Goal: Task Accomplishment & Management: Use online tool/utility

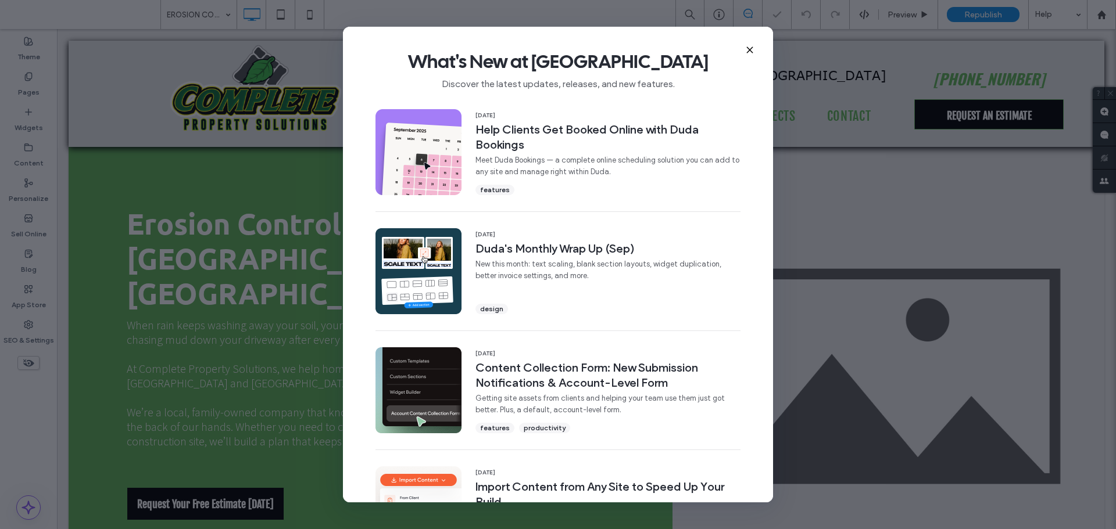
drag, startPoint x: 750, startPoint y: 48, endPoint x: 693, endPoint y: 19, distance: 63.9
click at [750, 48] on icon at bounding box center [749, 49] width 9 height 9
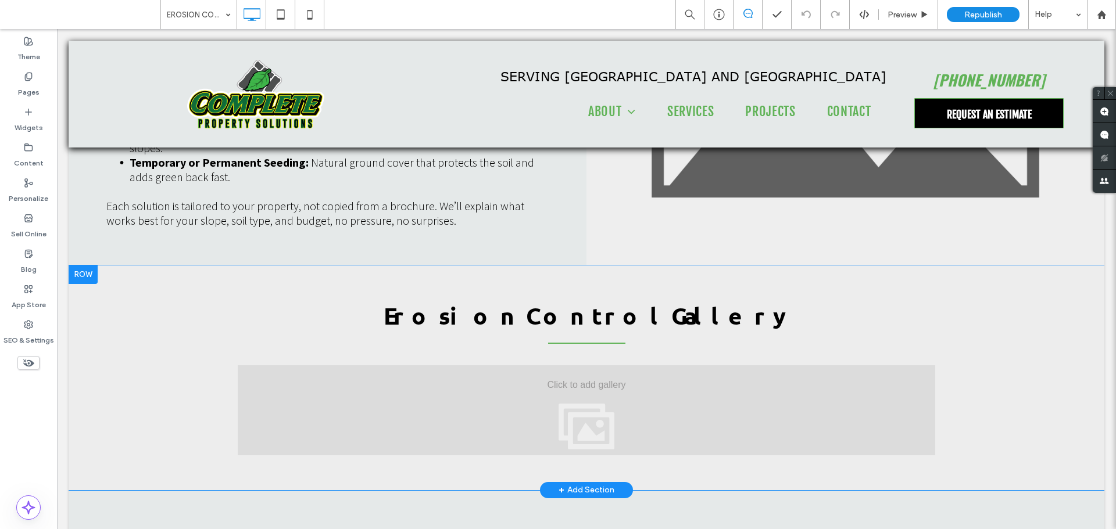
scroll to position [2208, 0]
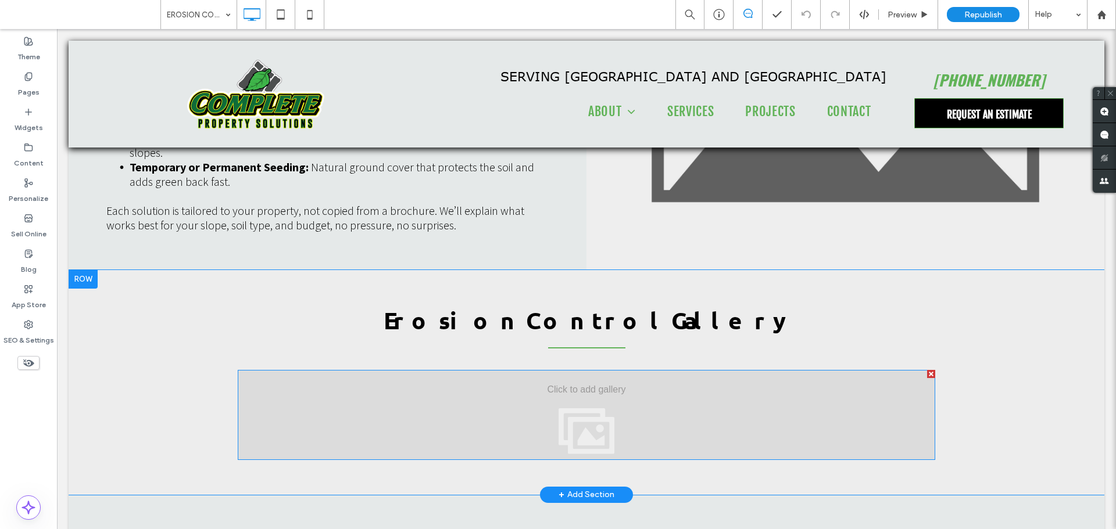
click at [604, 370] on div at bounding box center [586, 415] width 697 height 90
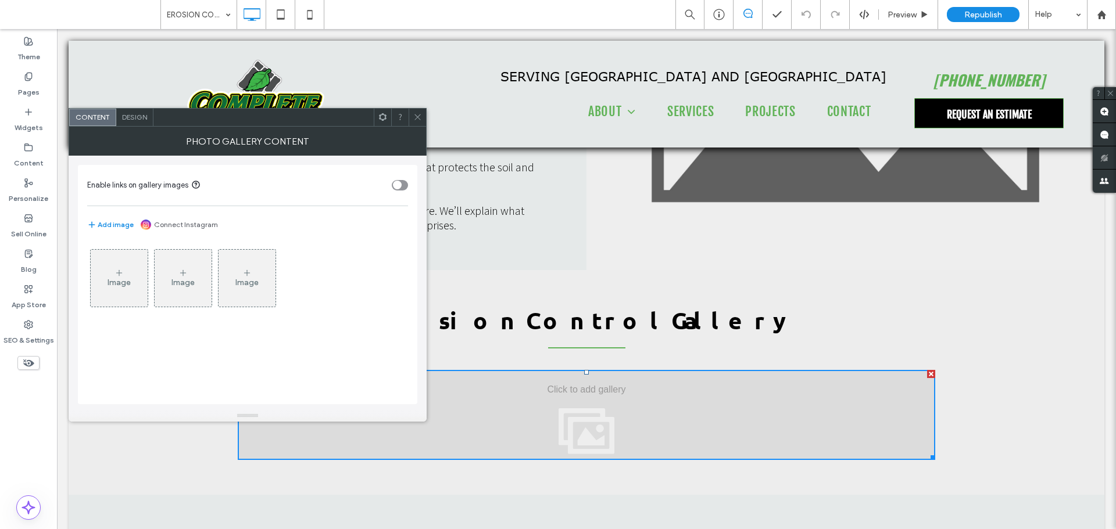
click at [417, 120] on icon at bounding box center [417, 117] width 9 height 9
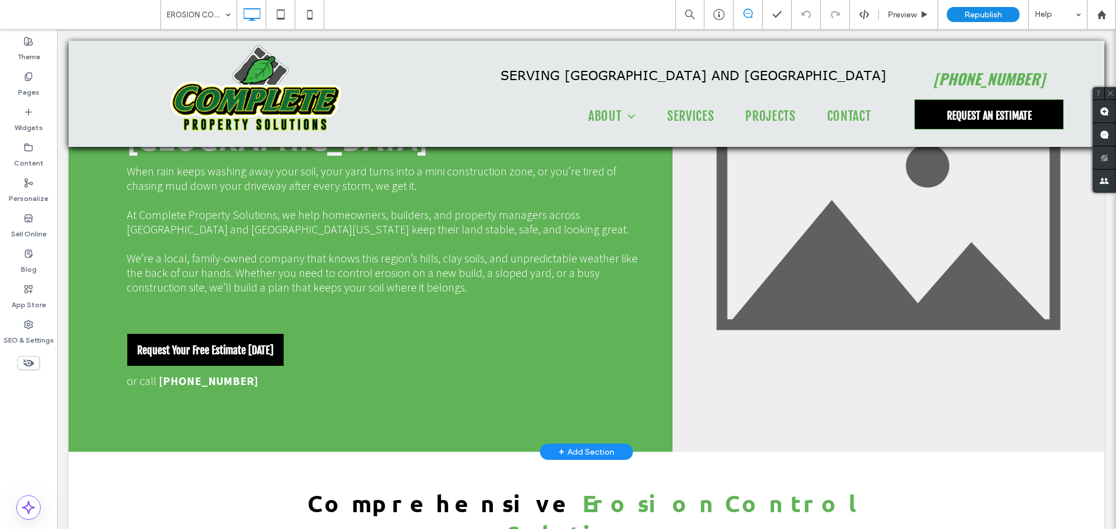
scroll to position [0, 0]
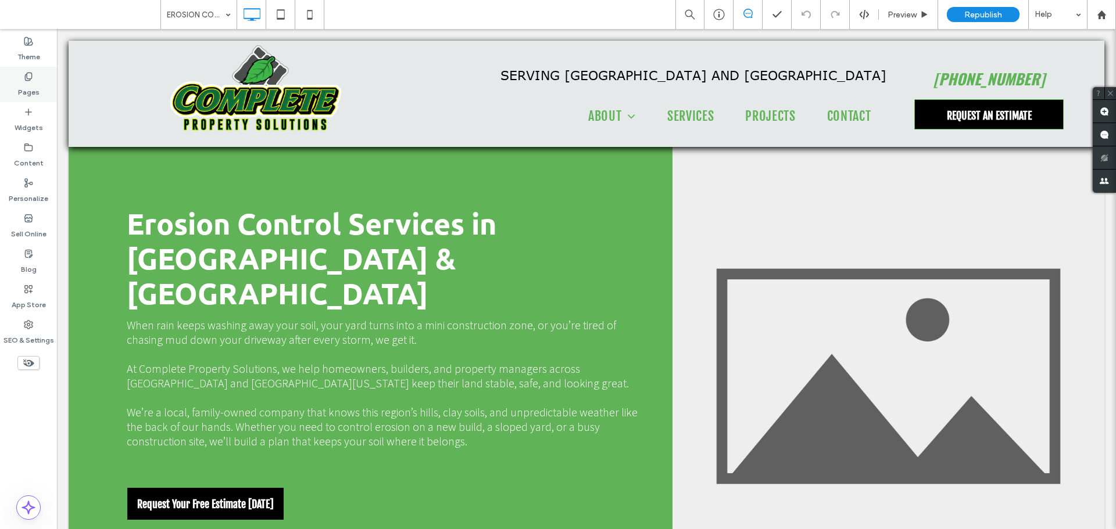
click at [31, 74] on use at bounding box center [28, 77] width 6 height 8
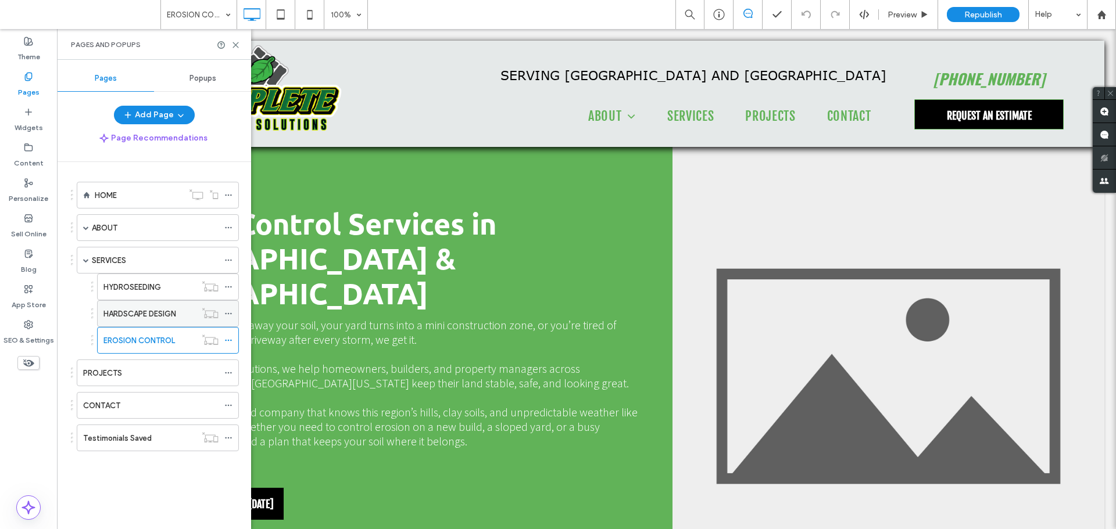
click at [148, 315] on label "HARDSCAPE DESIGN" at bounding box center [139, 314] width 73 height 20
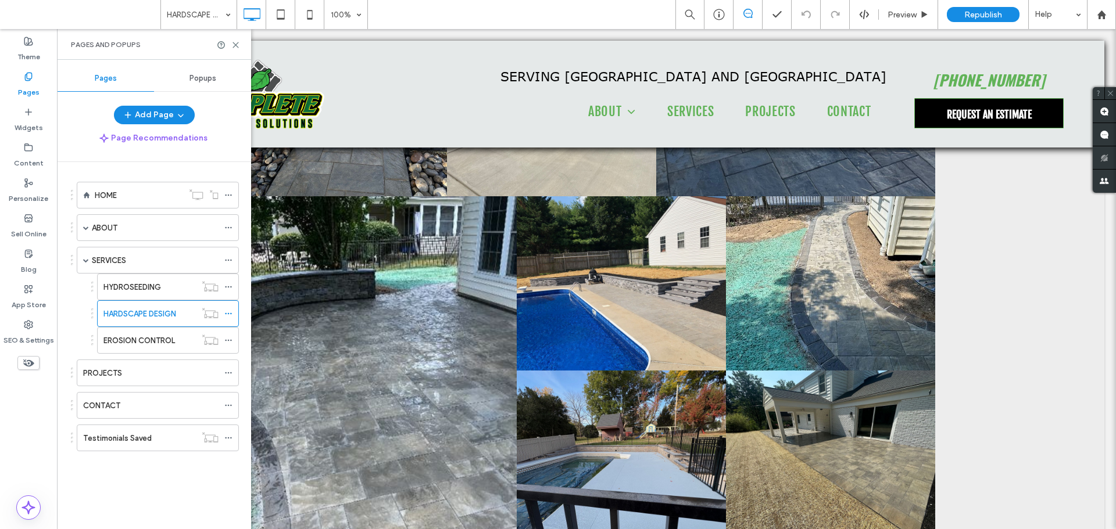
scroll to position [2849, 0]
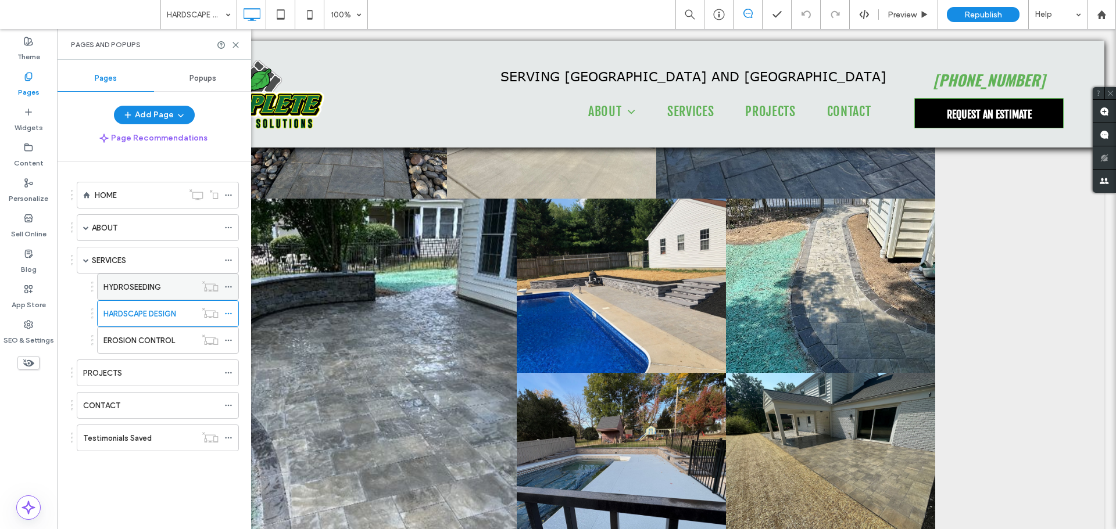
click at [164, 282] on div "HYDROSEEDING" at bounding box center [149, 287] width 92 height 12
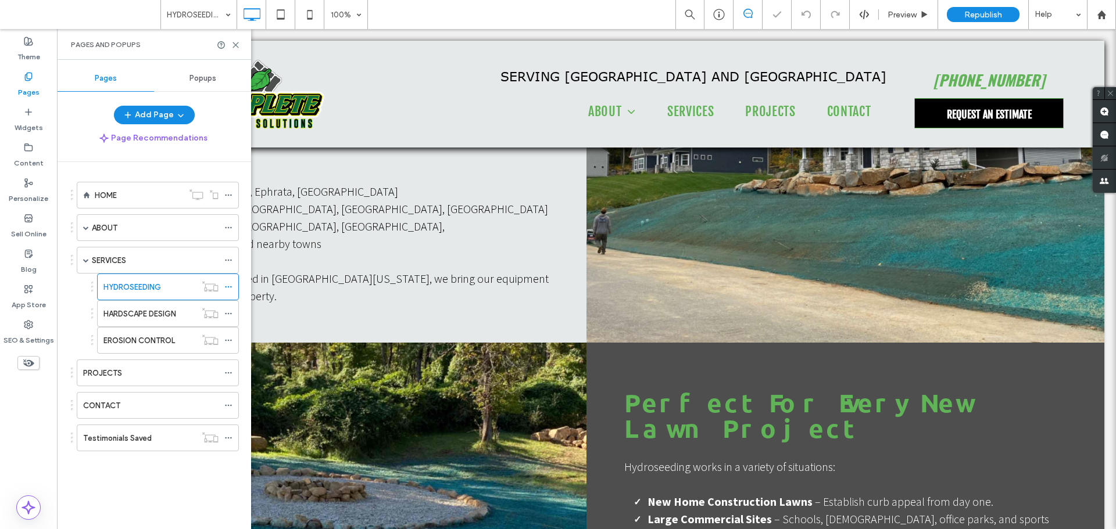
scroll to position [1860, 0]
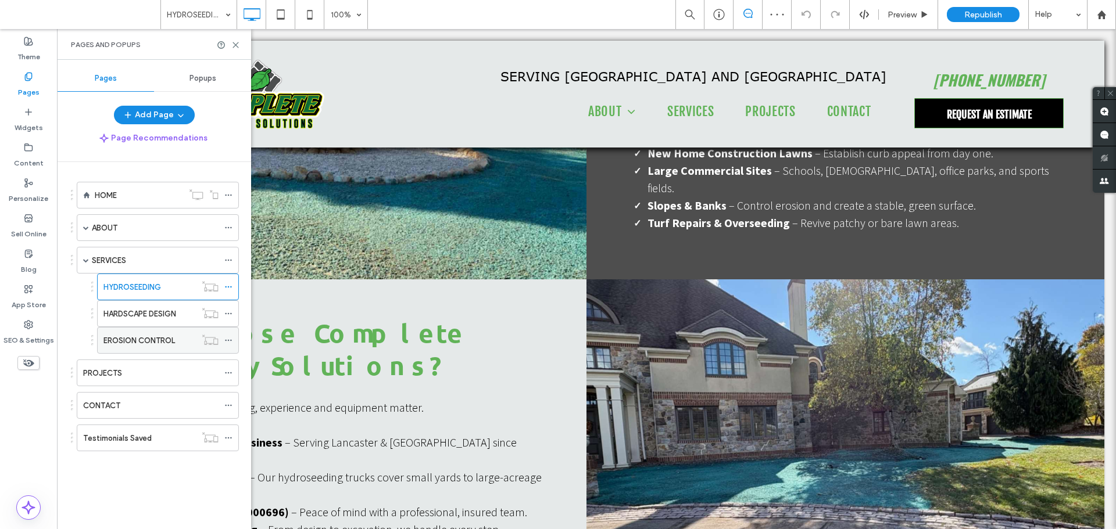
click at [153, 338] on label "EROSION CONTROL" at bounding box center [138, 341] width 71 height 20
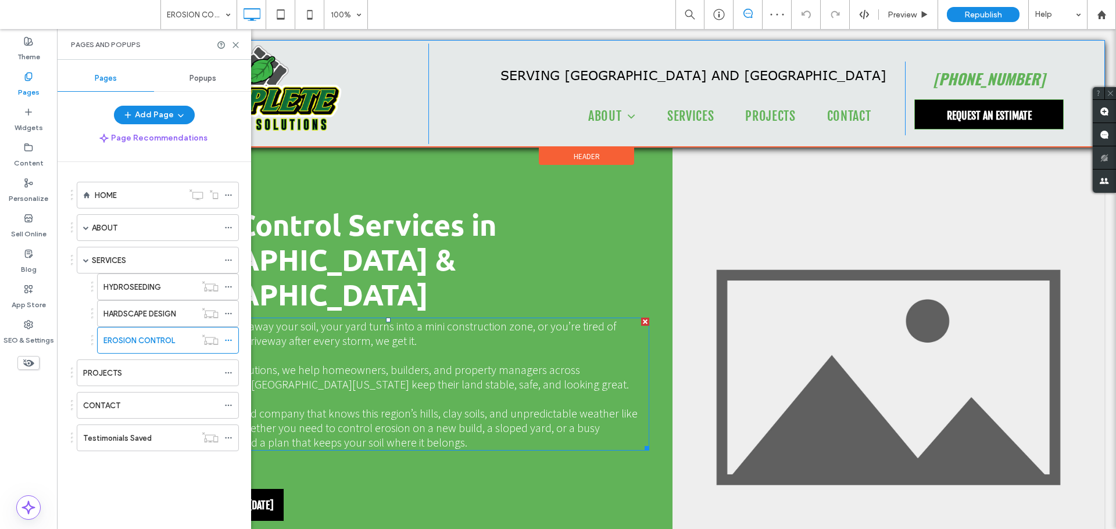
scroll to position [58, 0]
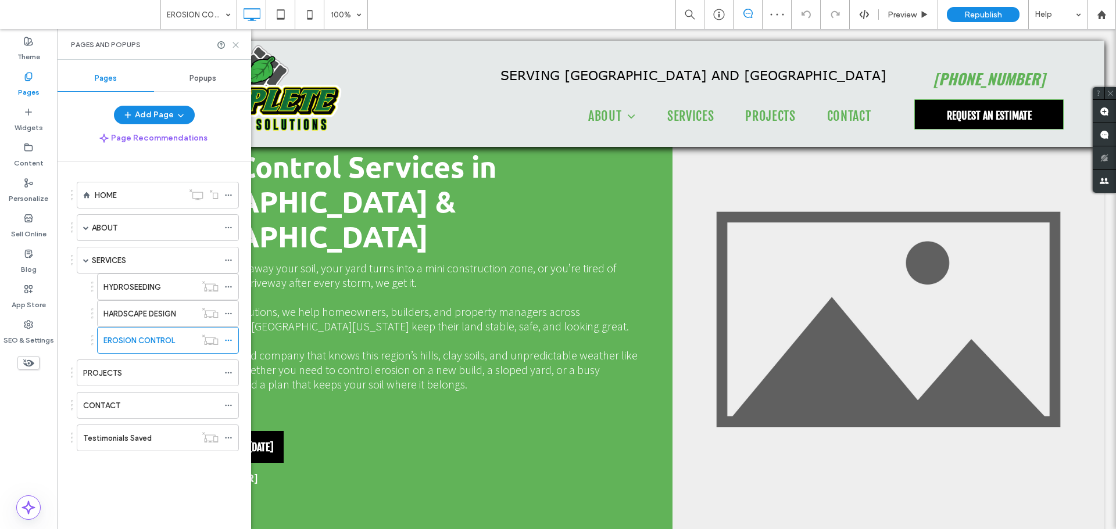
click at [238, 48] on icon at bounding box center [235, 45] width 9 height 9
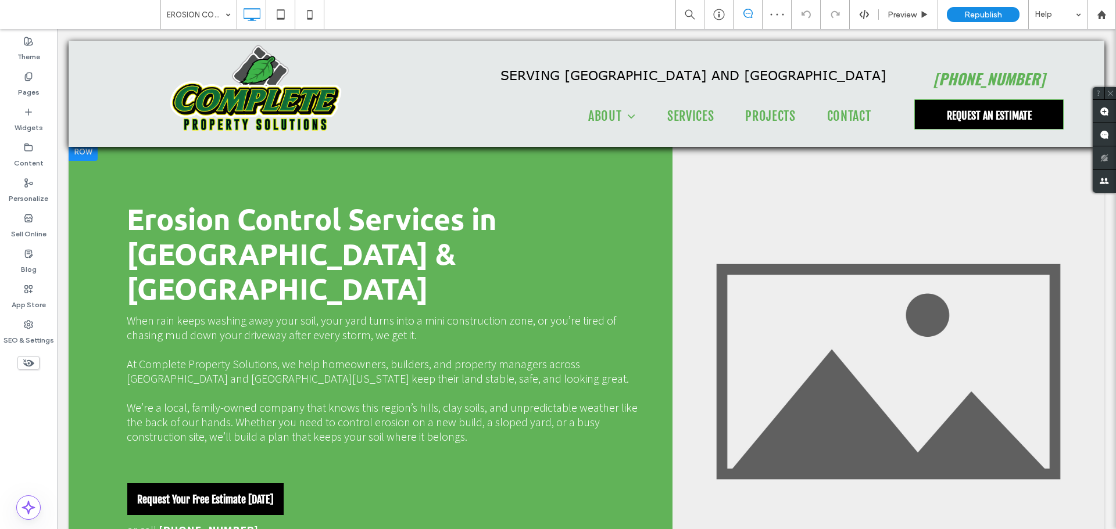
scroll to position [0, 0]
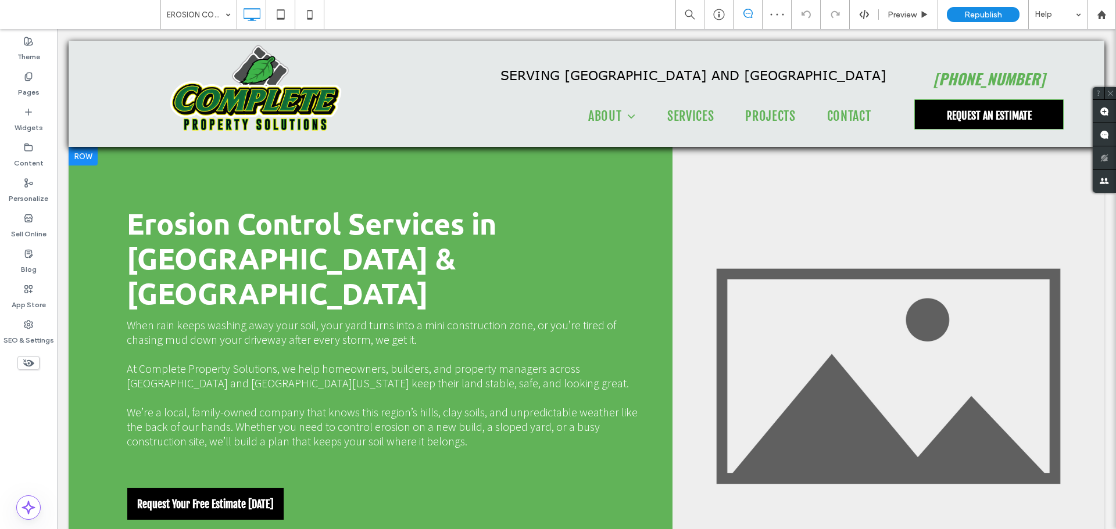
click at [826, 345] on div "Click To Paste" at bounding box center [888, 376] width 432 height 459
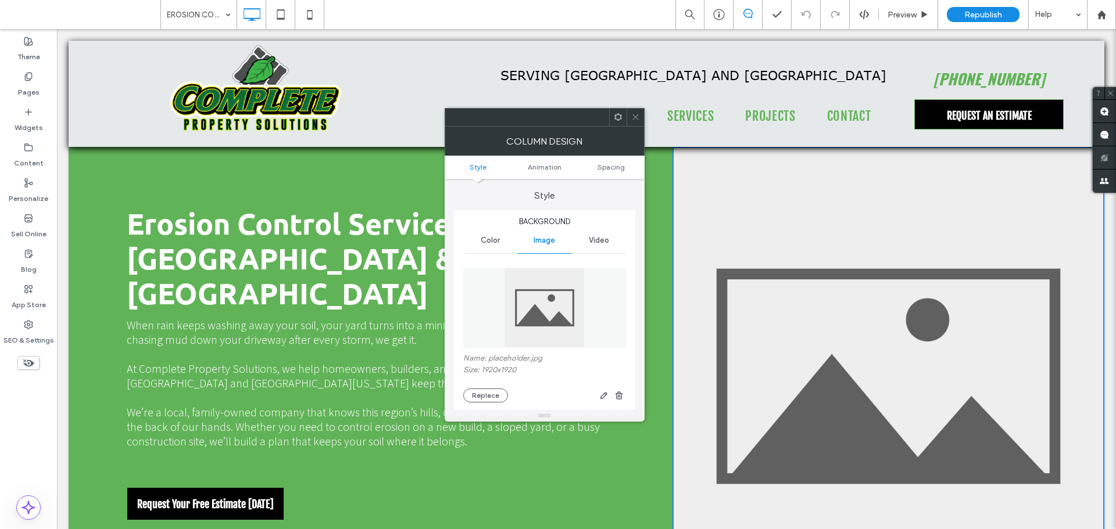
click at [636, 118] on use at bounding box center [635, 117] width 6 height 6
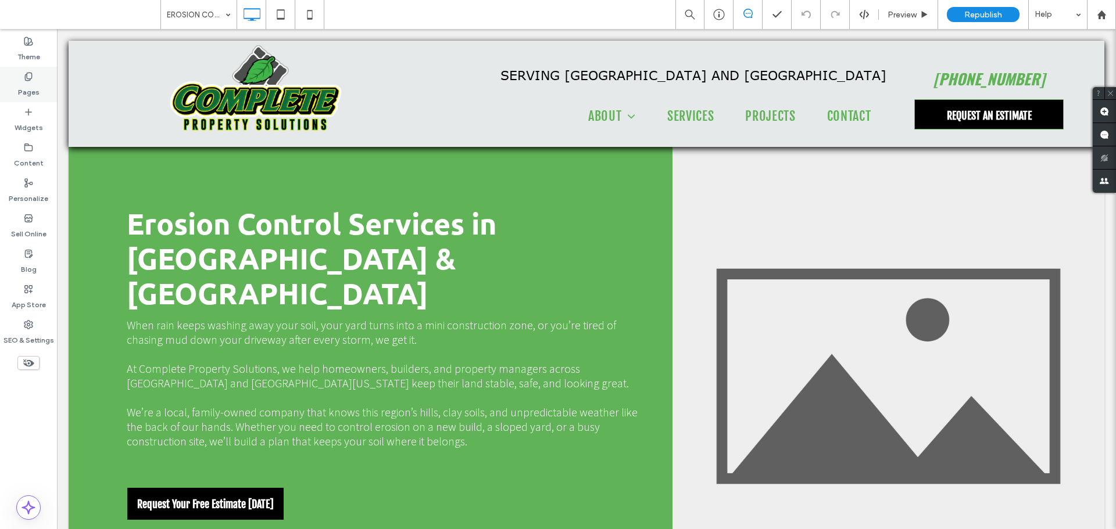
click at [28, 89] on label "Pages" at bounding box center [29, 89] width 22 height 16
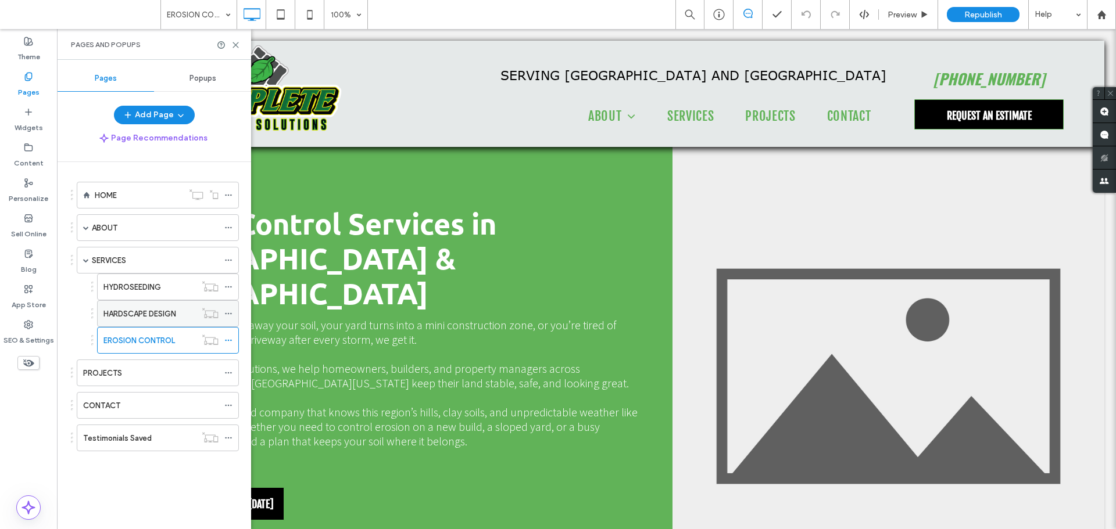
click at [156, 317] on label "HARDSCAPE DESIGN" at bounding box center [139, 314] width 73 height 20
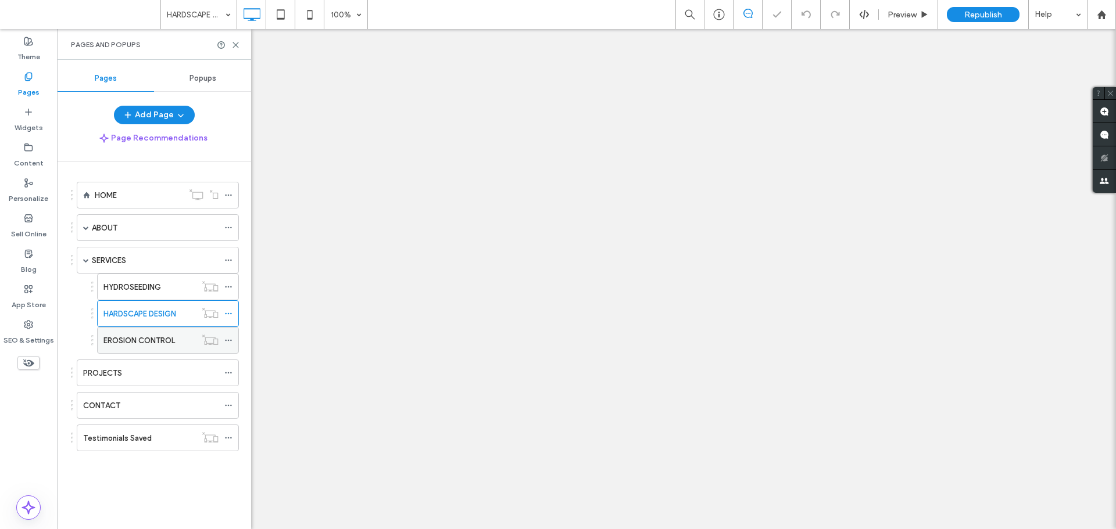
click at [159, 335] on label "EROSION CONTROL" at bounding box center [138, 341] width 71 height 20
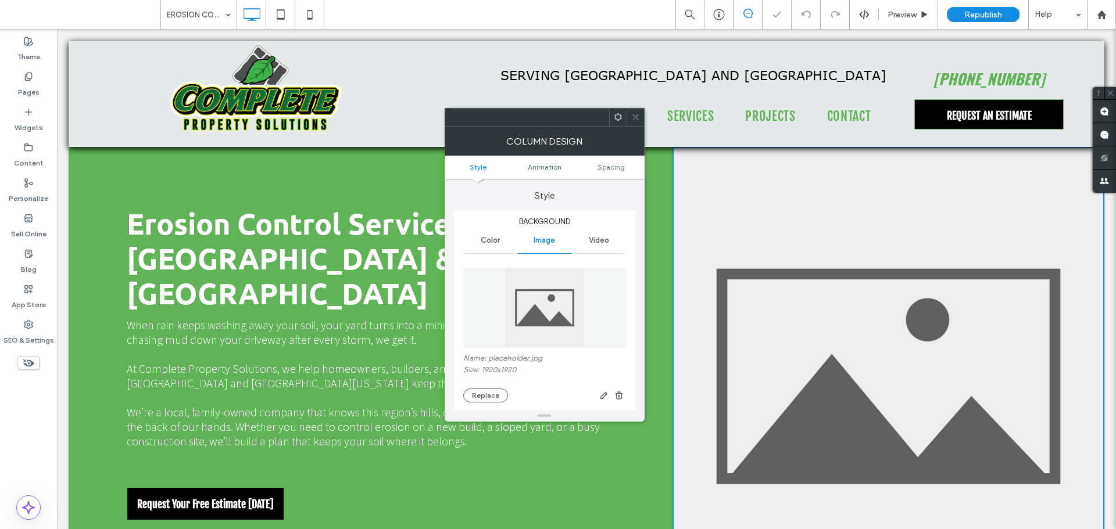
click at [779, 335] on div "Click To Paste" at bounding box center [888, 376] width 432 height 459
click at [489, 393] on button "Replace" at bounding box center [485, 396] width 45 height 14
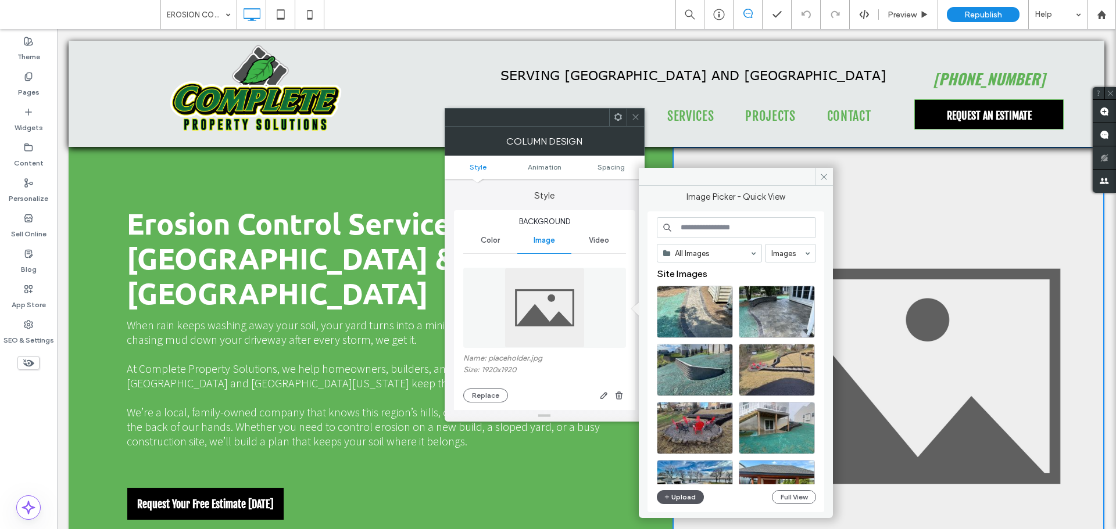
click at [683, 496] on button "Upload" at bounding box center [681, 497] width 48 height 14
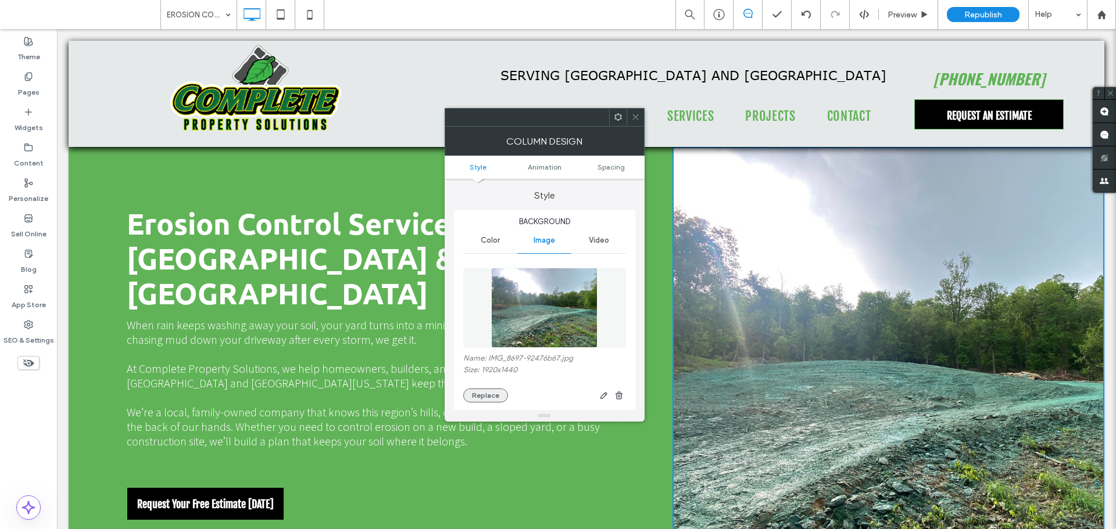
click at [483, 397] on button "Replace" at bounding box center [485, 396] width 45 height 14
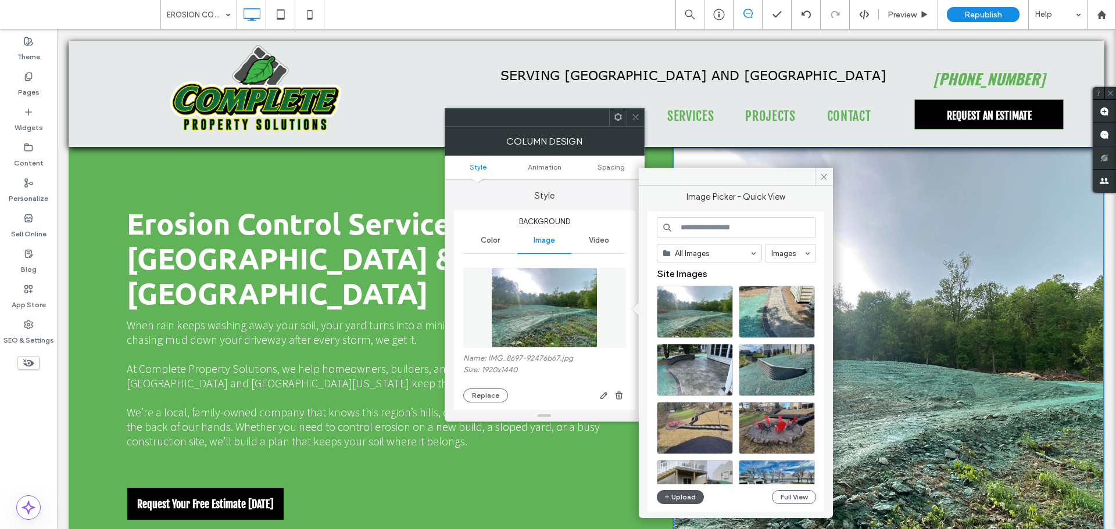
click at [689, 493] on button "Upload" at bounding box center [681, 497] width 48 height 14
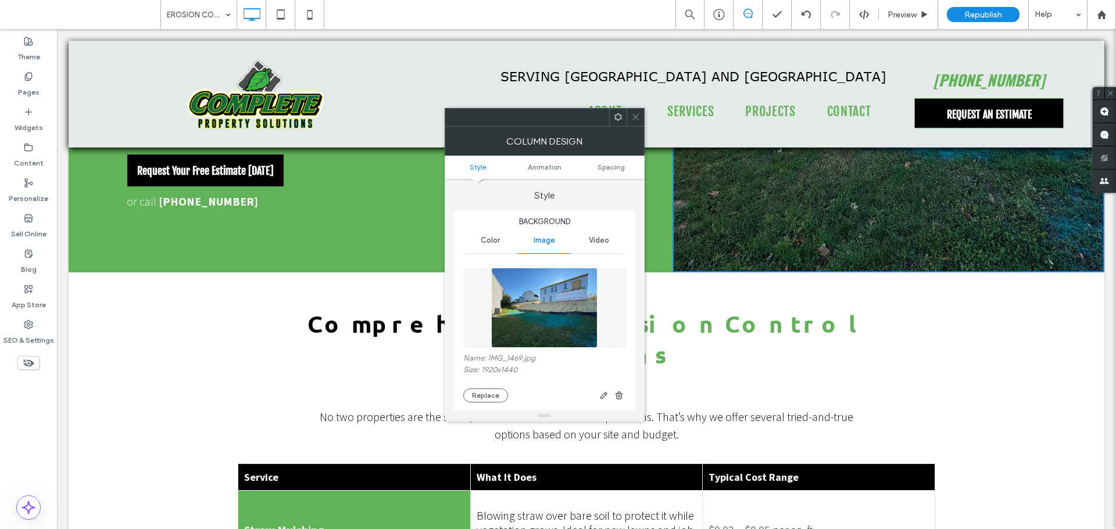
scroll to position [523, 0]
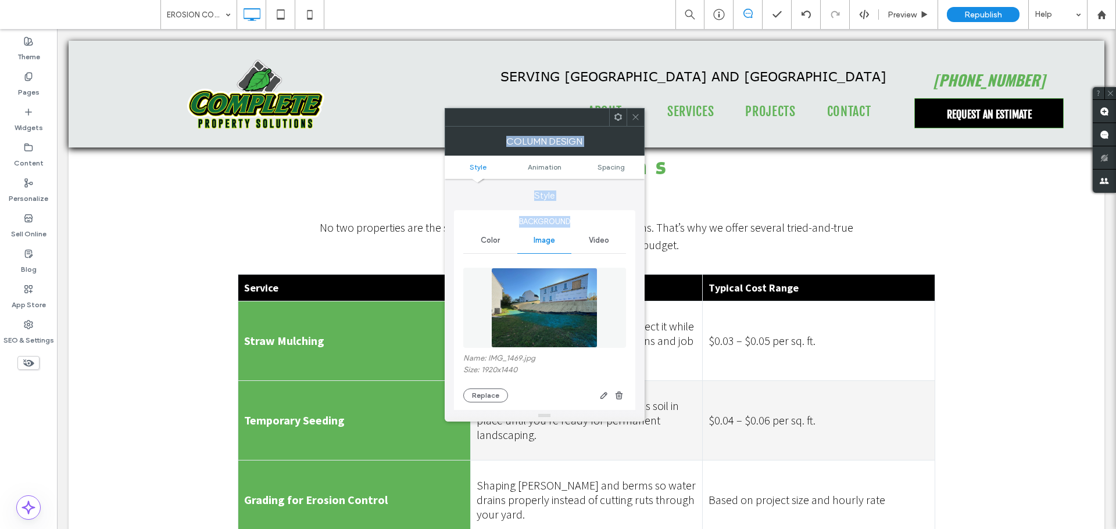
drag, startPoint x: 636, startPoint y: 124, endPoint x: 622, endPoint y: 206, distance: 83.1
click at [622, 208] on div "Column Design Style Animation Spacing Style Background Color Image Video Name: …" at bounding box center [545, 265] width 200 height 314
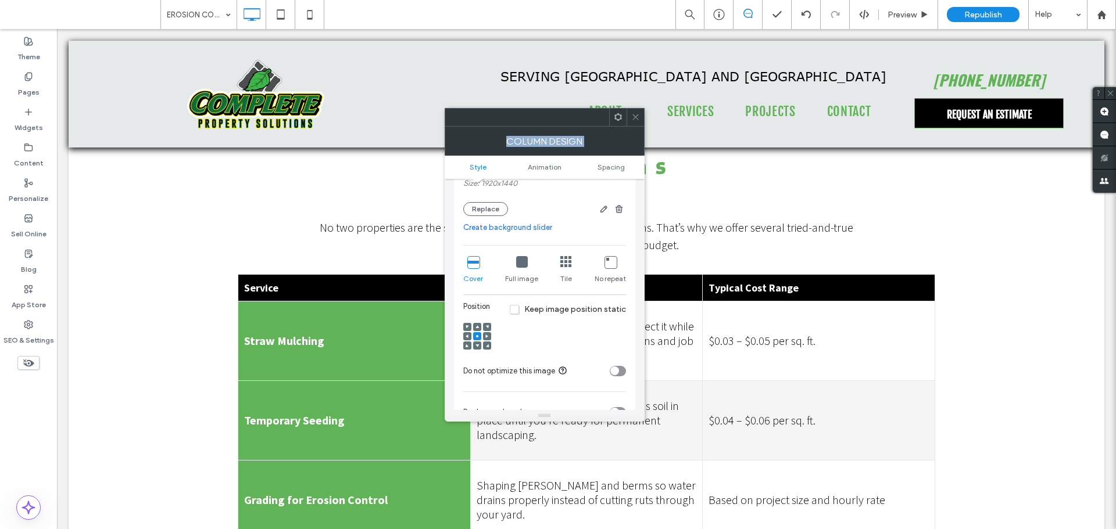
scroll to position [58, 0]
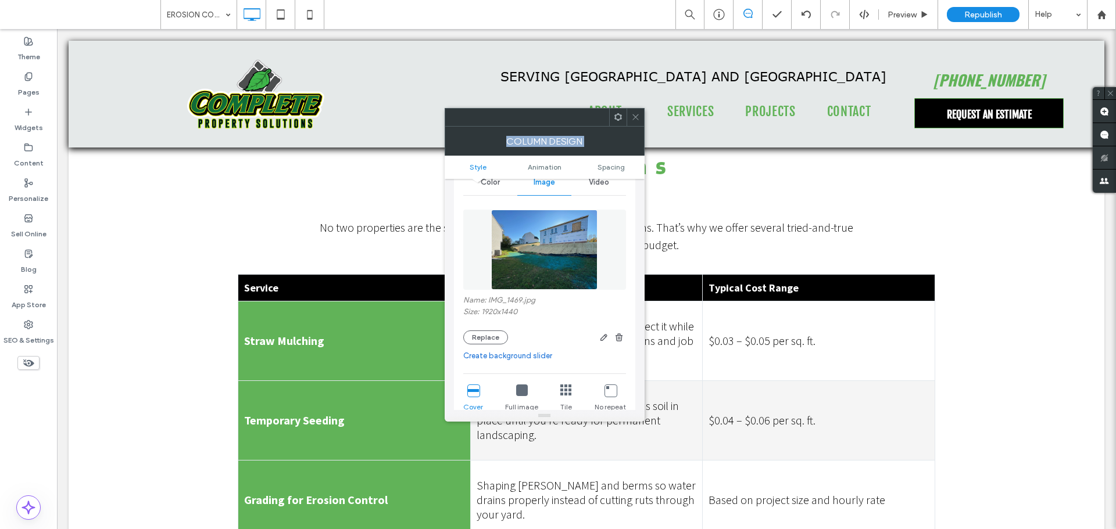
click at [557, 269] on img at bounding box center [544, 250] width 106 height 80
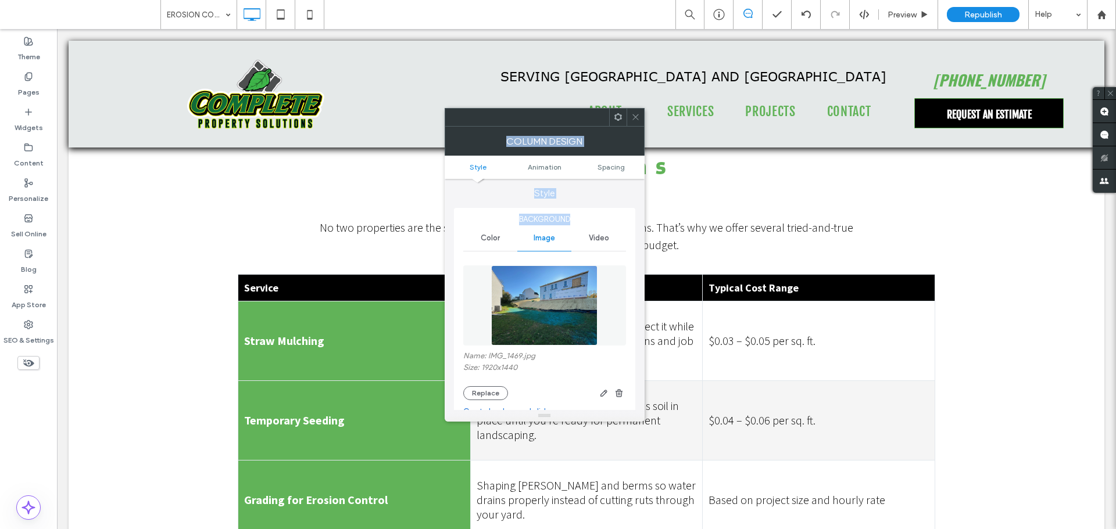
scroll to position [0, 0]
click at [549, 284] on img at bounding box center [544, 308] width 106 height 80
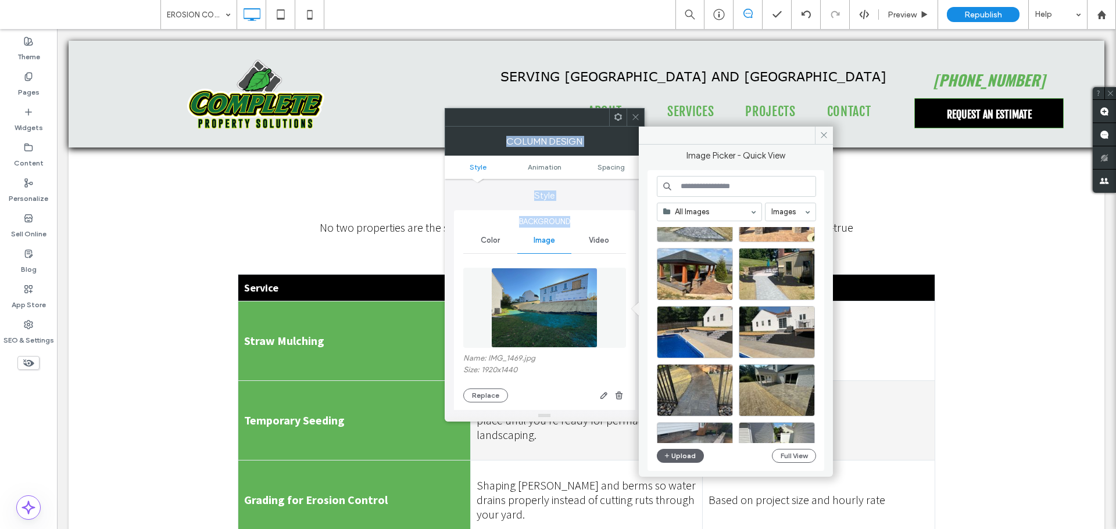
scroll to position [291, 0]
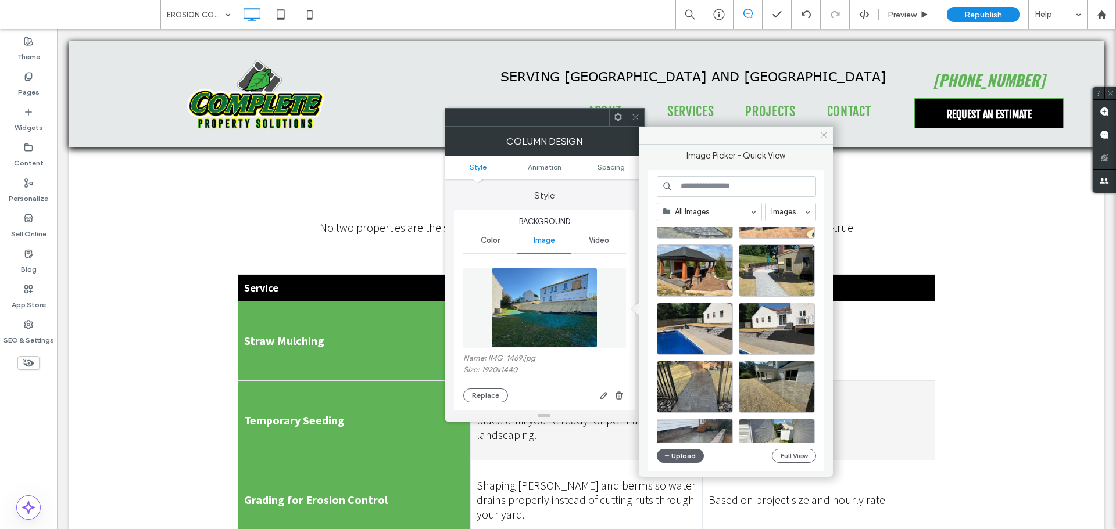
drag, startPoint x: 821, startPoint y: 138, endPoint x: 592, endPoint y: 99, distance: 232.8
click at [821, 138] on icon at bounding box center [823, 135] width 9 height 9
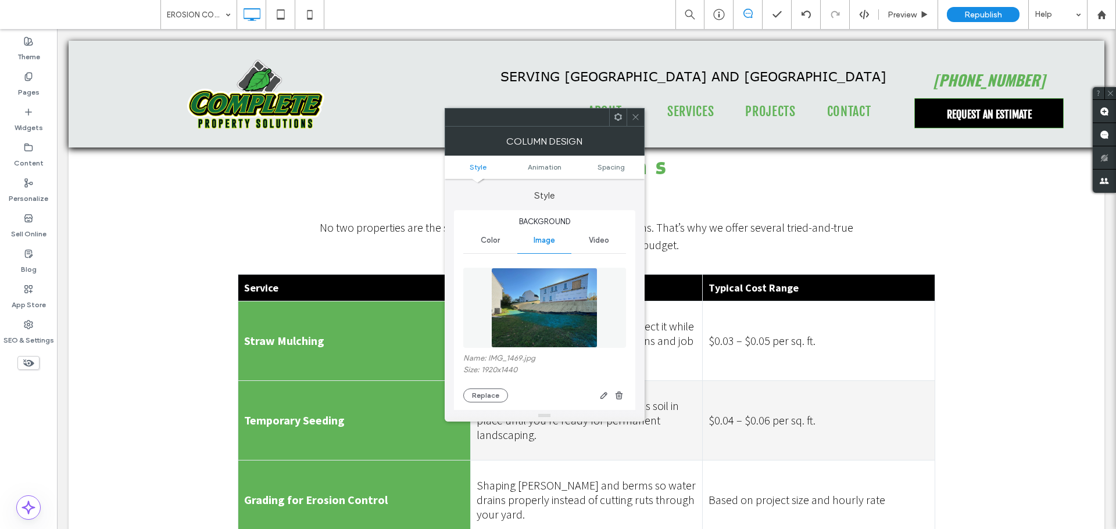
click at [632, 117] on icon at bounding box center [635, 117] width 9 height 9
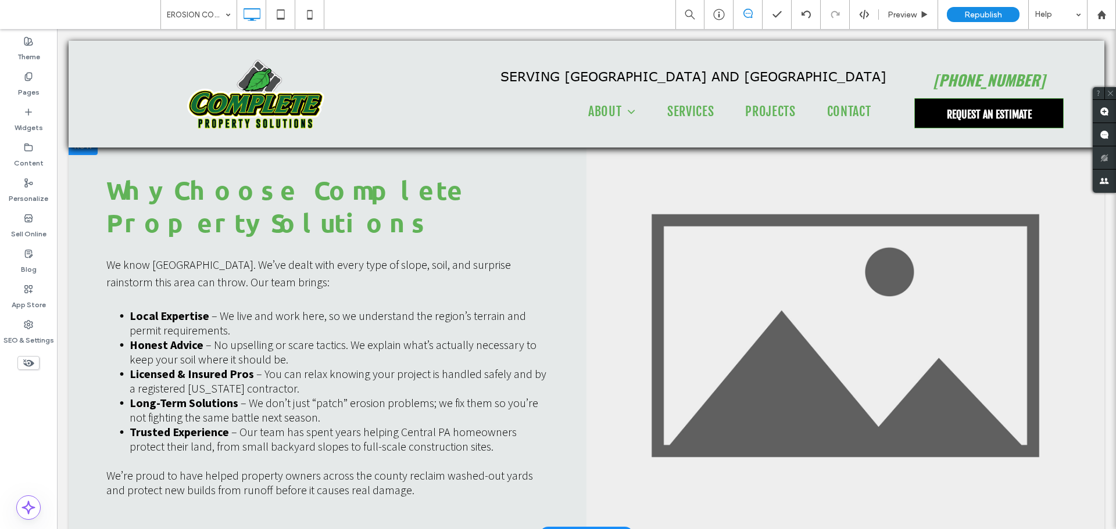
scroll to position [1046, 0]
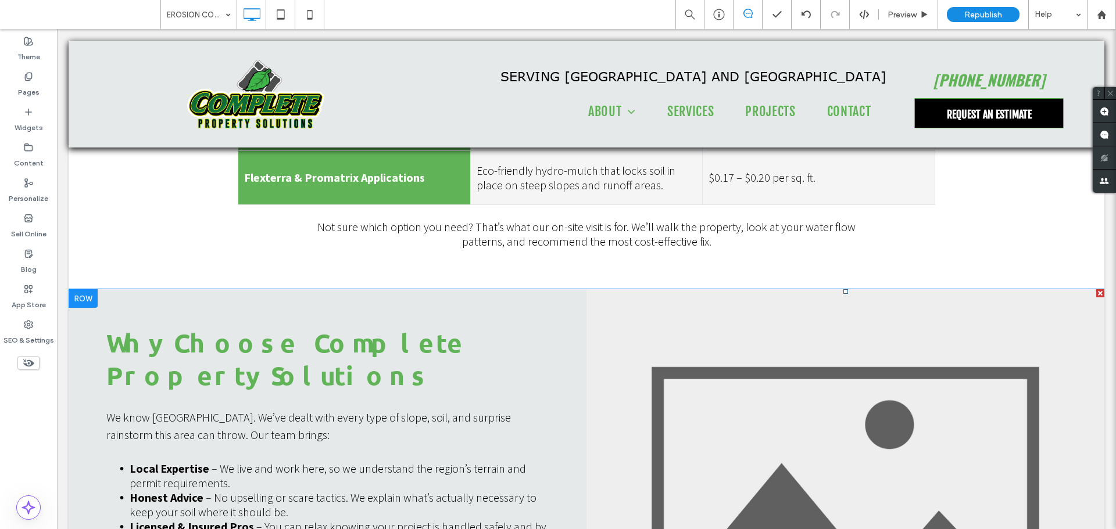
click at [764, 338] on li "Button" at bounding box center [845, 488] width 518 height 399
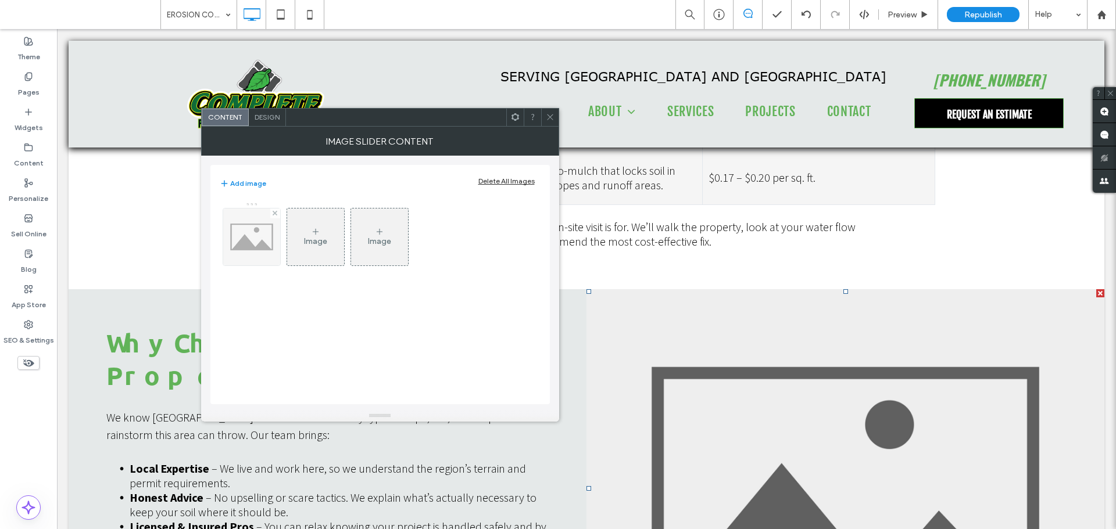
click at [254, 245] on img at bounding box center [251, 237] width 57 height 57
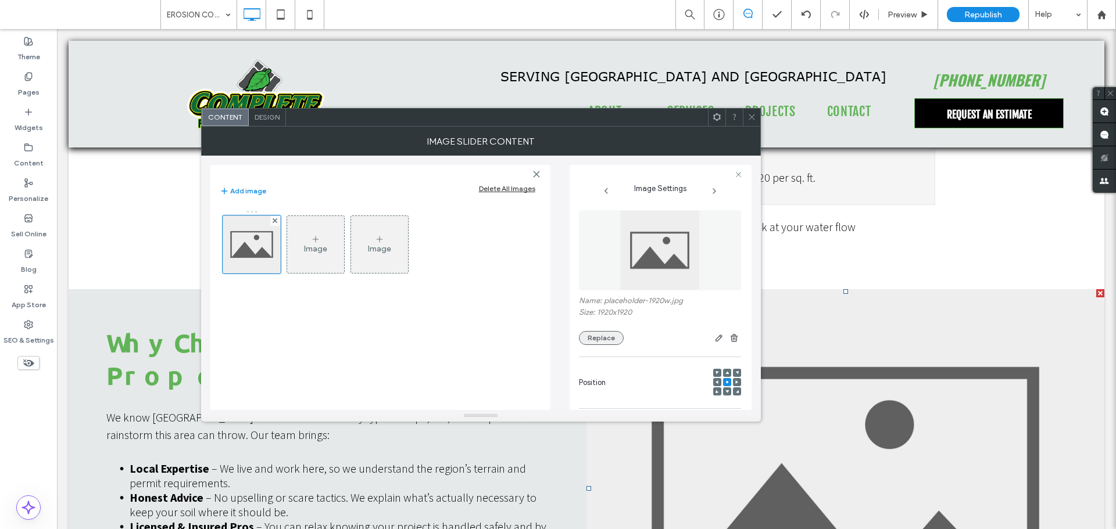
click at [612, 335] on button "Replace" at bounding box center [601, 338] width 45 height 14
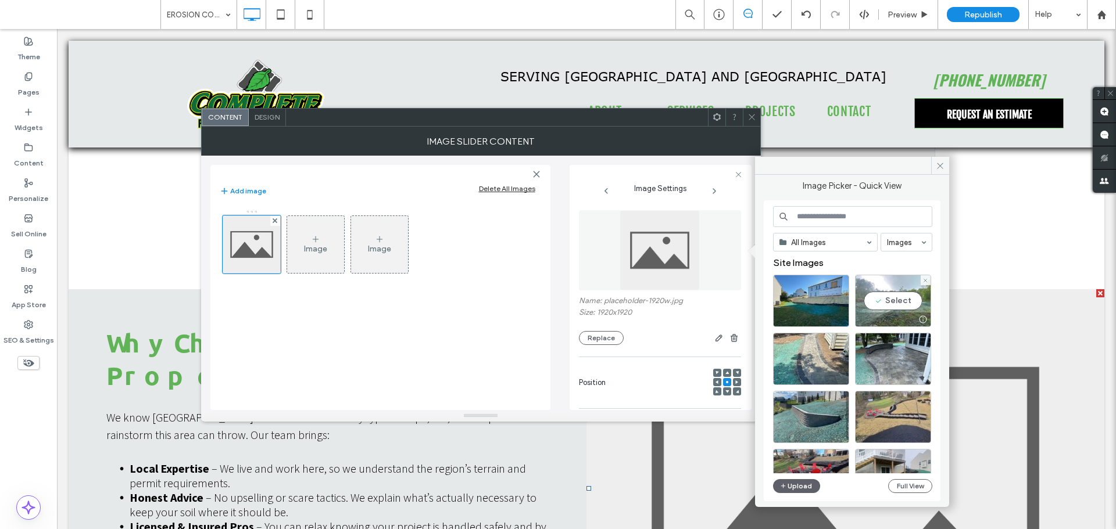
click at [900, 306] on div "Select" at bounding box center [893, 301] width 76 height 52
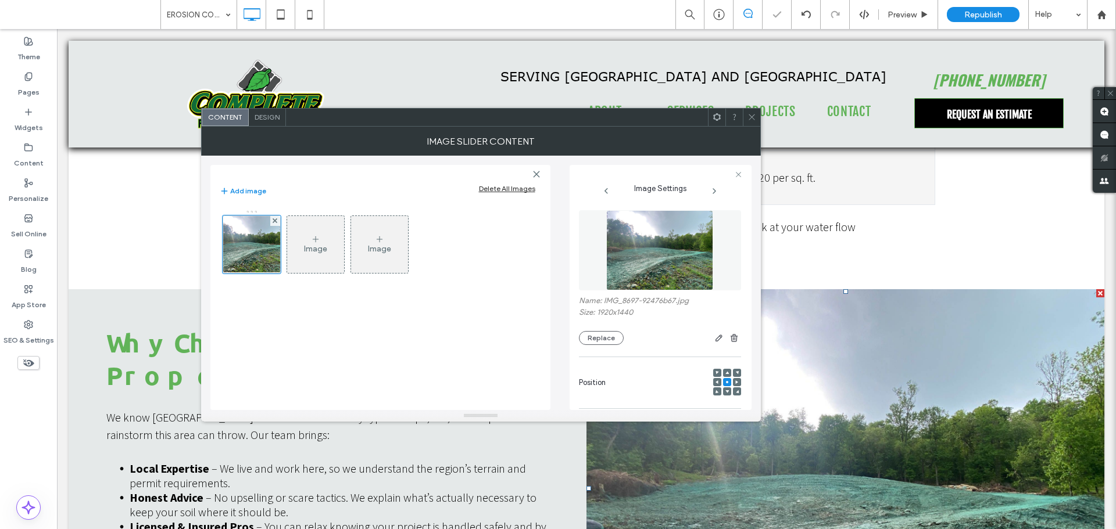
click at [749, 126] on span at bounding box center [751, 117] width 9 height 17
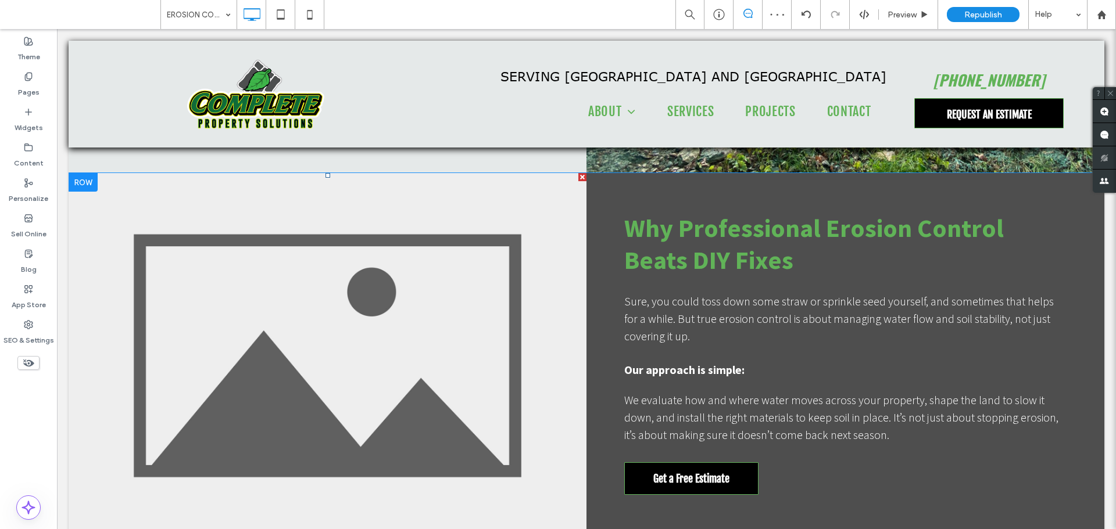
scroll to position [1569, 0]
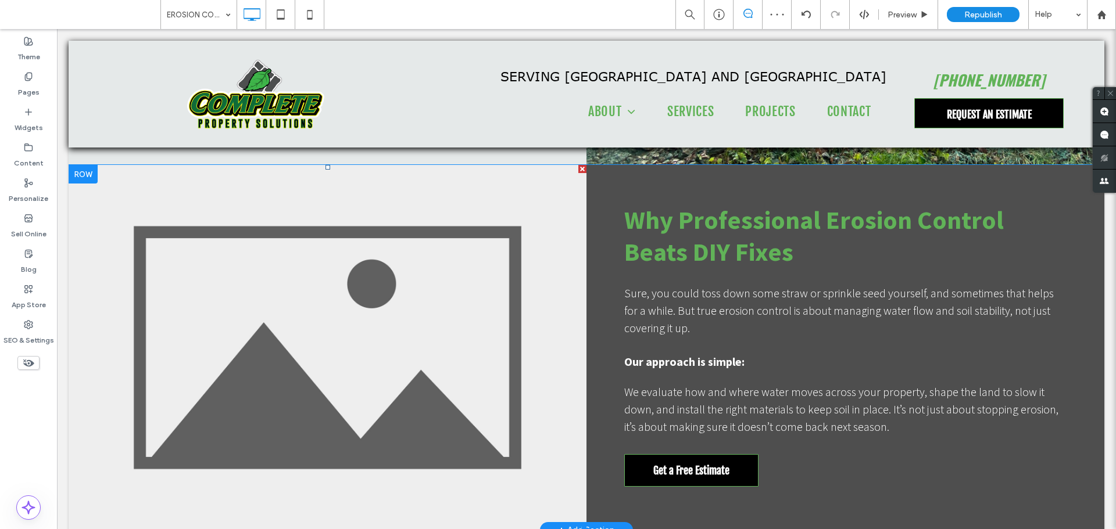
click at [375, 331] on li at bounding box center [328, 348] width 518 height 366
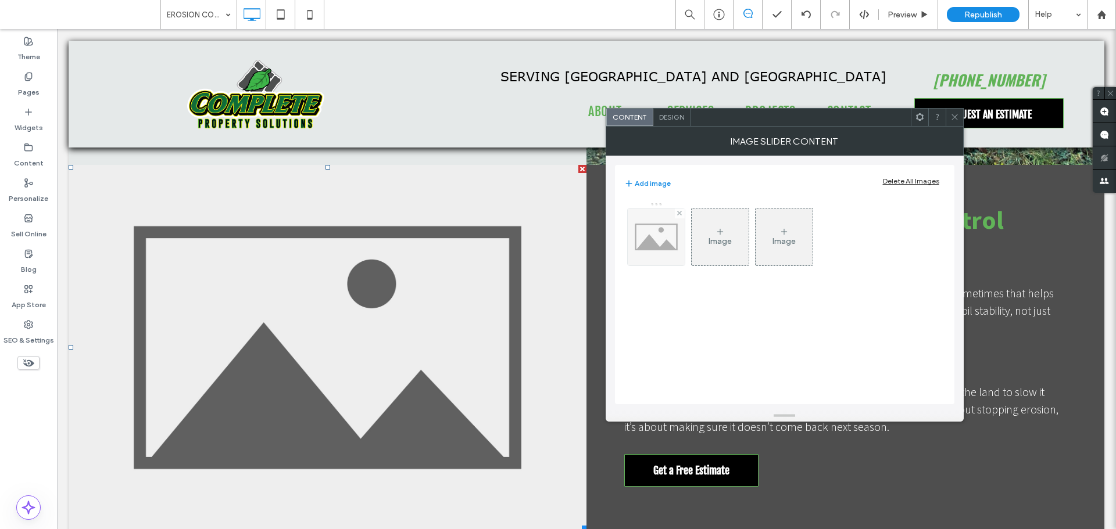
click at [665, 248] on img at bounding box center [656, 237] width 57 height 57
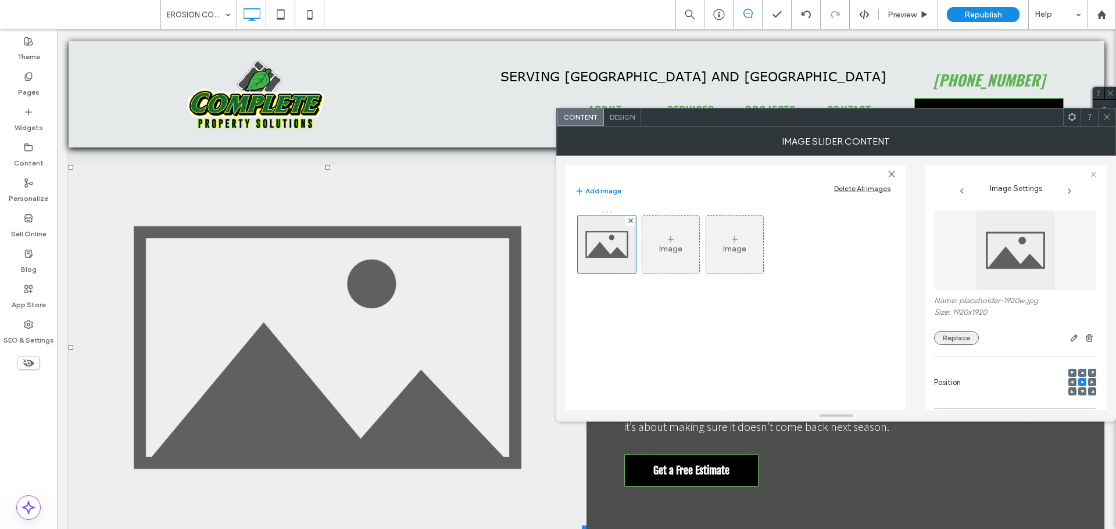
click at [957, 338] on button "Replace" at bounding box center [956, 338] width 45 height 14
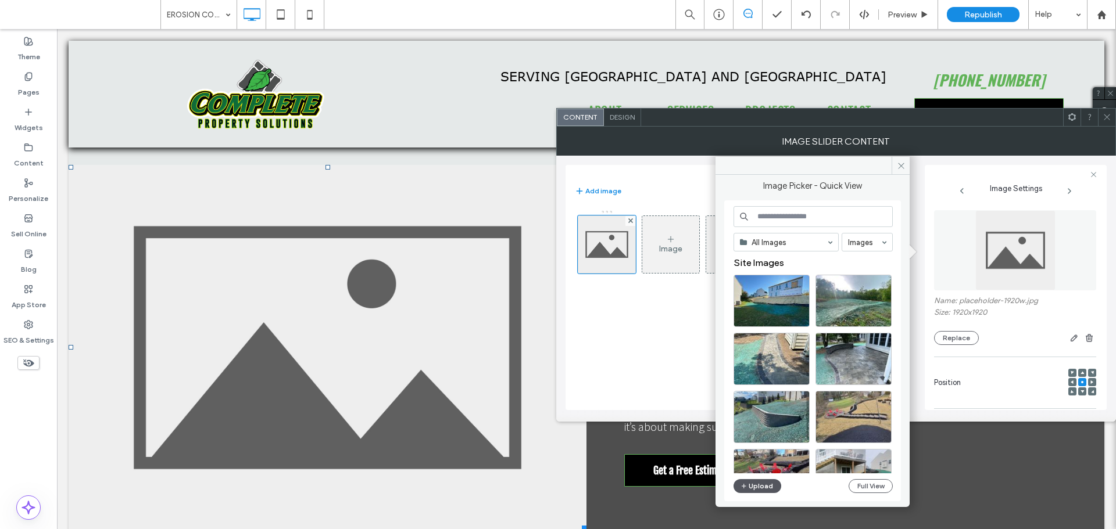
click at [768, 488] on button "Upload" at bounding box center [757, 486] width 48 height 14
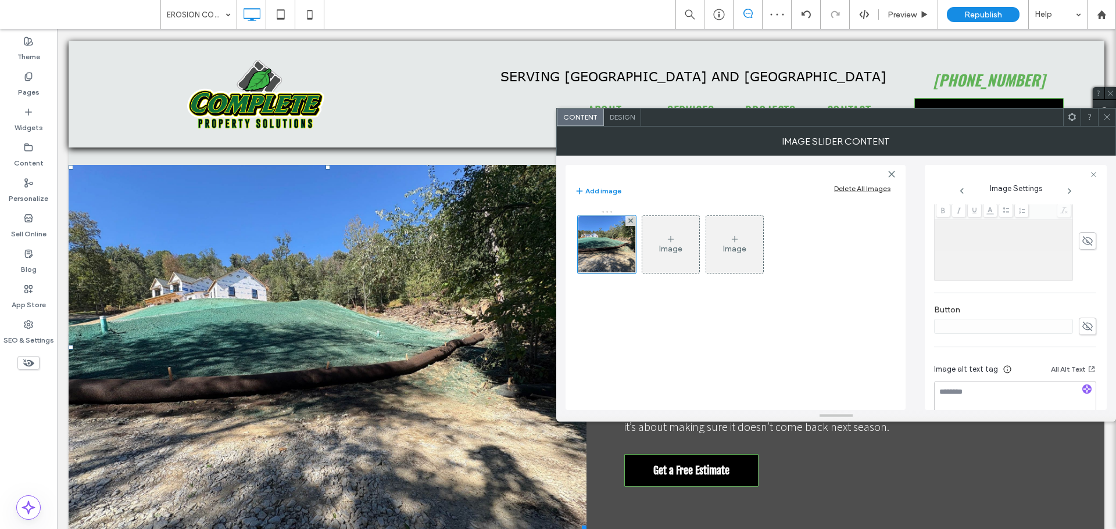
scroll to position [332, 0]
click at [1084, 369] on icon "button" at bounding box center [1087, 371] width 8 height 8
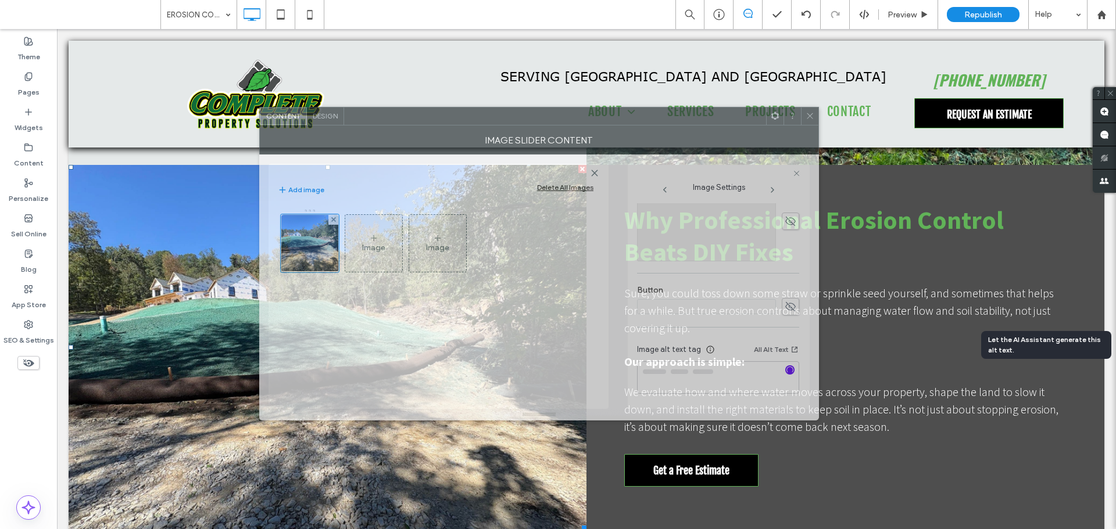
drag, startPoint x: 882, startPoint y: 125, endPoint x: 585, endPoint y: 124, distance: 297.0
click at [585, 124] on div at bounding box center [555, 116] width 422 height 17
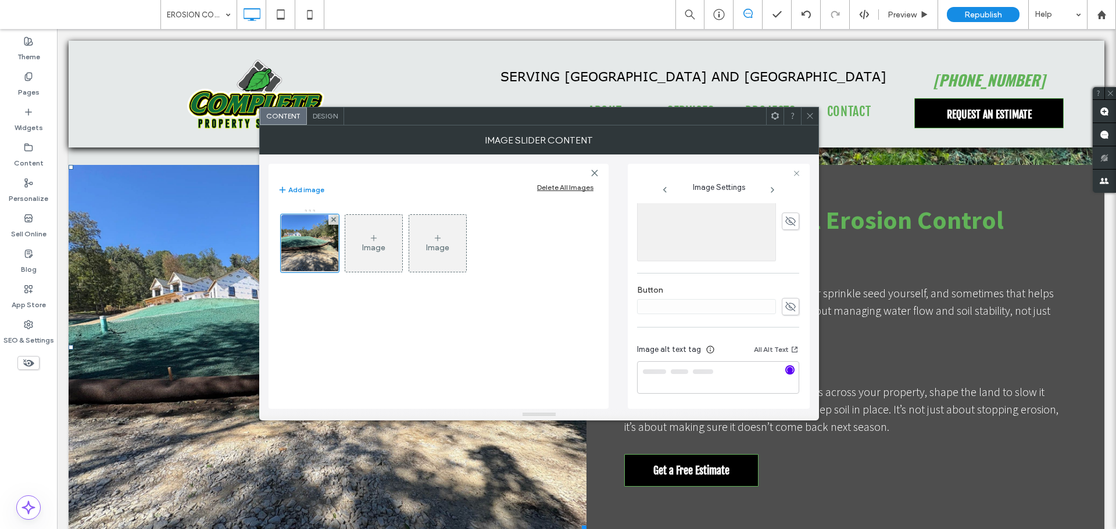
type textarea "**********"
click at [807, 122] on span at bounding box center [809, 116] width 9 height 17
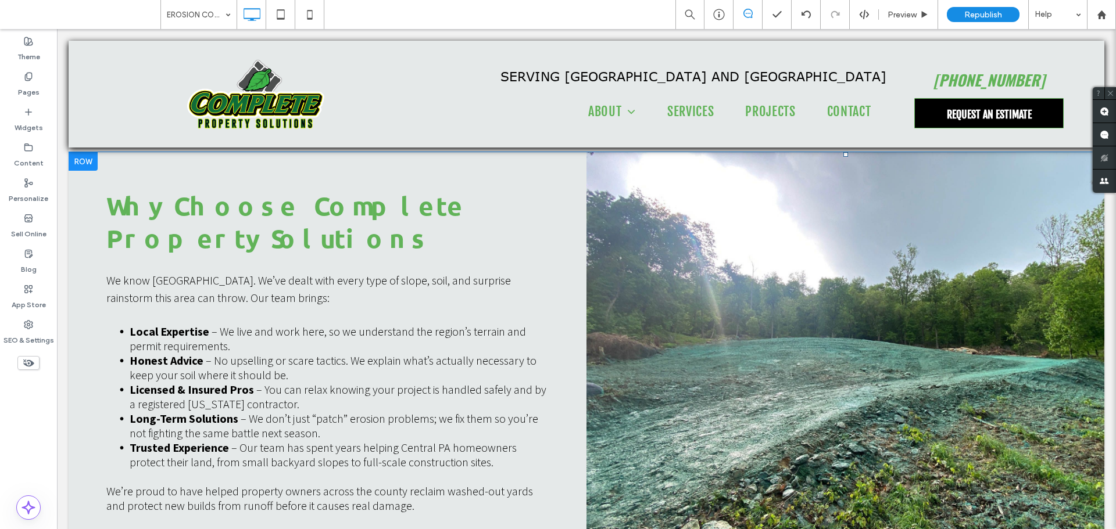
scroll to position [1162, 0]
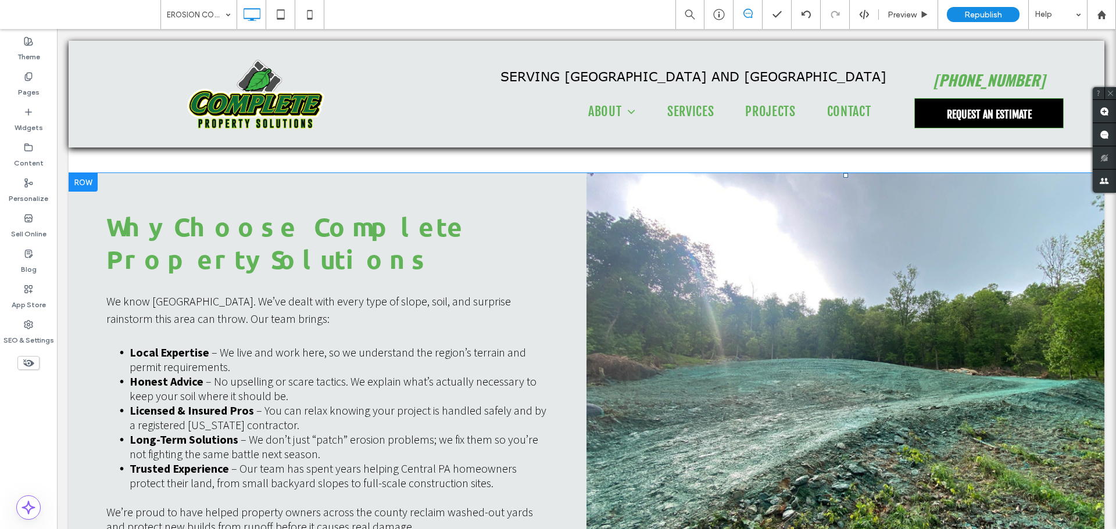
click at [918, 309] on li "Button" at bounding box center [845, 372] width 518 height 399
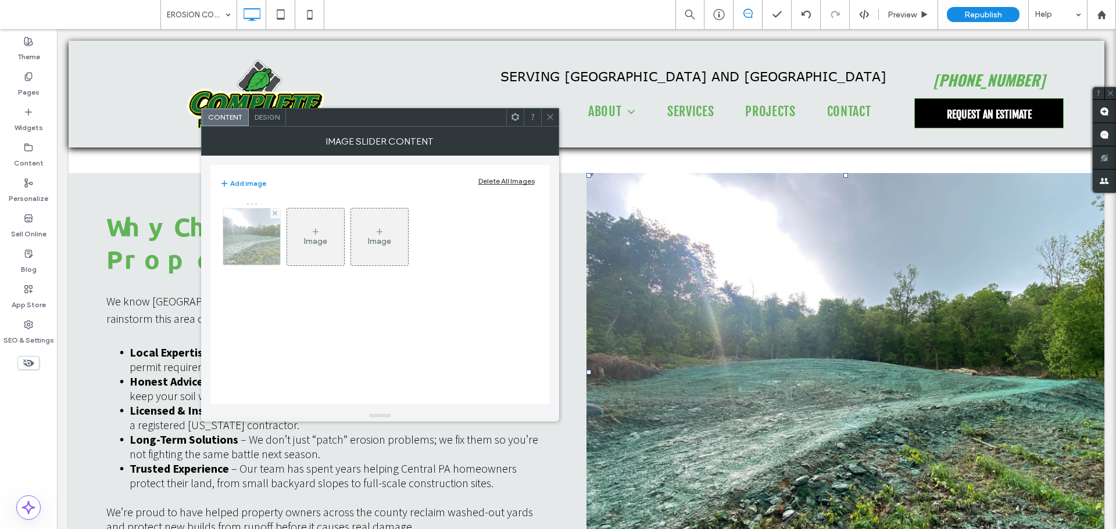
click at [249, 237] on img at bounding box center [251, 237] width 76 height 57
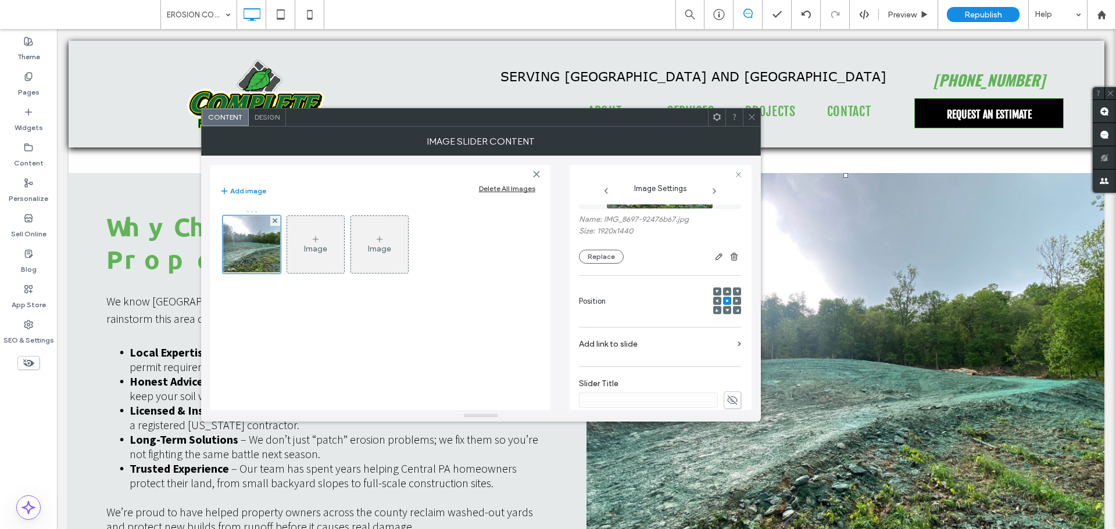
scroll to position [332, 0]
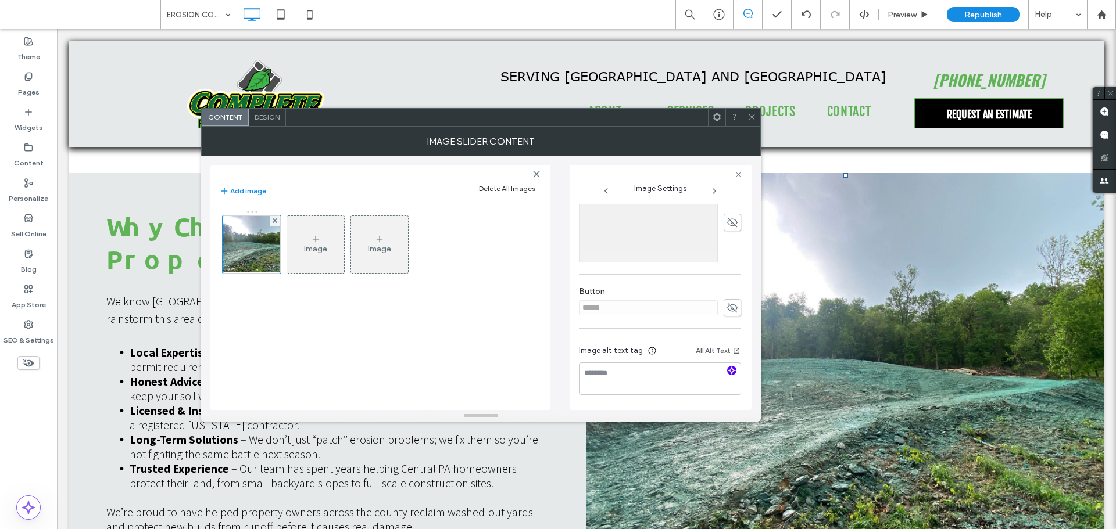
click at [728, 367] on icon "button" at bounding box center [732, 371] width 8 height 8
type textarea "**********"
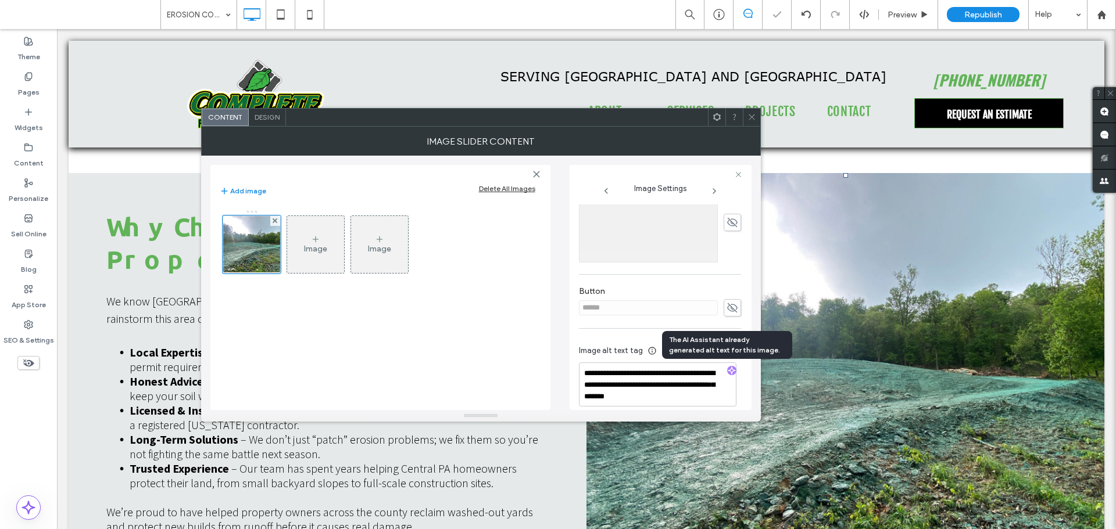
click at [756, 117] on div at bounding box center [751, 117] width 17 height 17
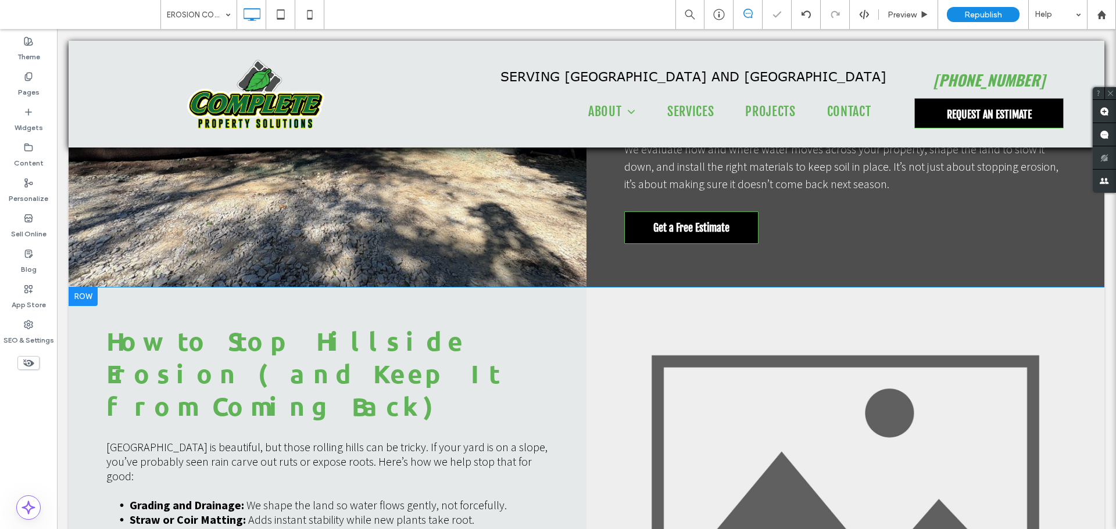
scroll to position [2034, 0]
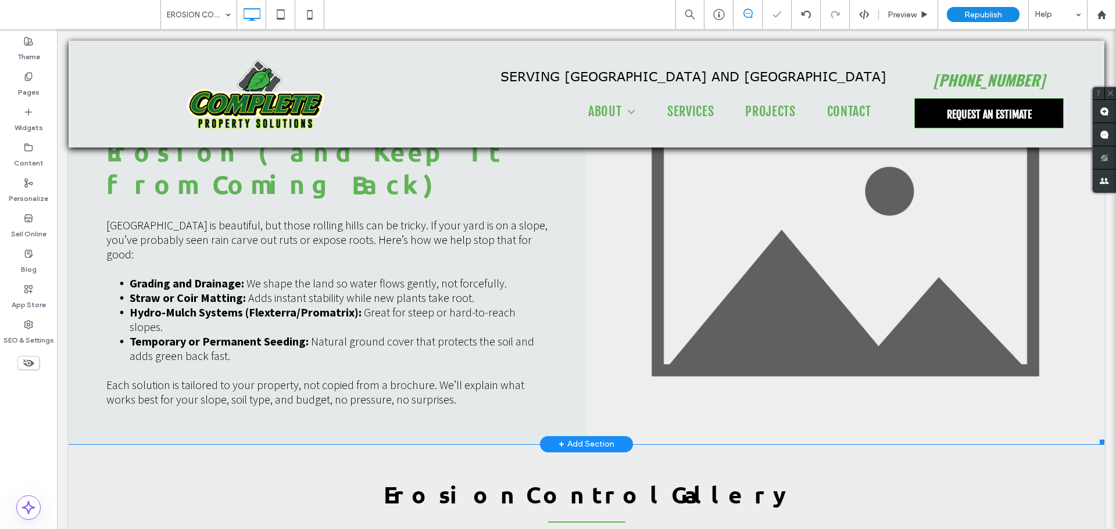
click at [778, 248] on li "Button" at bounding box center [845, 255] width 518 height 379
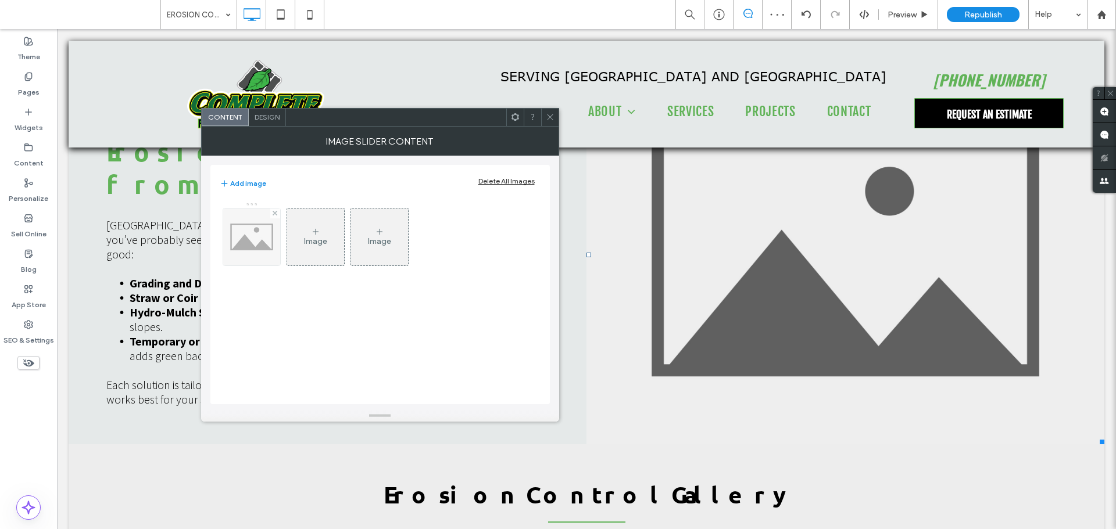
click at [253, 248] on img at bounding box center [251, 237] width 57 height 57
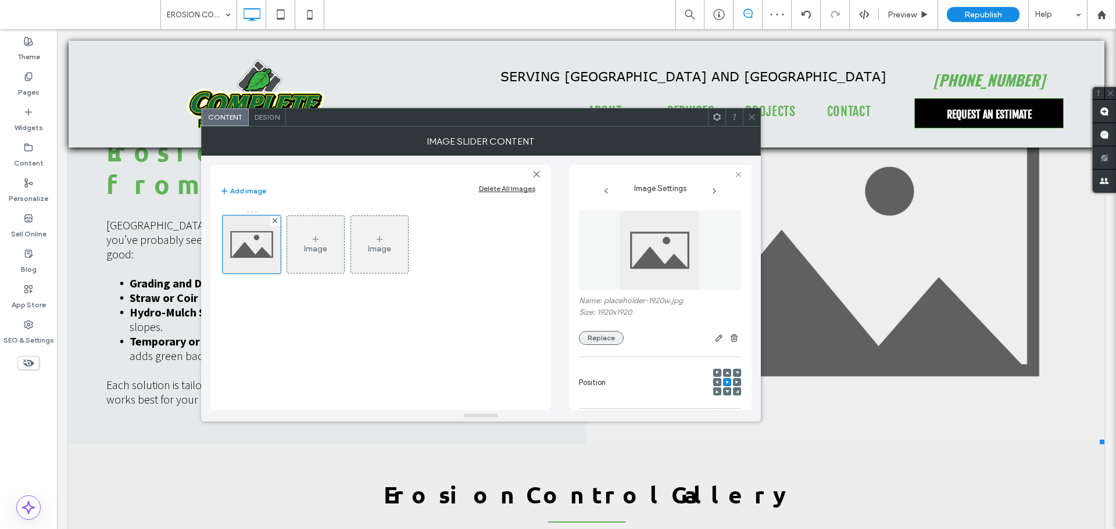
click at [603, 338] on button "Replace" at bounding box center [601, 338] width 45 height 14
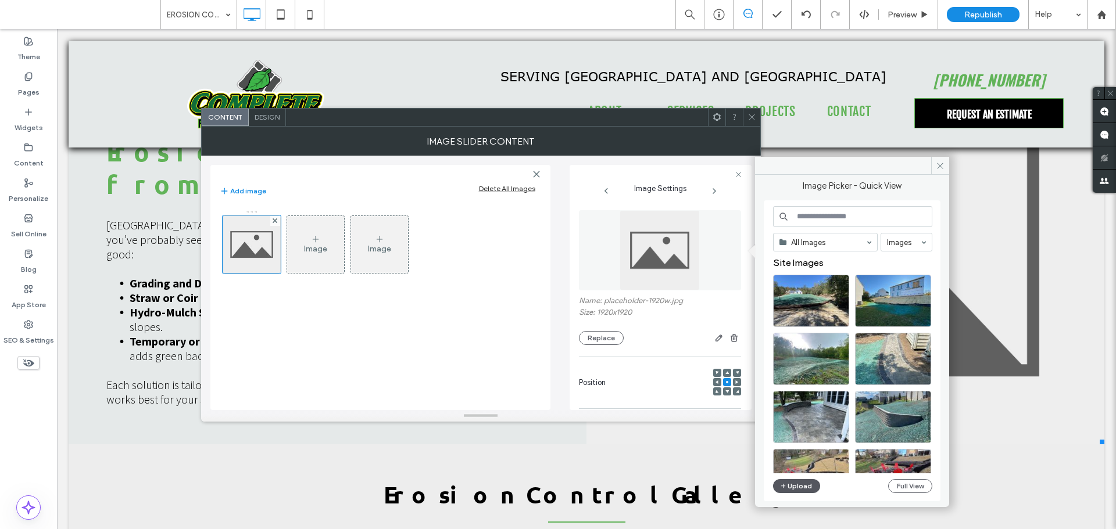
click at [801, 484] on button "Upload" at bounding box center [797, 486] width 48 height 14
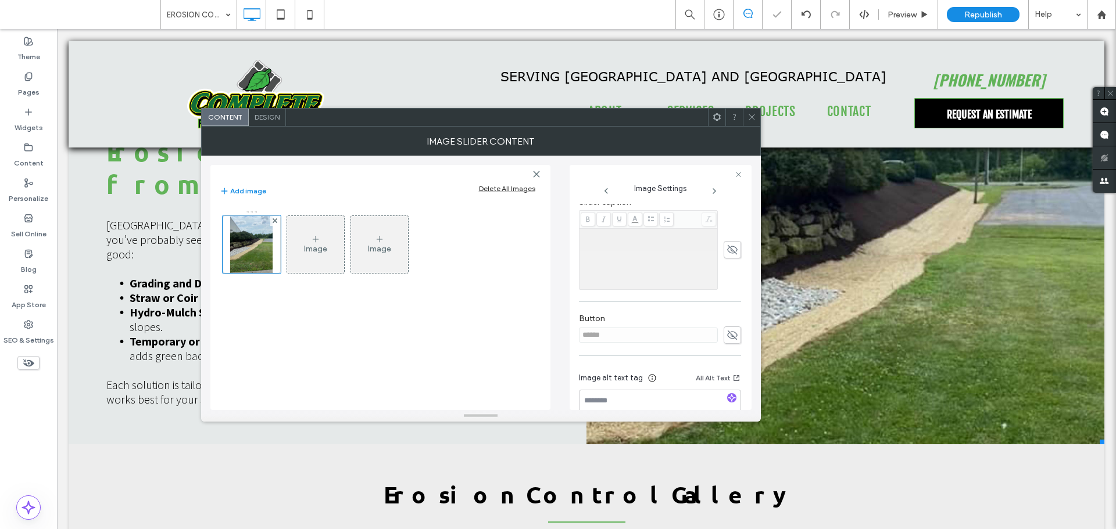
scroll to position [332, 0]
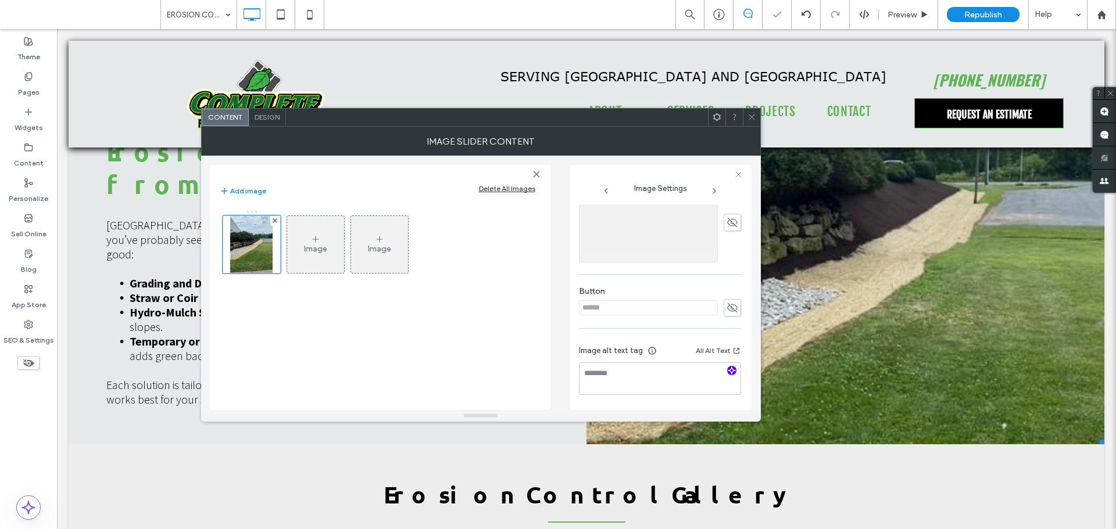
click at [728, 371] on icon "button" at bounding box center [732, 371] width 8 height 8
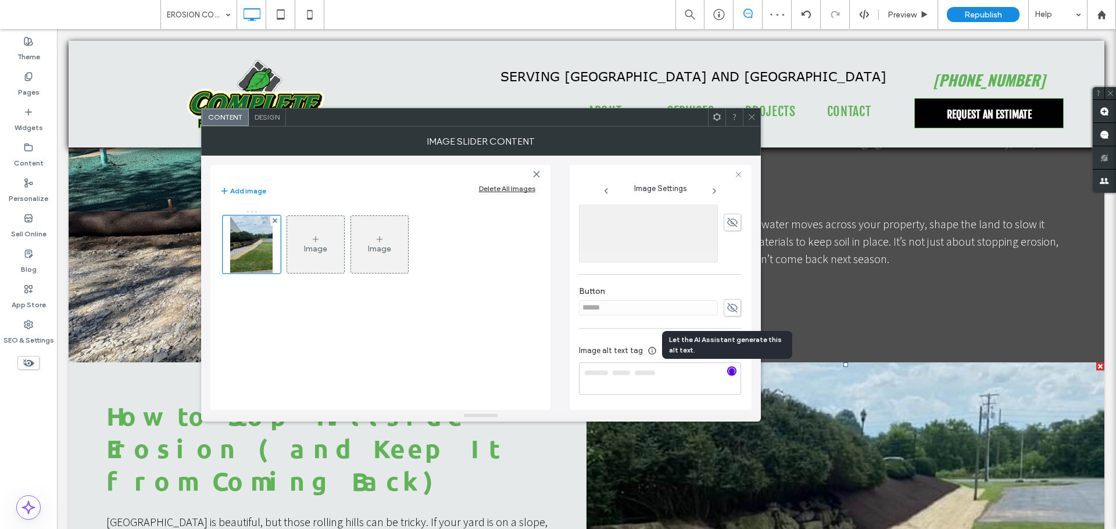
scroll to position [1743, 0]
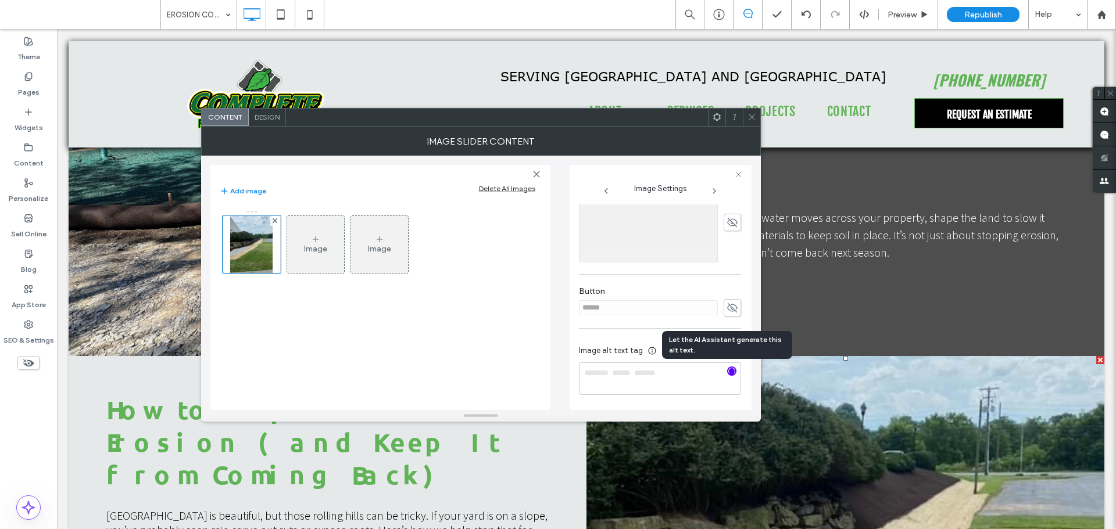
type textarea "**********"
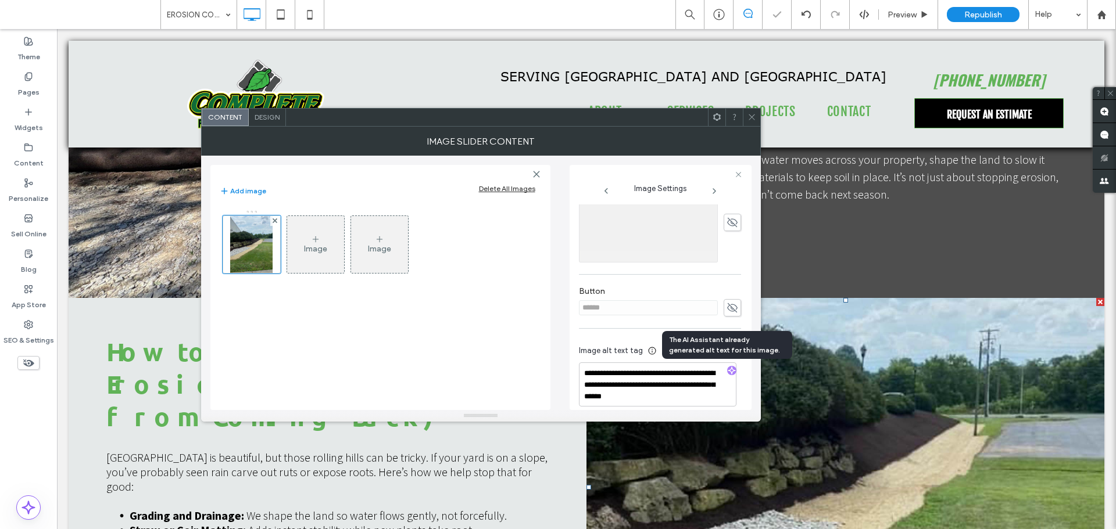
click at [751, 118] on use at bounding box center [751, 117] width 6 height 6
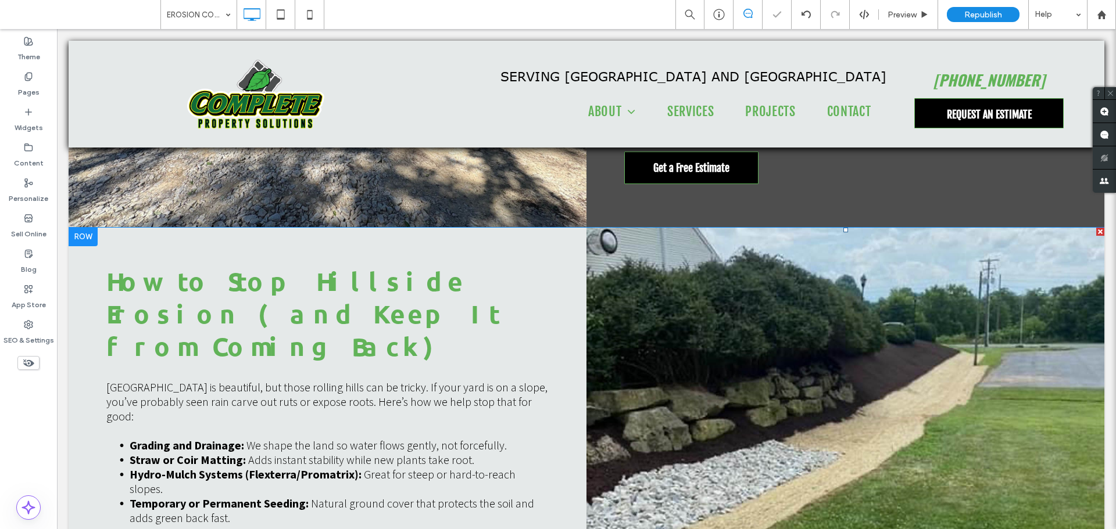
scroll to position [1860, 0]
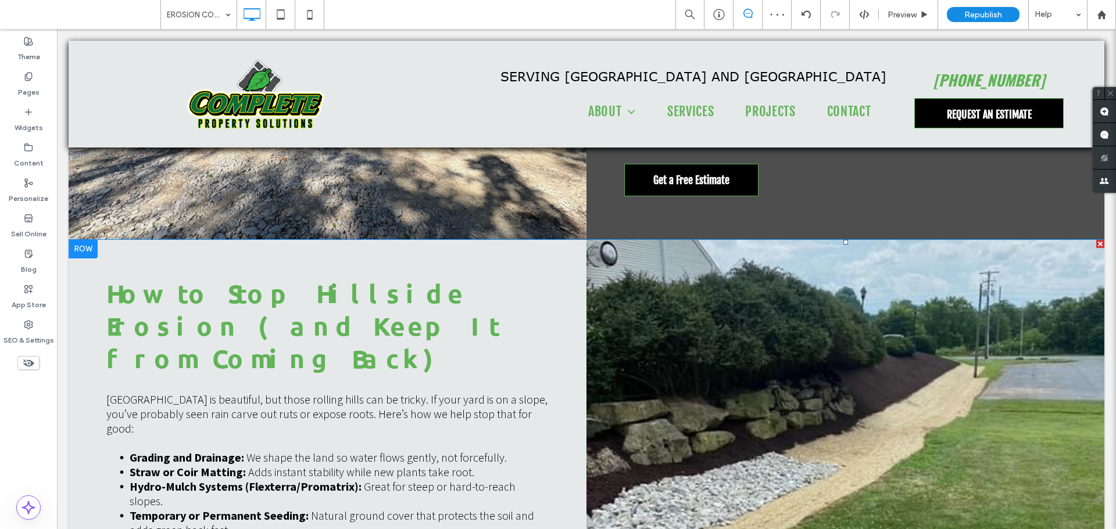
click at [947, 319] on li "Button" at bounding box center [845, 429] width 518 height 379
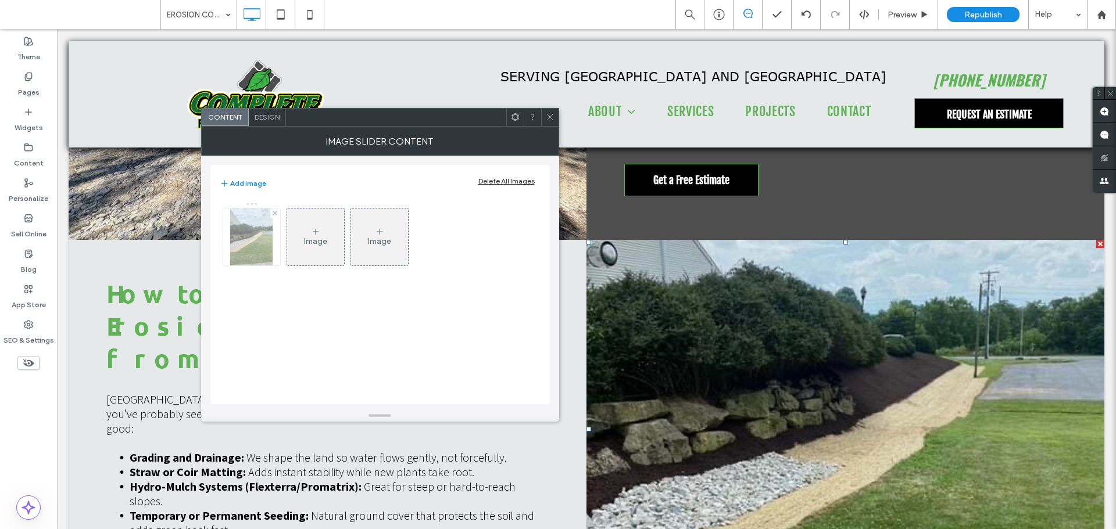
click at [267, 249] on img at bounding box center [251, 237] width 43 height 57
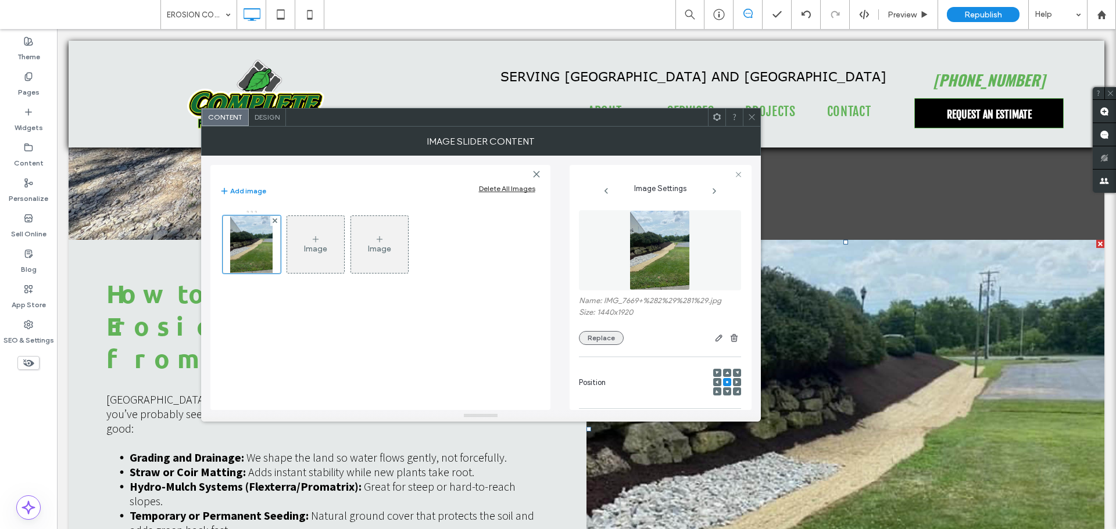
click at [611, 339] on button "Replace" at bounding box center [601, 338] width 45 height 14
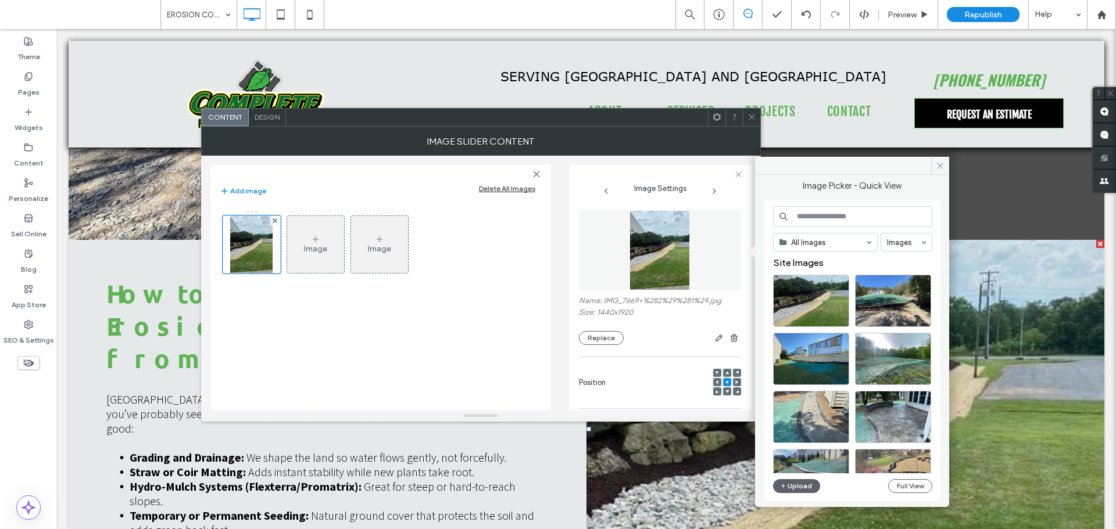
click at [747, 110] on span at bounding box center [751, 117] width 9 height 17
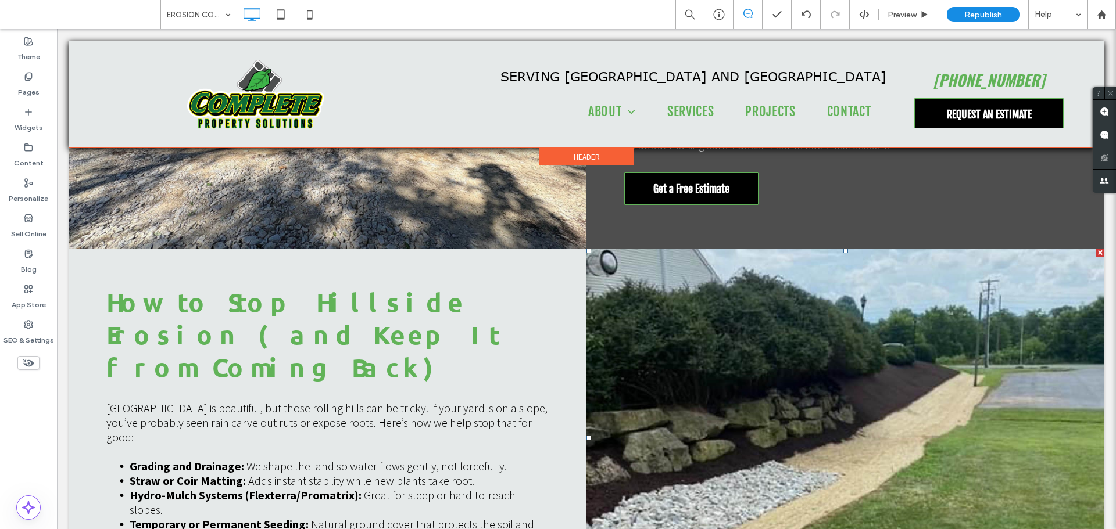
scroll to position [1685, 0]
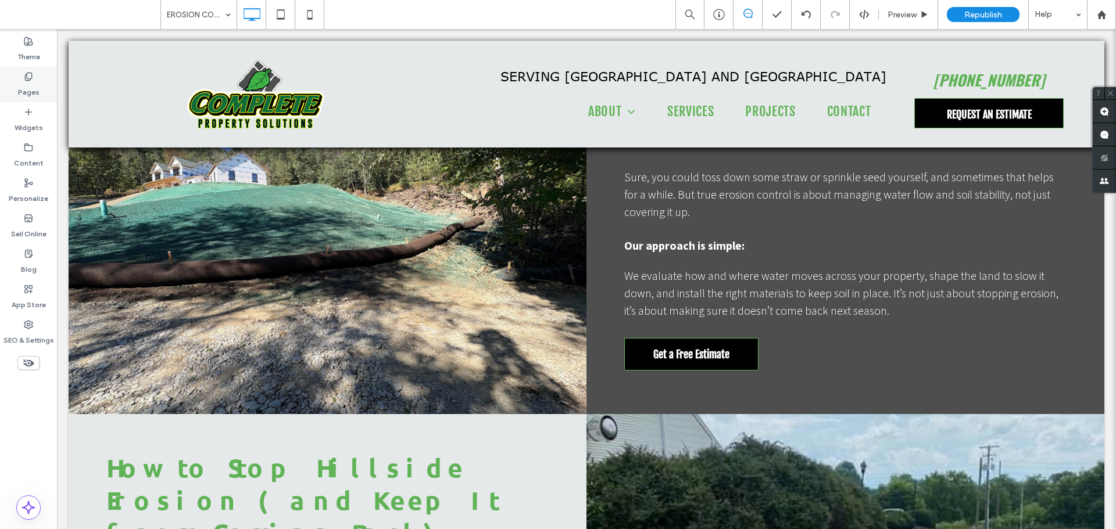
click at [27, 85] on label "Pages" at bounding box center [29, 89] width 22 height 16
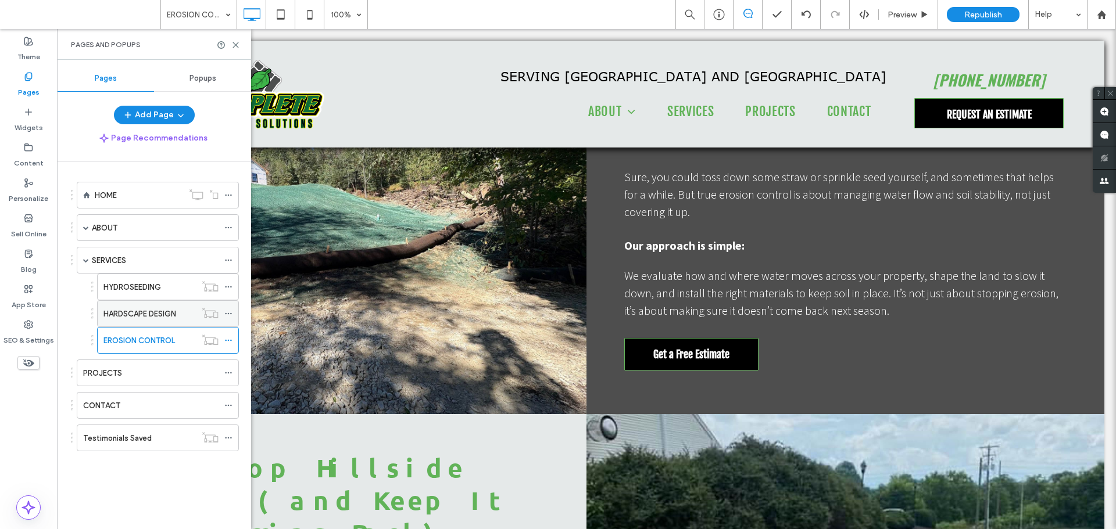
click at [151, 310] on label "HARDSCAPE DESIGN" at bounding box center [139, 314] width 73 height 20
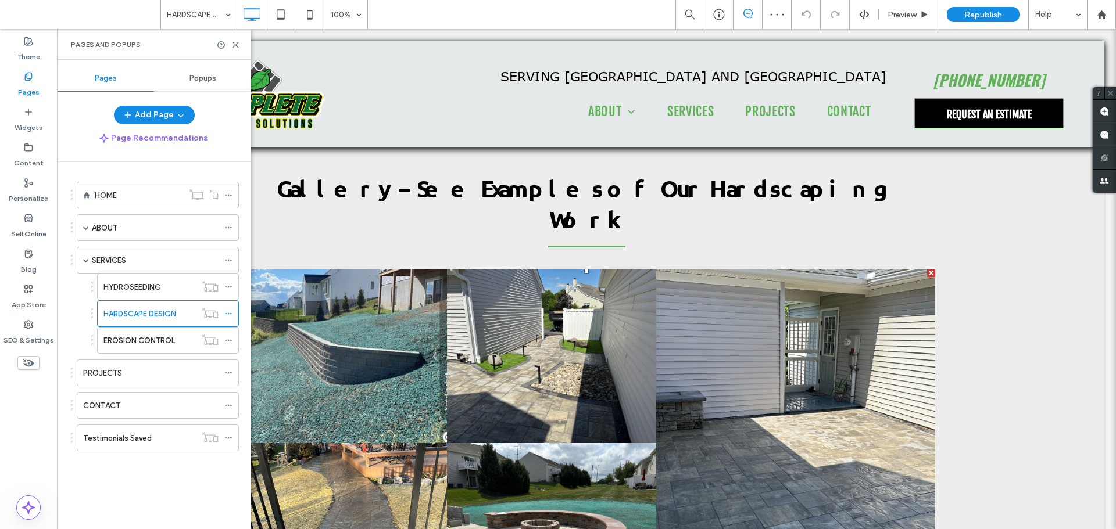
scroll to position [2442, 0]
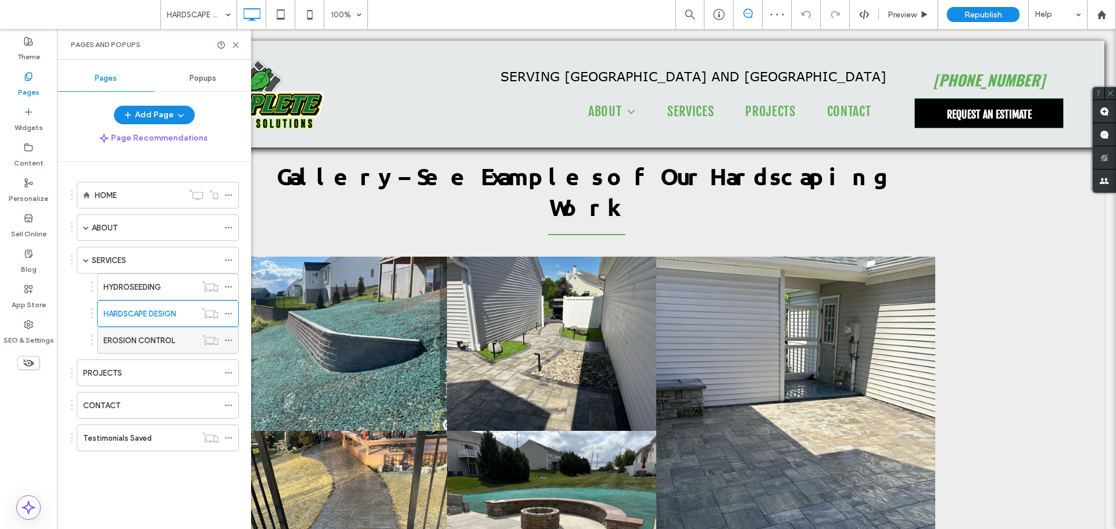
click at [137, 336] on label "EROSION CONTROL" at bounding box center [138, 341] width 71 height 20
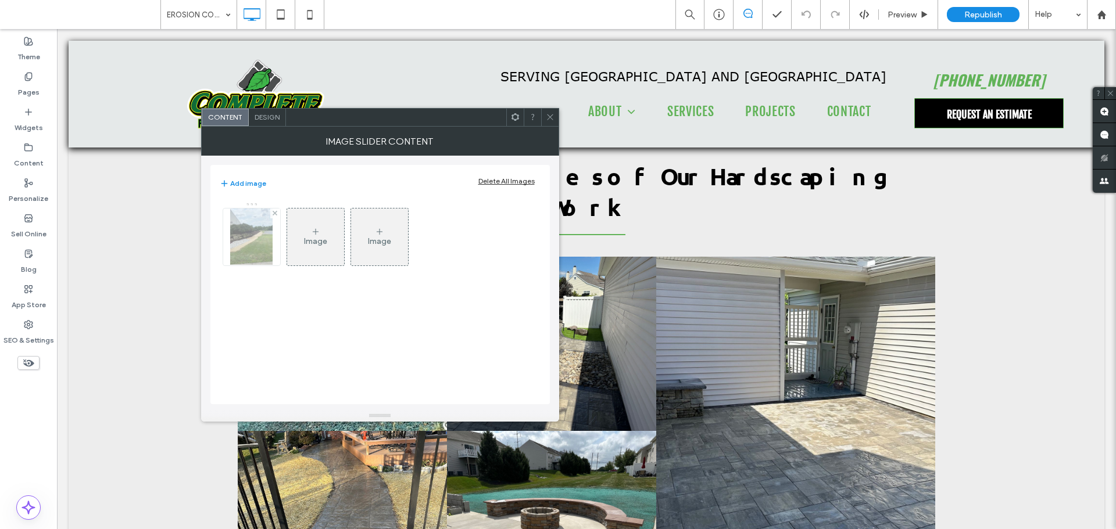
click at [259, 245] on img at bounding box center [251, 237] width 43 height 57
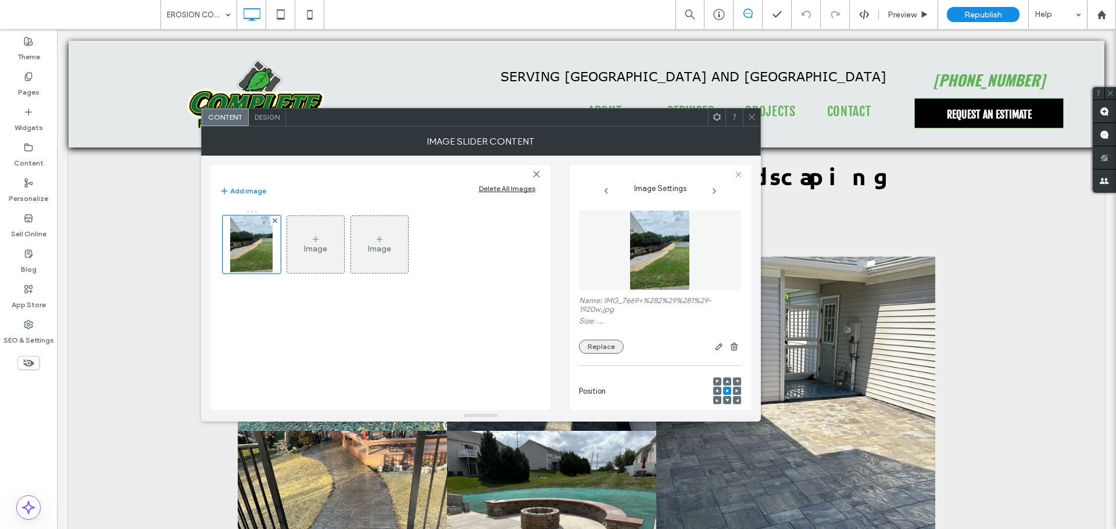
click at [606, 345] on button "Replace" at bounding box center [601, 347] width 45 height 14
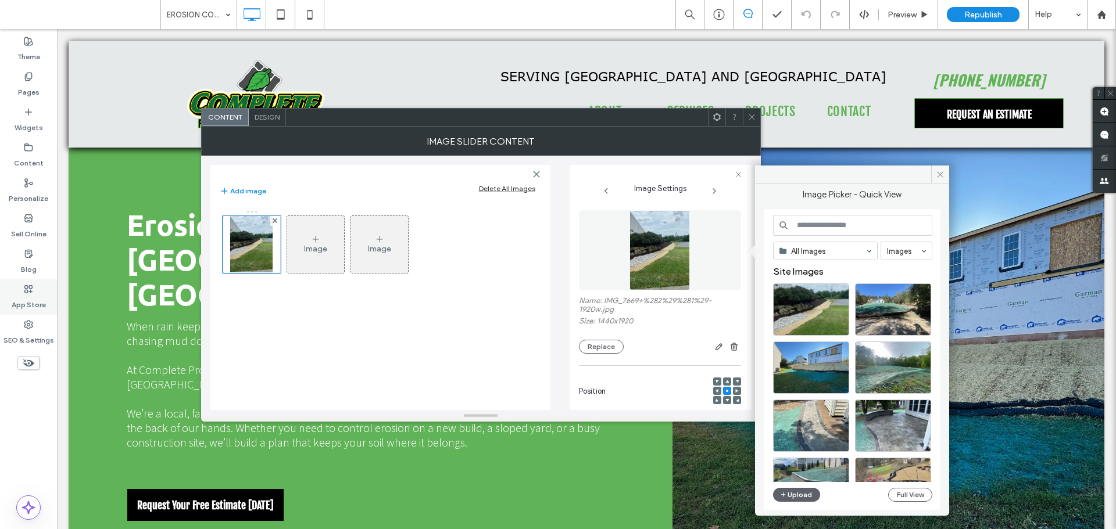
scroll to position [1918, 0]
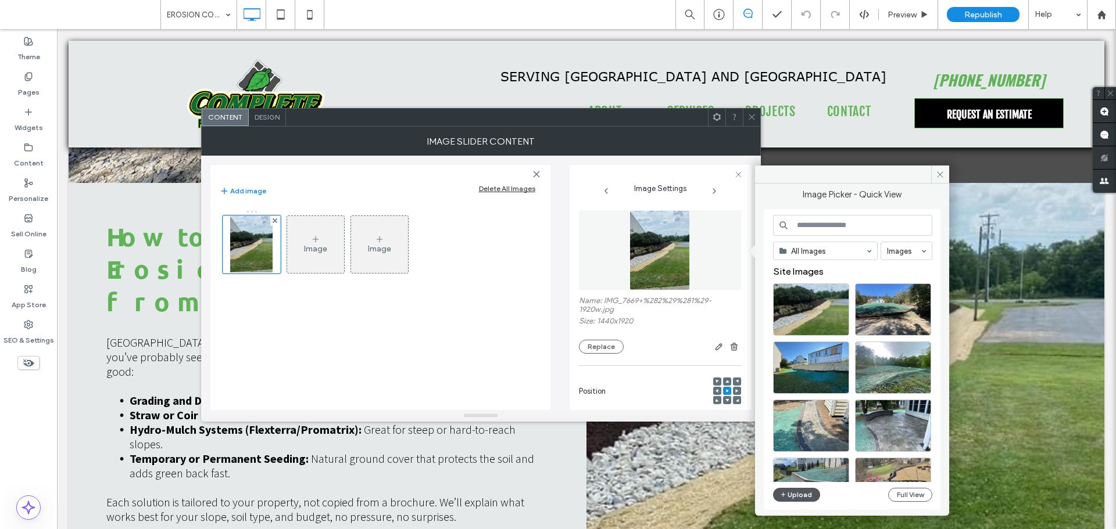
click at [794, 496] on button "Upload" at bounding box center [797, 495] width 48 height 14
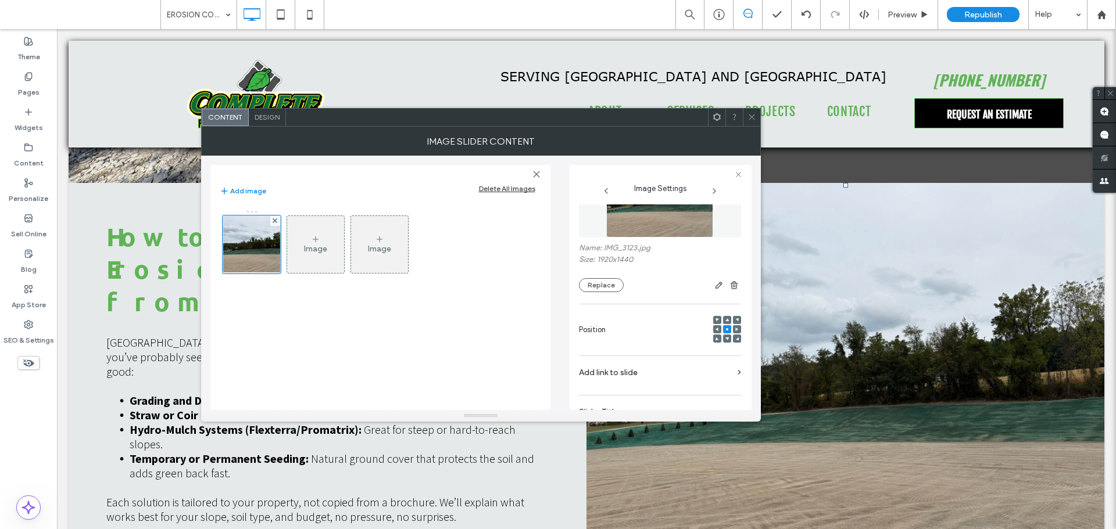
scroll to position [343, 0]
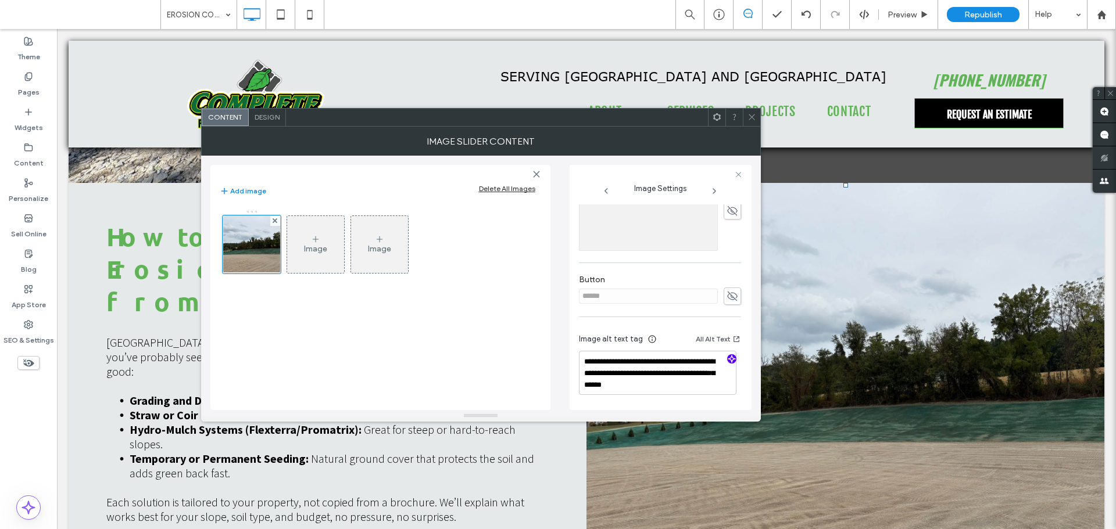
click at [728, 361] on use "button" at bounding box center [731, 359] width 7 height 7
type textarea "**********"
click at [750, 128] on div "Image Slider Content" at bounding box center [481, 141] width 560 height 29
click at [751, 112] on span at bounding box center [751, 117] width 9 height 17
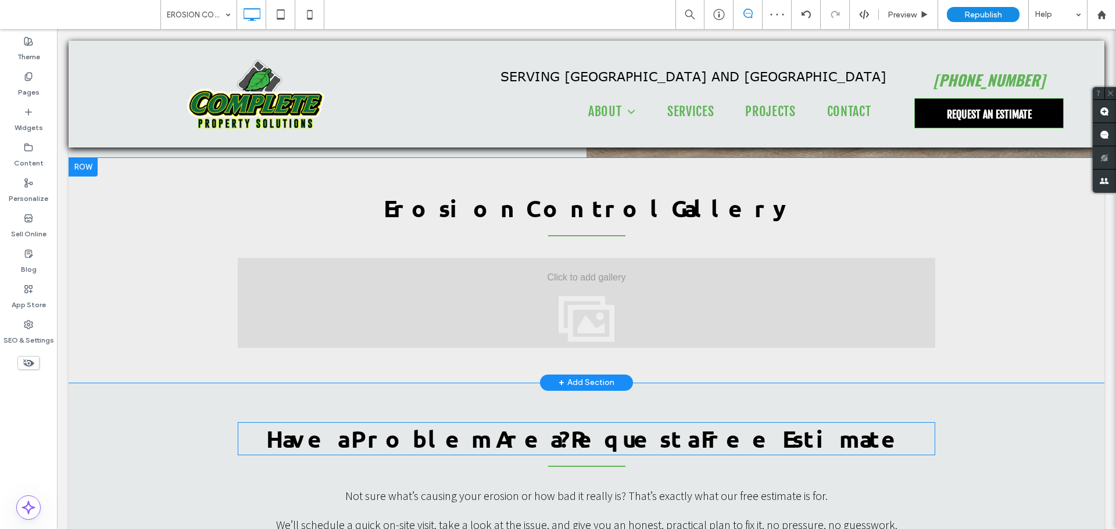
scroll to position [2324, 0]
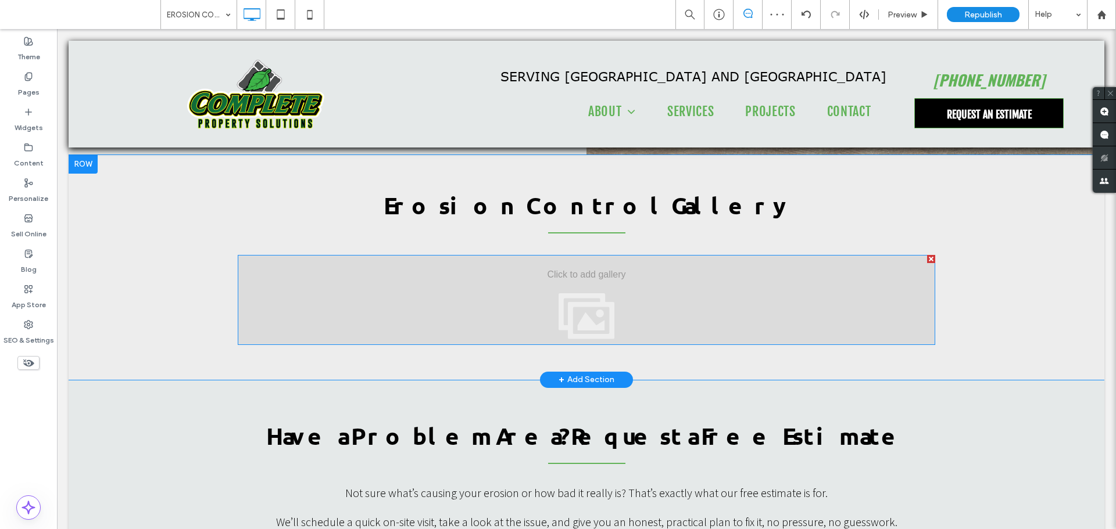
click at [584, 255] on div at bounding box center [586, 300] width 697 height 90
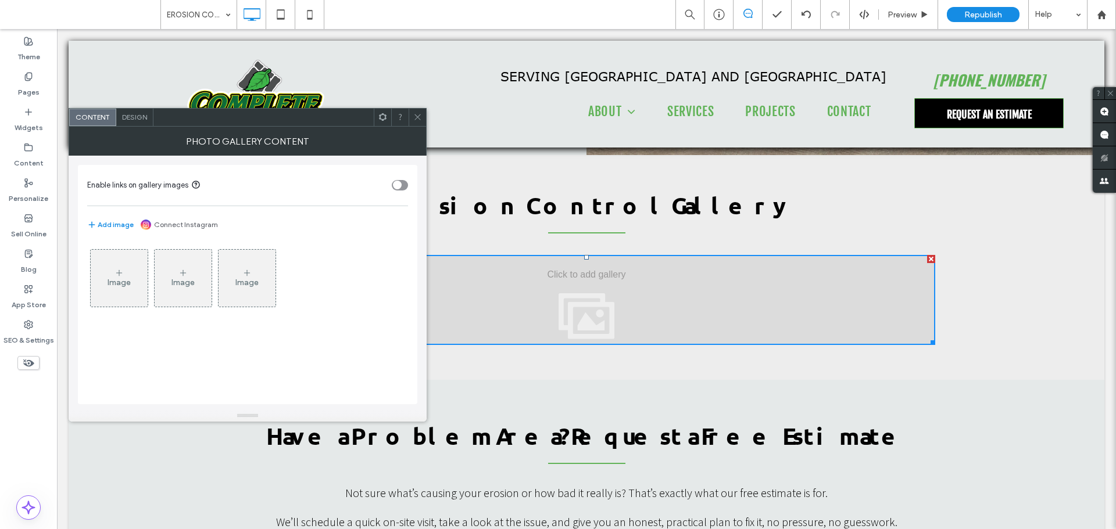
click at [127, 281] on div "Image" at bounding box center [119, 283] width 23 height 10
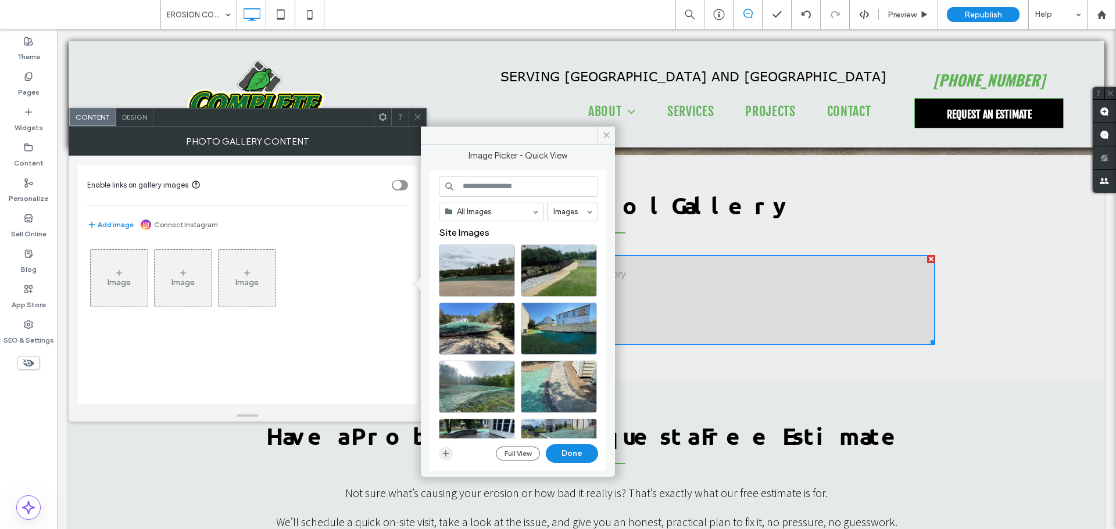
click at [448, 454] on use "button" at bounding box center [446, 453] width 6 height 6
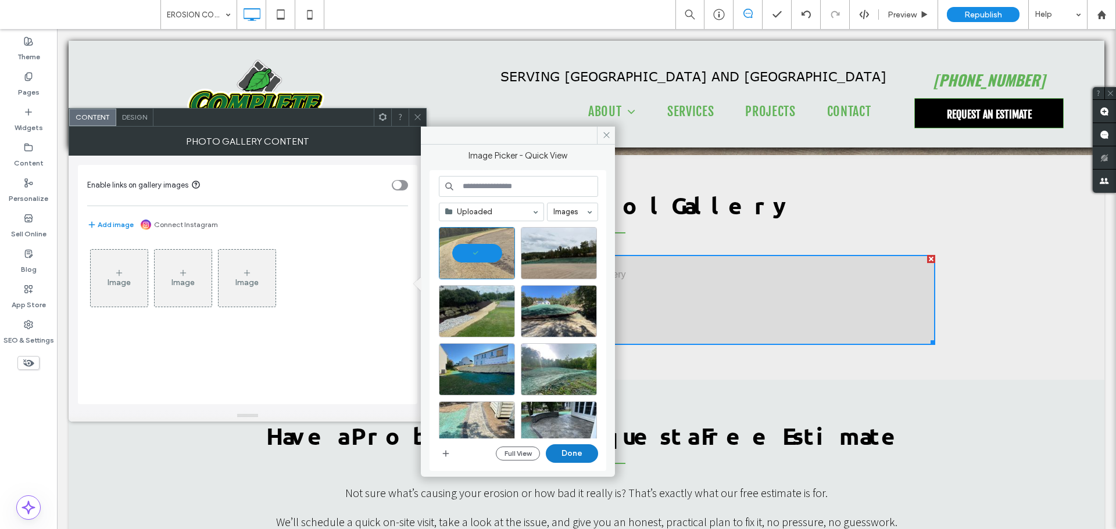
drag, startPoint x: 574, startPoint y: 449, endPoint x: 502, endPoint y: 399, distance: 88.0
click at [574, 449] on button "Done" at bounding box center [572, 454] width 52 height 19
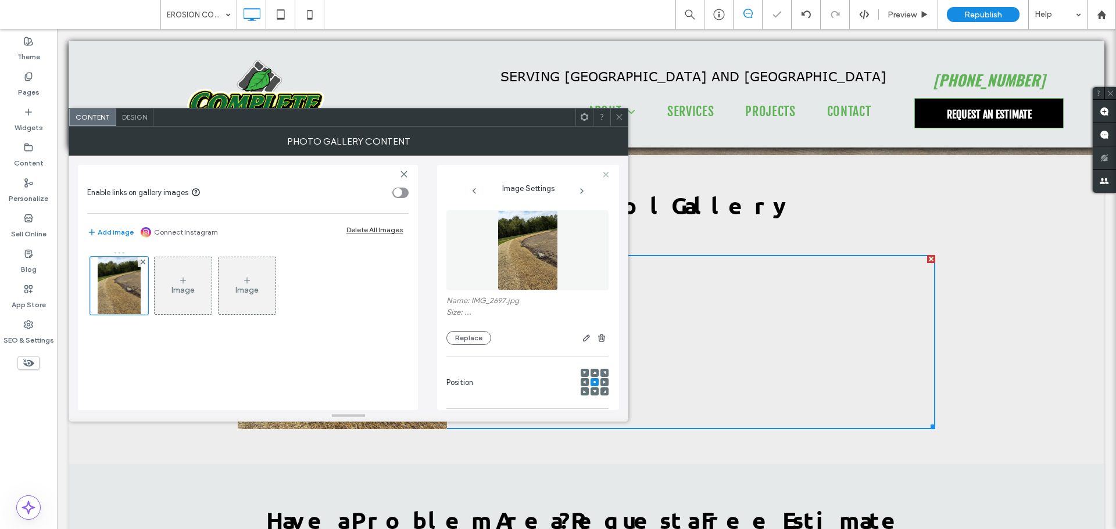
click at [175, 280] on div "Image" at bounding box center [183, 286] width 57 height 55
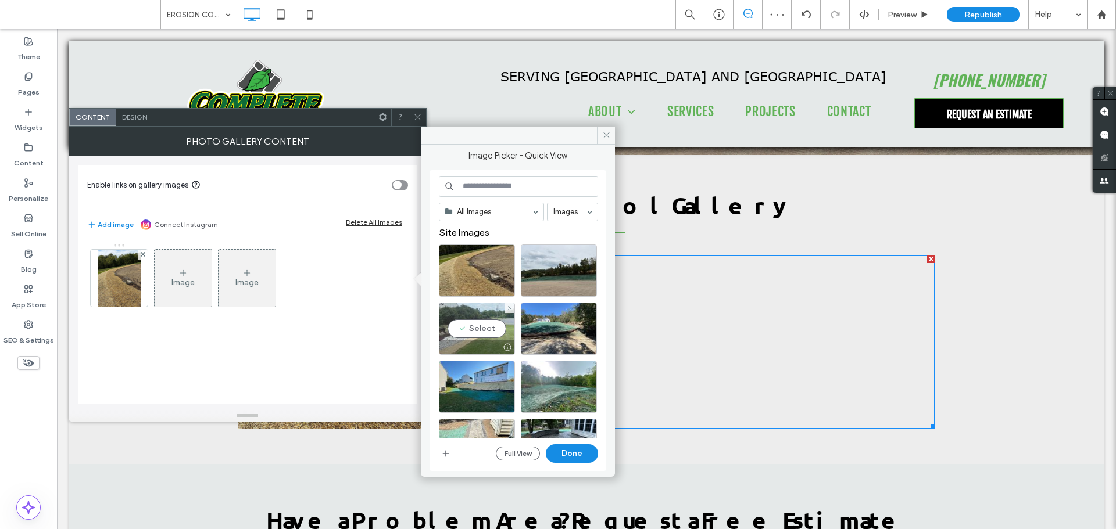
click at [480, 329] on div "Select" at bounding box center [477, 329] width 76 height 52
drag, startPoint x: 562, startPoint y: 452, endPoint x: 505, endPoint y: 420, distance: 65.6
click at [562, 452] on button "Done" at bounding box center [572, 454] width 52 height 19
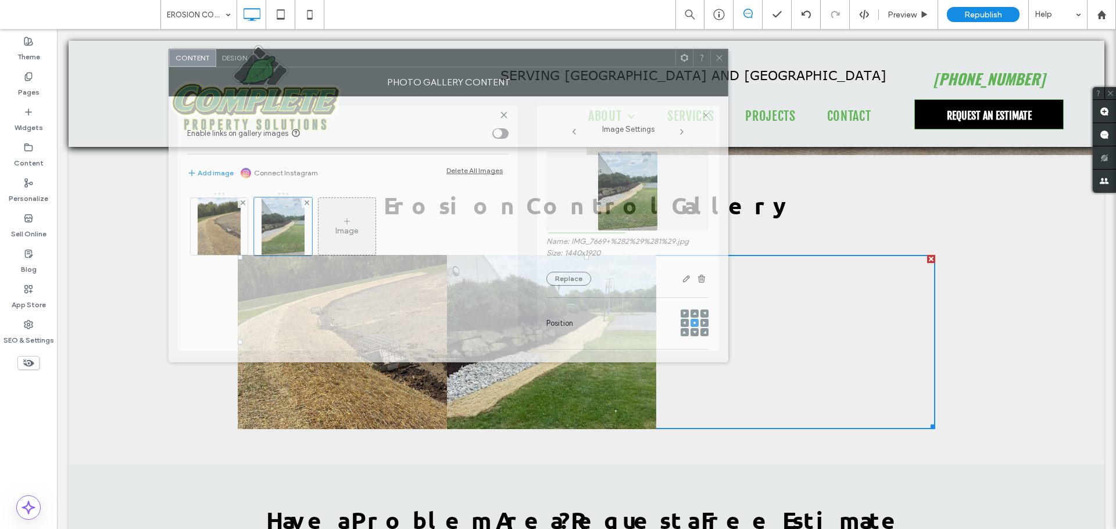
drag, startPoint x: 313, startPoint y: 126, endPoint x: 413, endPoint y: 103, distance: 102.5
click at [413, 67] on div at bounding box center [464, 57] width 422 height 17
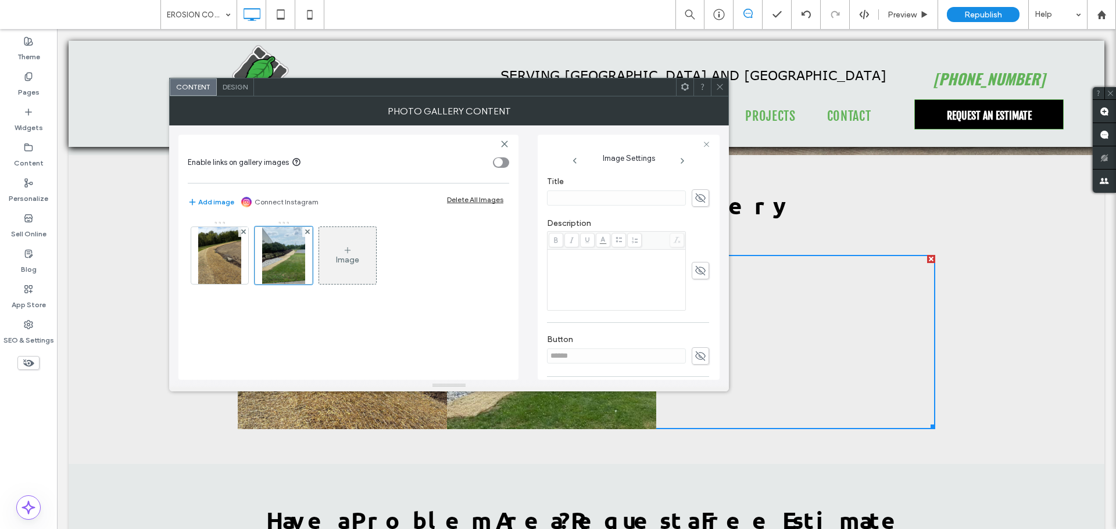
scroll to position [232, 0]
click at [365, 242] on div "Image" at bounding box center [347, 255] width 57 height 55
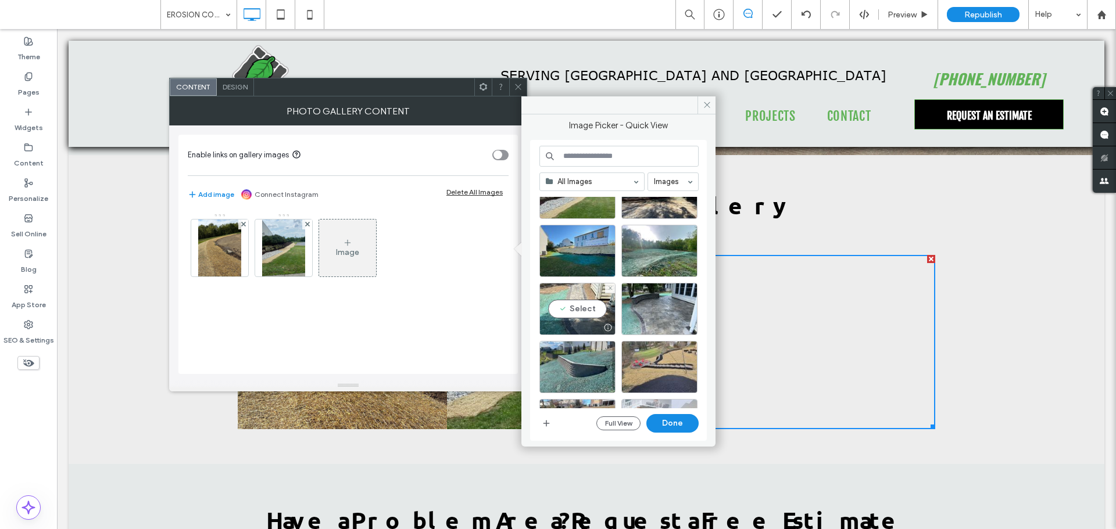
scroll to position [116, 0]
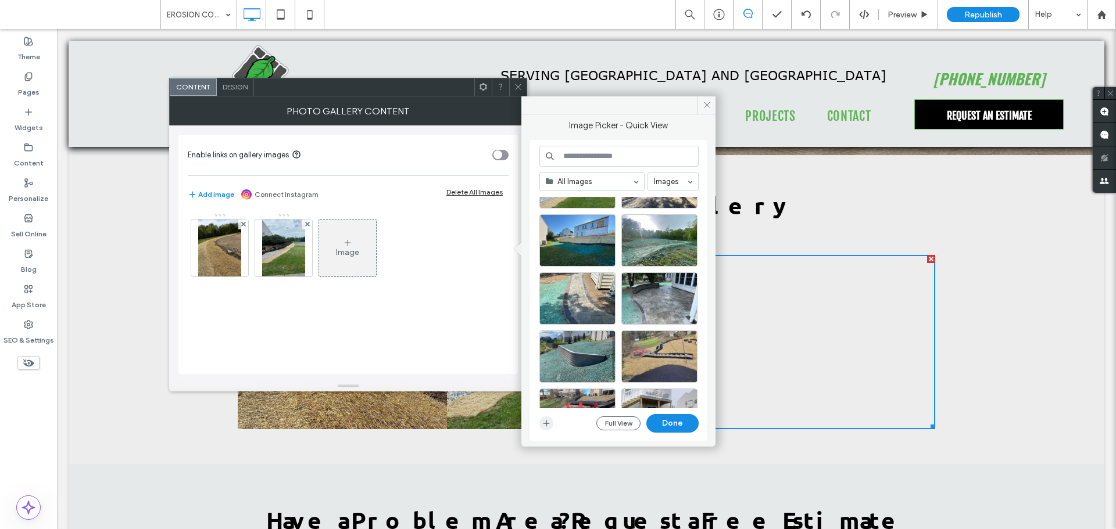
click at [552, 420] on span "button" at bounding box center [546, 424] width 14 height 14
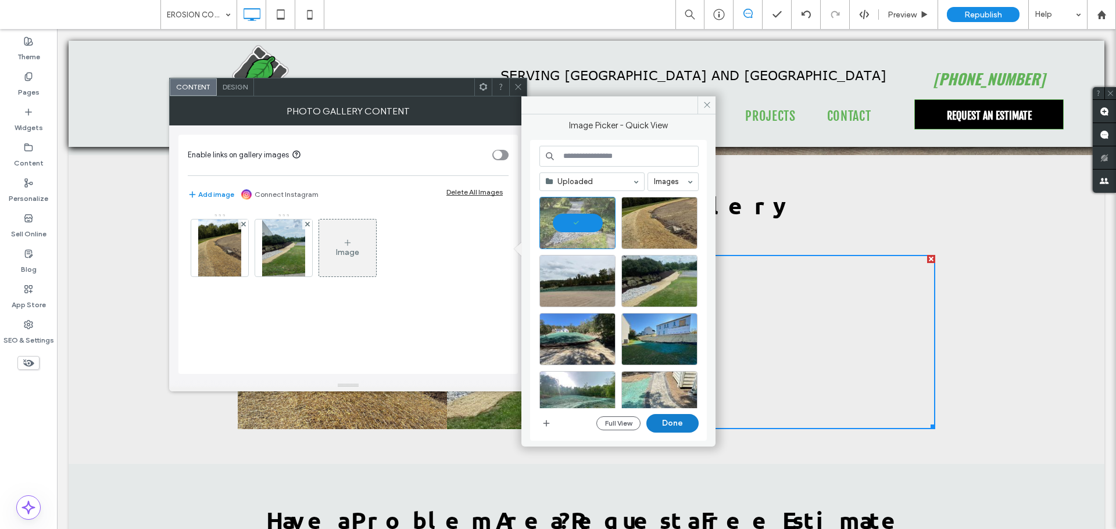
click at [662, 423] on button "Done" at bounding box center [672, 423] width 52 height 19
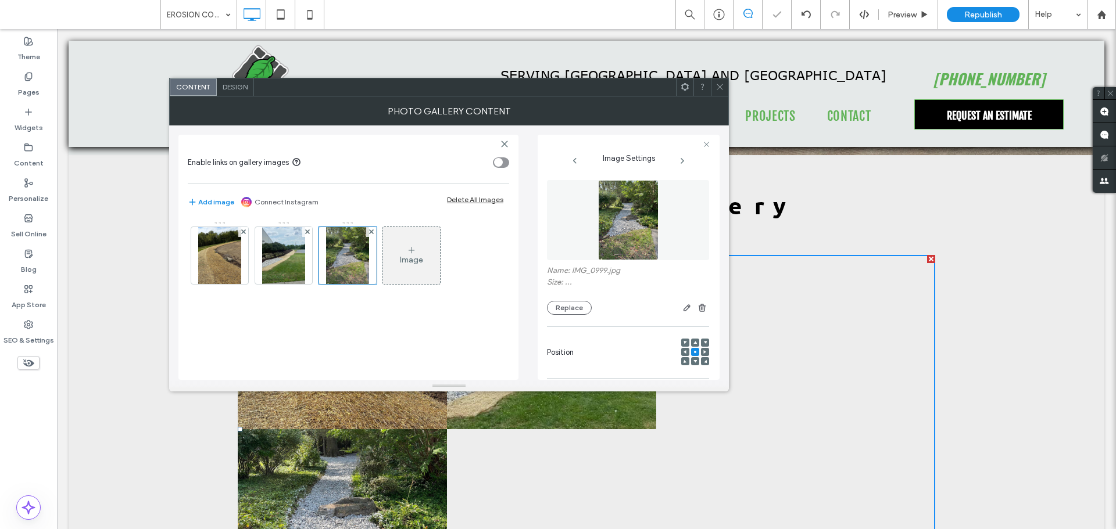
click at [416, 233] on div "Image" at bounding box center [411, 255] width 57 height 55
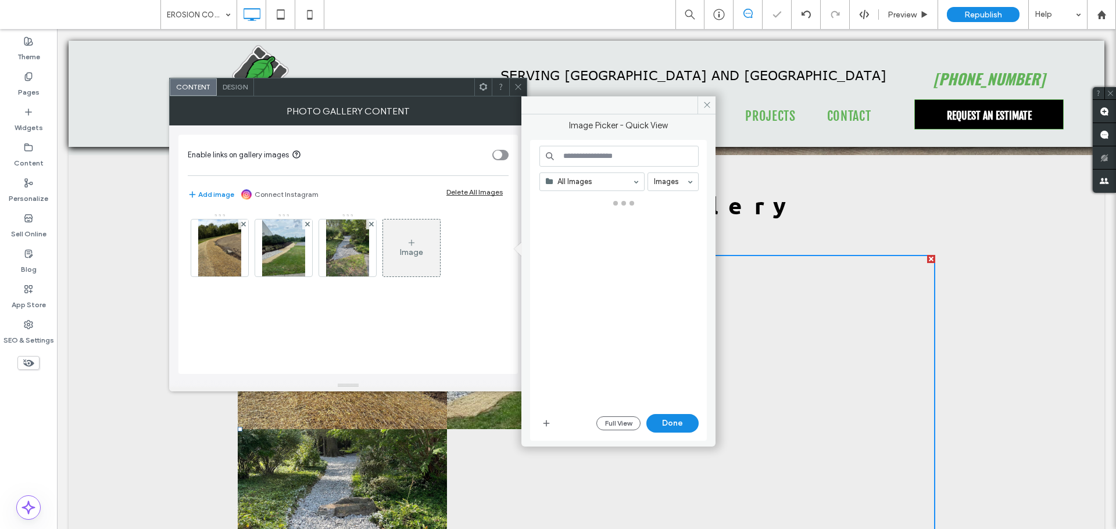
click at [420, 252] on div "Image" at bounding box center [411, 253] width 23 height 10
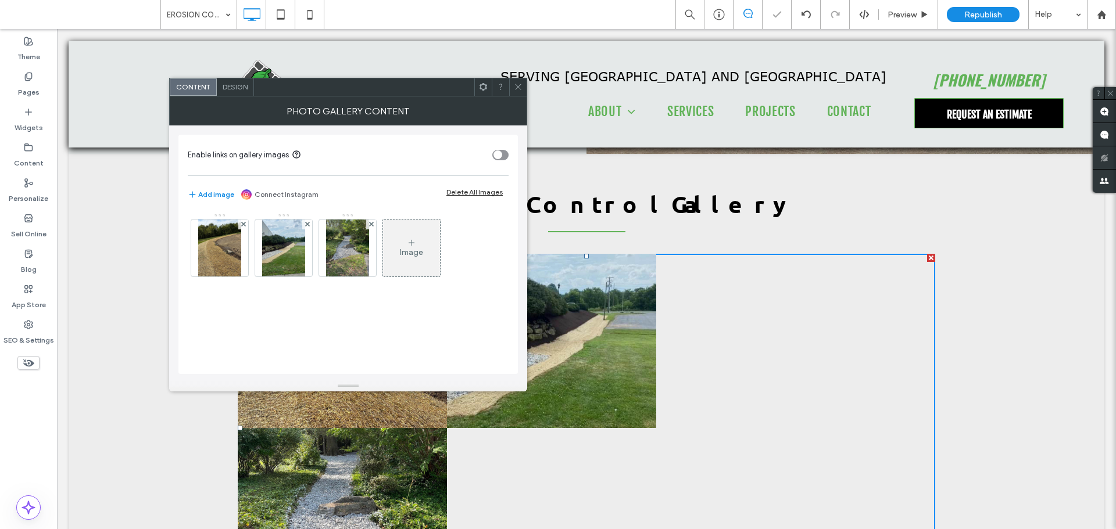
scroll to position [2323, 0]
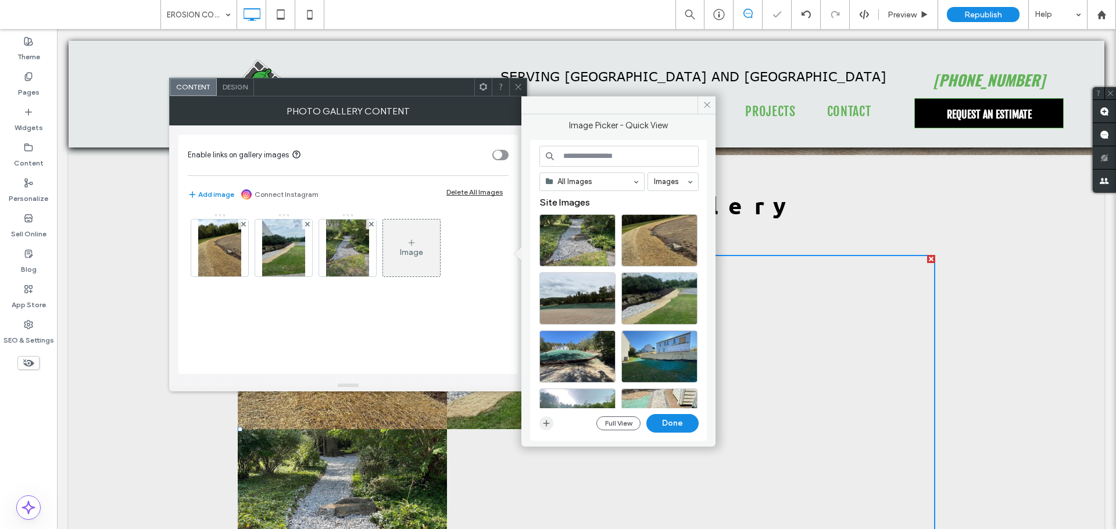
click at [549, 421] on icon "button" at bounding box center [546, 423] width 9 height 9
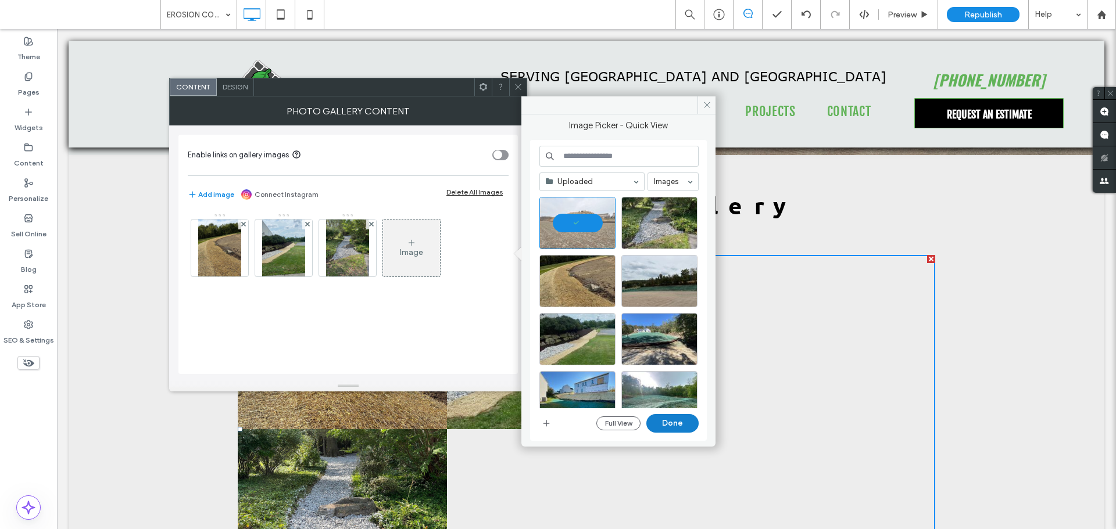
click at [671, 415] on button "Done" at bounding box center [672, 423] width 52 height 19
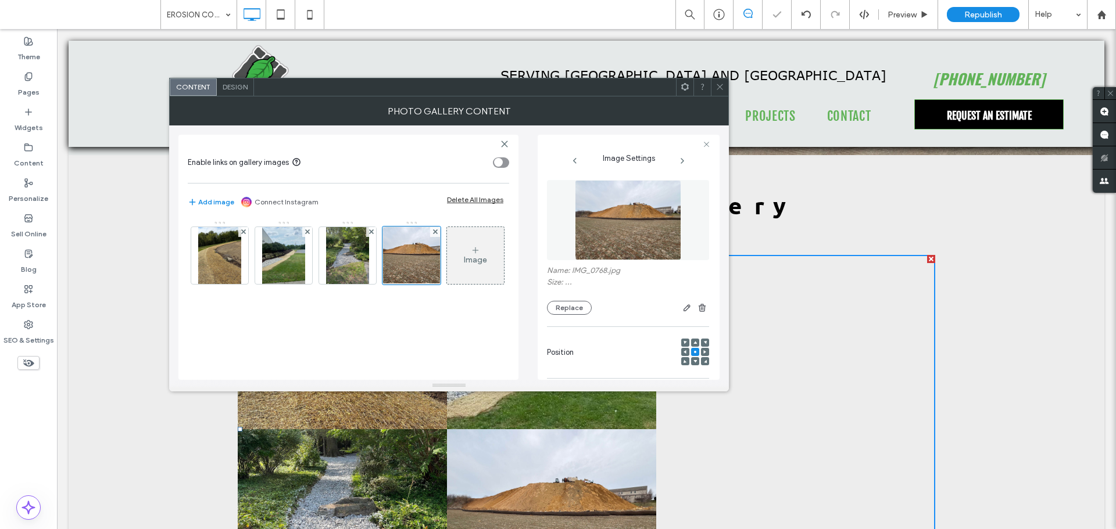
click at [447, 283] on div "Image" at bounding box center [475, 255] width 57 height 55
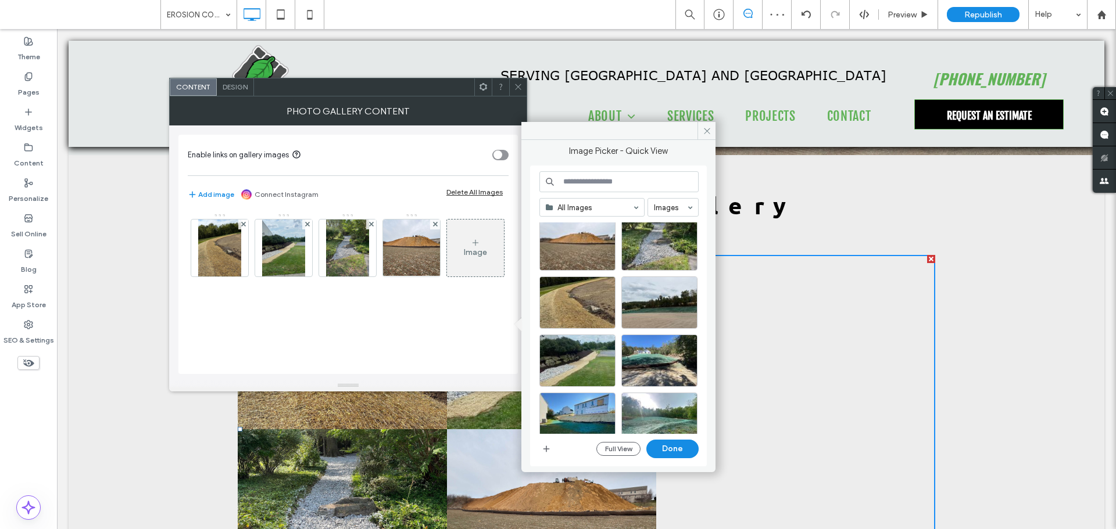
scroll to position [58, 0]
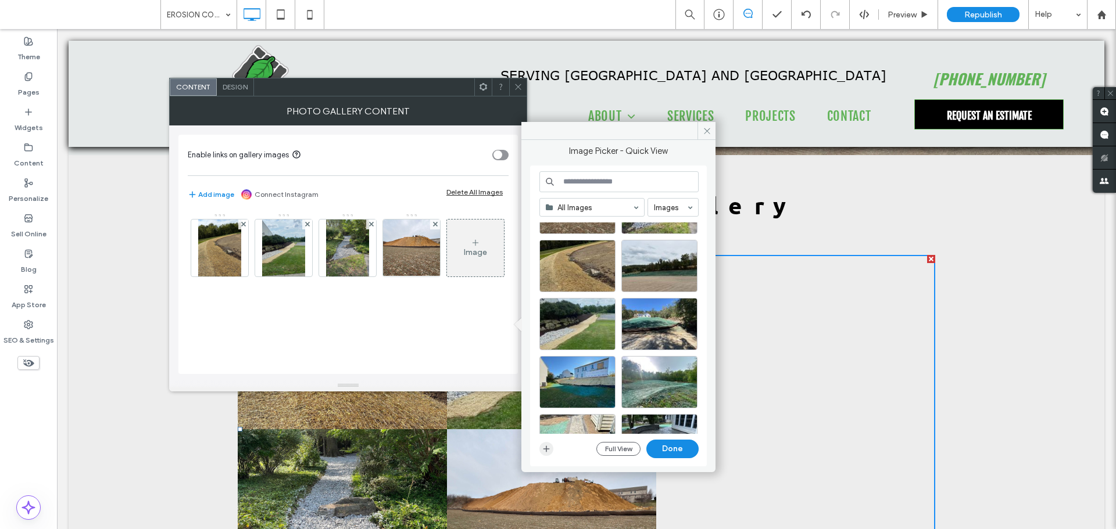
click at [543, 449] on use "button" at bounding box center [546, 449] width 6 height 6
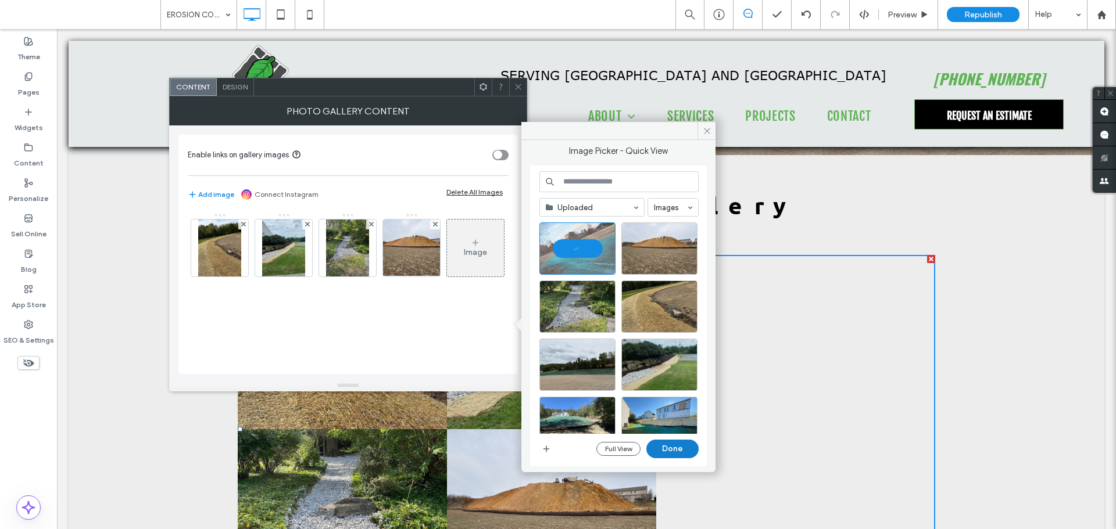
click at [667, 446] on button "Done" at bounding box center [672, 449] width 52 height 19
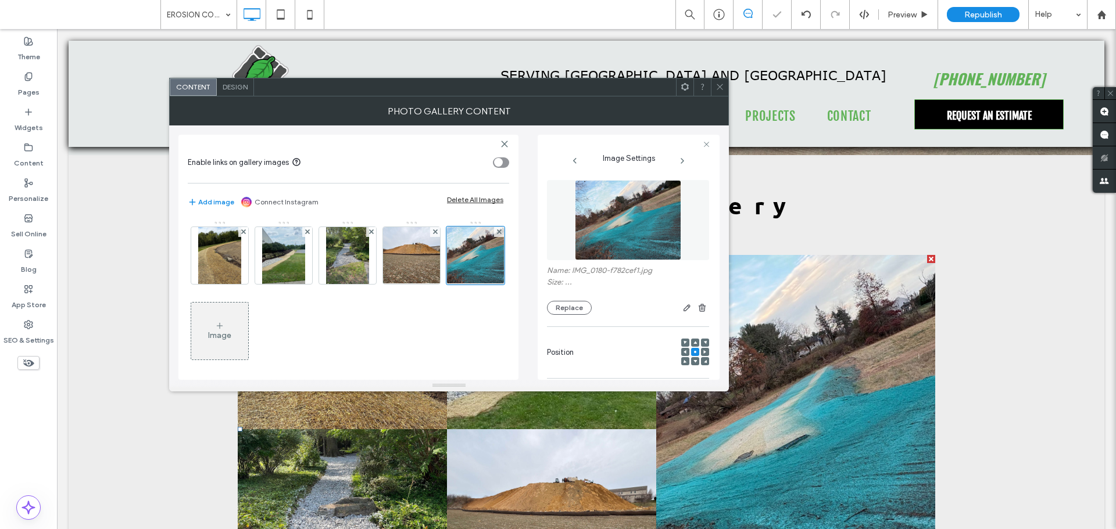
click at [224, 325] on icon at bounding box center [219, 325] width 9 height 9
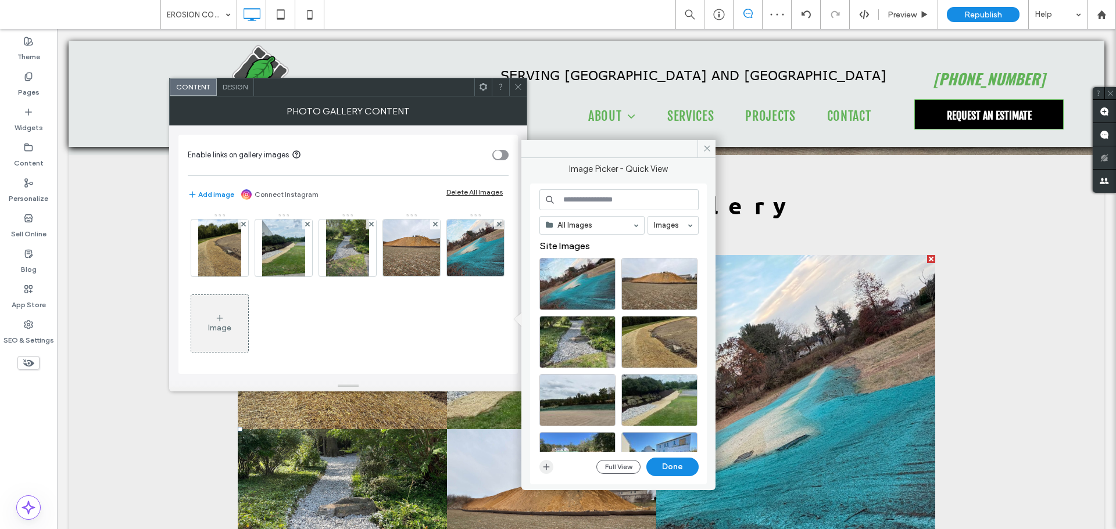
click at [543, 463] on icon "button" at bounding box center [546, 467] width 9 height 9
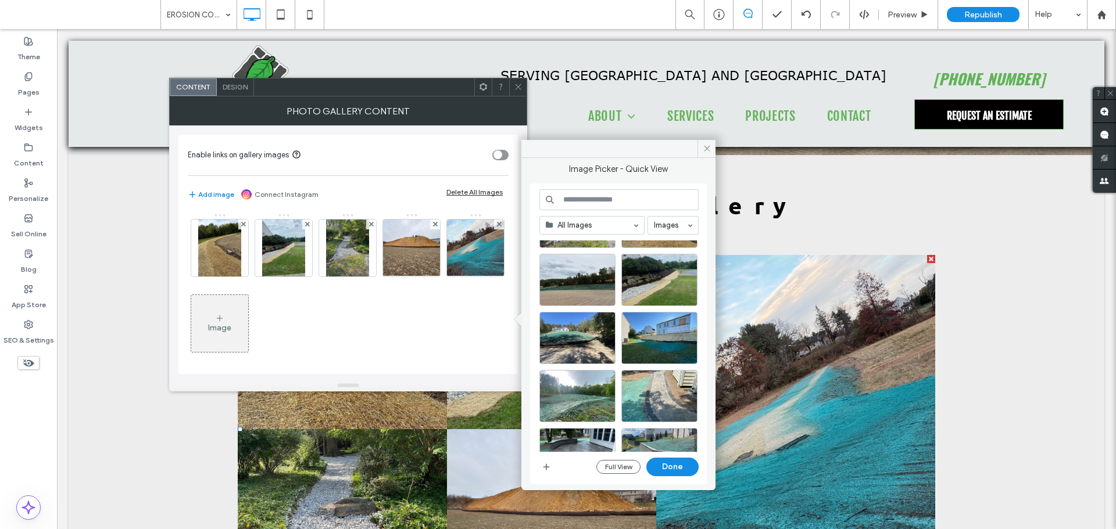
scroll to position [116, 0]
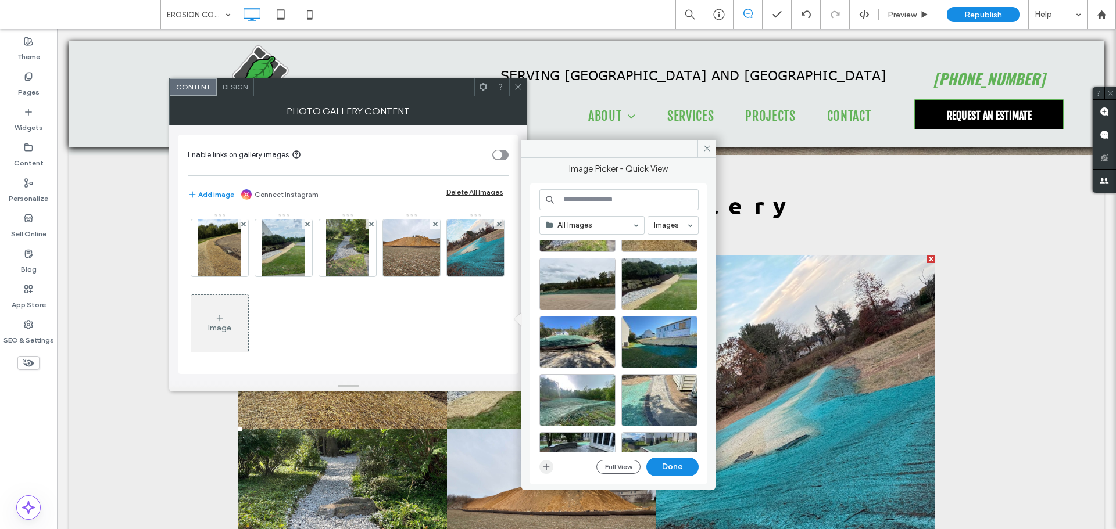
click at [552, 465] on span "button" at bounding box center [546, 467] width 14 height 14
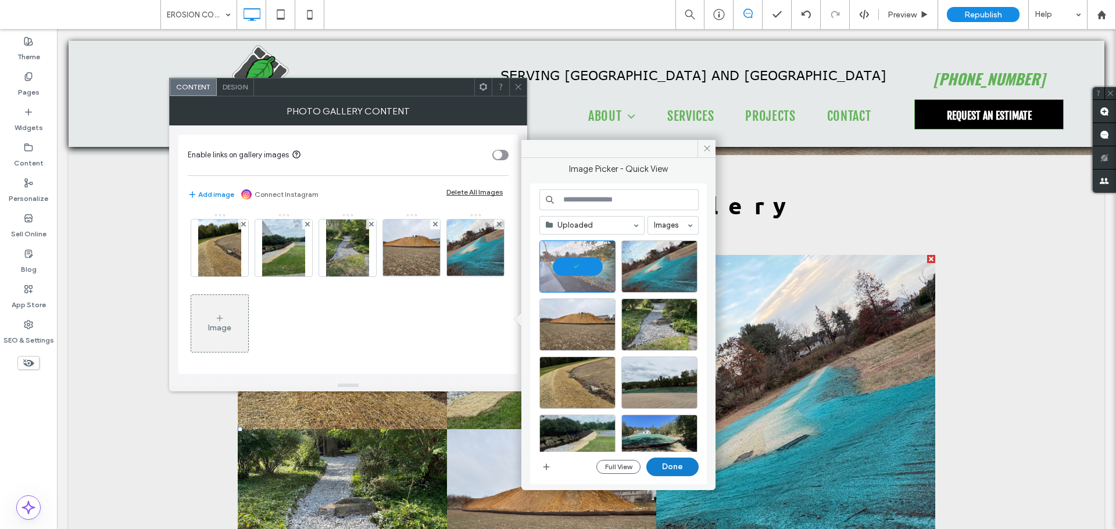
click at [675, 467] on button "Done" at bounding box center [672, 467] width 52 height 19
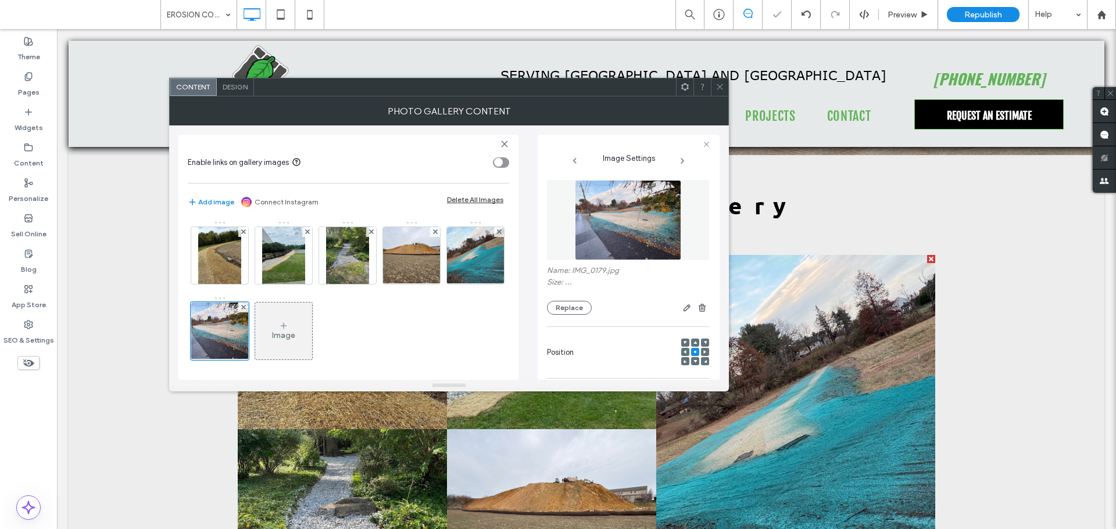
click at [295, 332] on div "Image" at bounding box center [283, 336] width 23 height 10
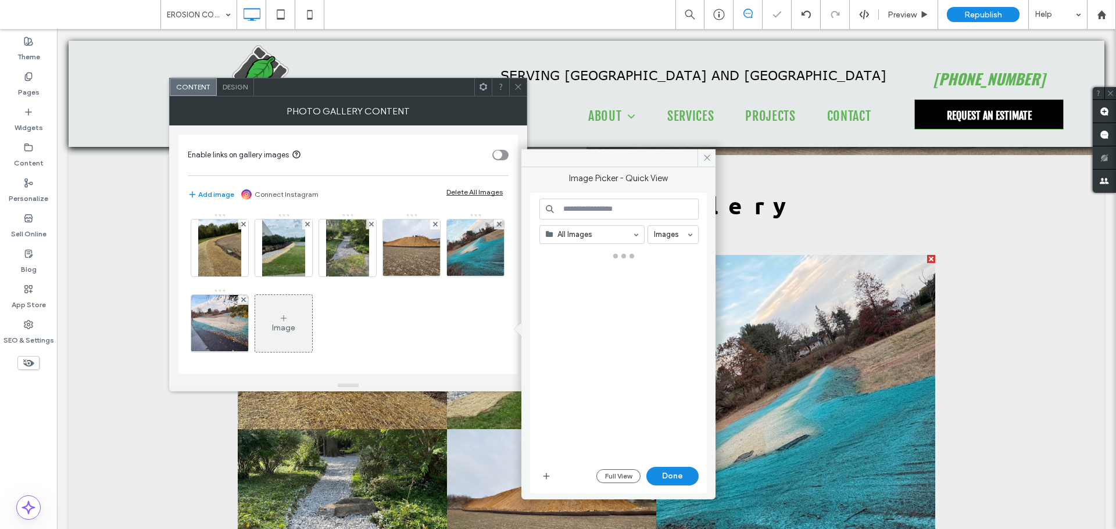
click at [295, 332] on div "Image" at bounding box center [283, 328] width 23 height 10
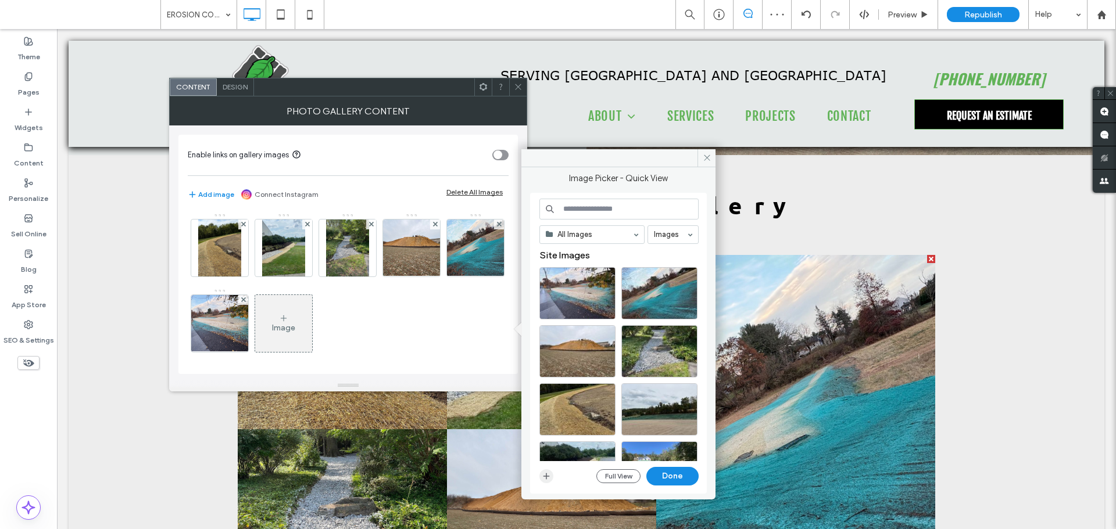
click at [546, 477] on use "button" at bounding box center [546, 476] width 6 height 6
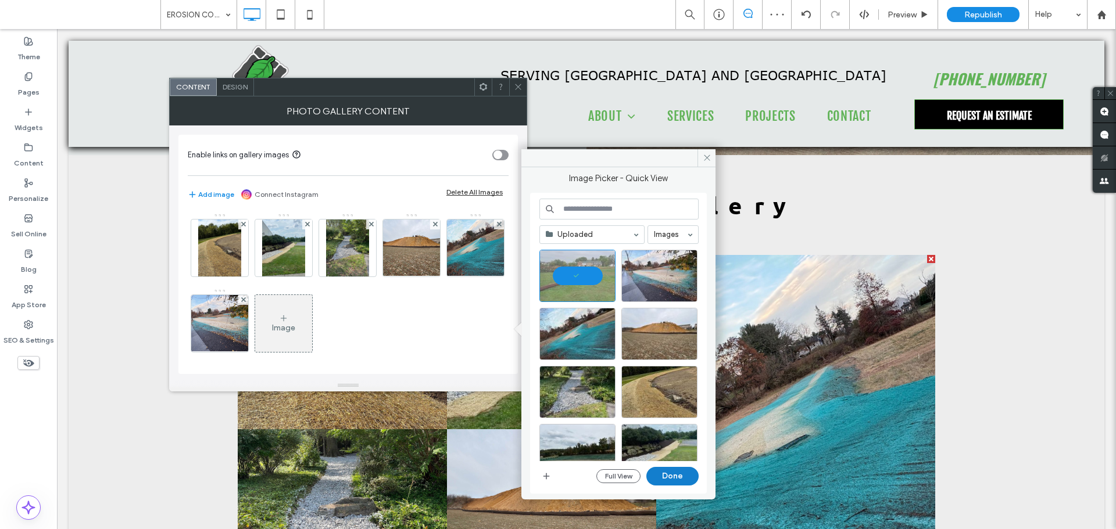
click at [665, 474] on button "Done" at bounding box center [672, 476] width 52 height 19
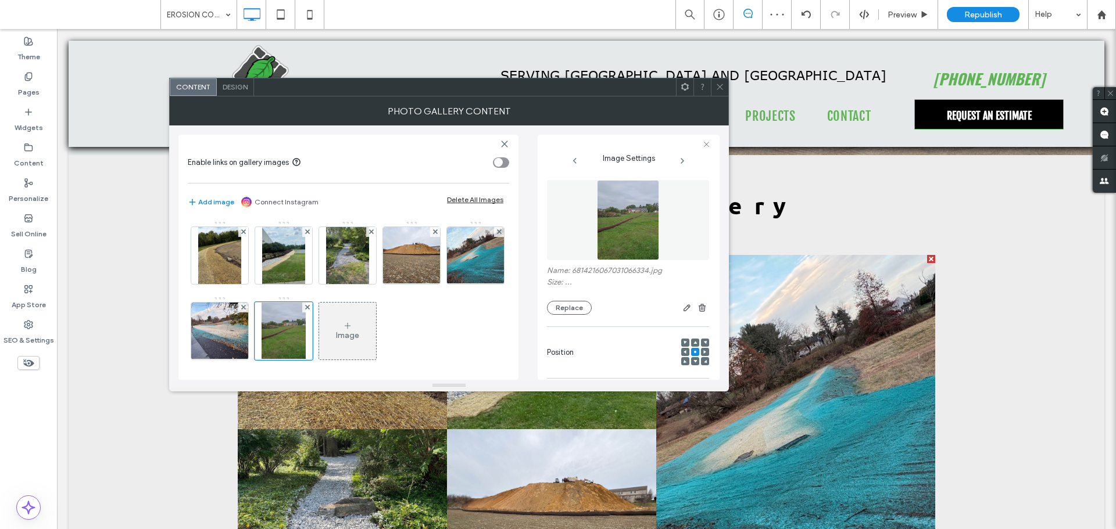
click at [352, 329] on icon at bounding box center [347, 325] width 9 height 9
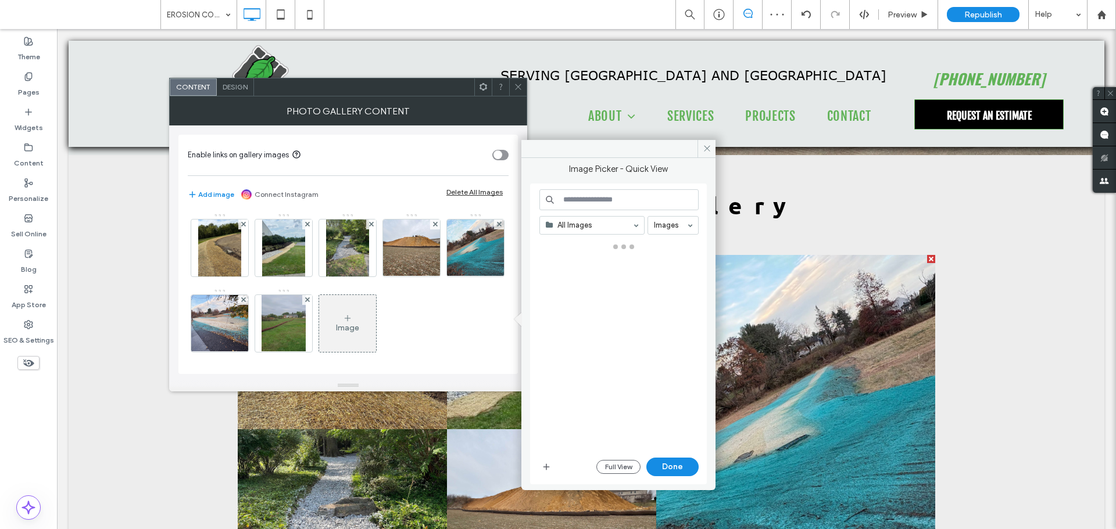
click at [359, 329] on div "Image" at bounding box center [347, 328] width 23 height 10
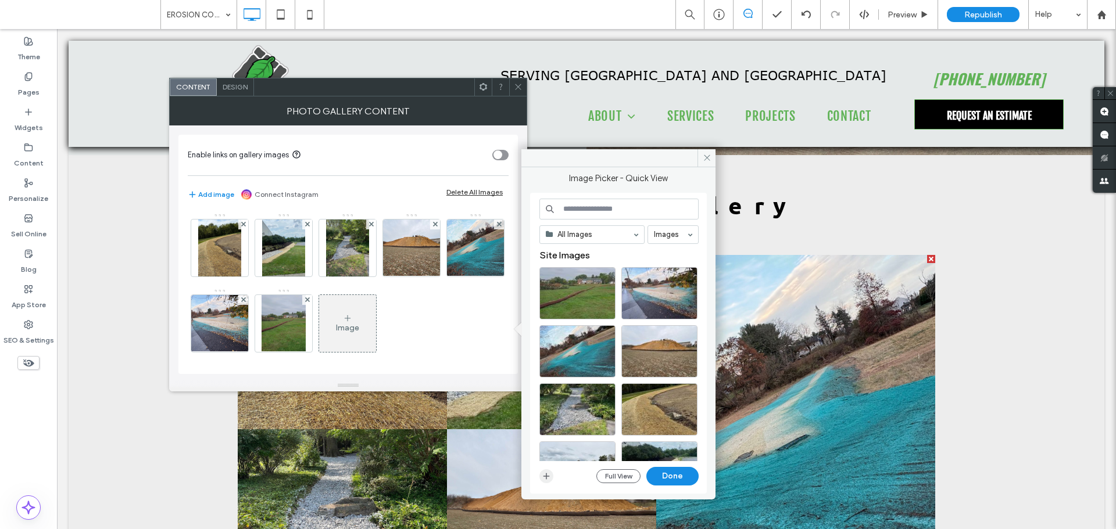
click at [546, 472] on icon "button" at bounding box center [546, 476] width 9 height 9
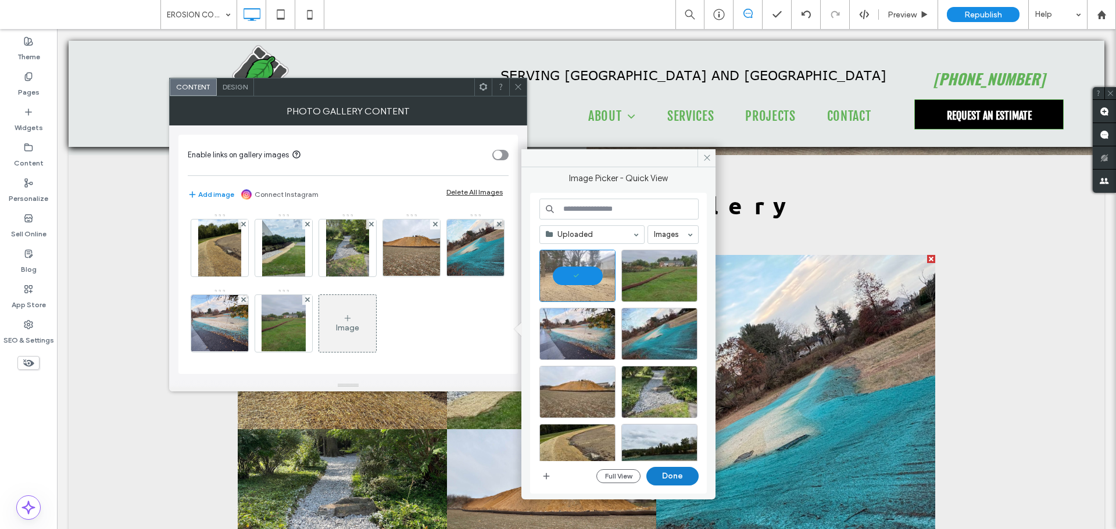
click at [665, 476] on button "Done" at bounding box center [672, 476] width 52 height 19
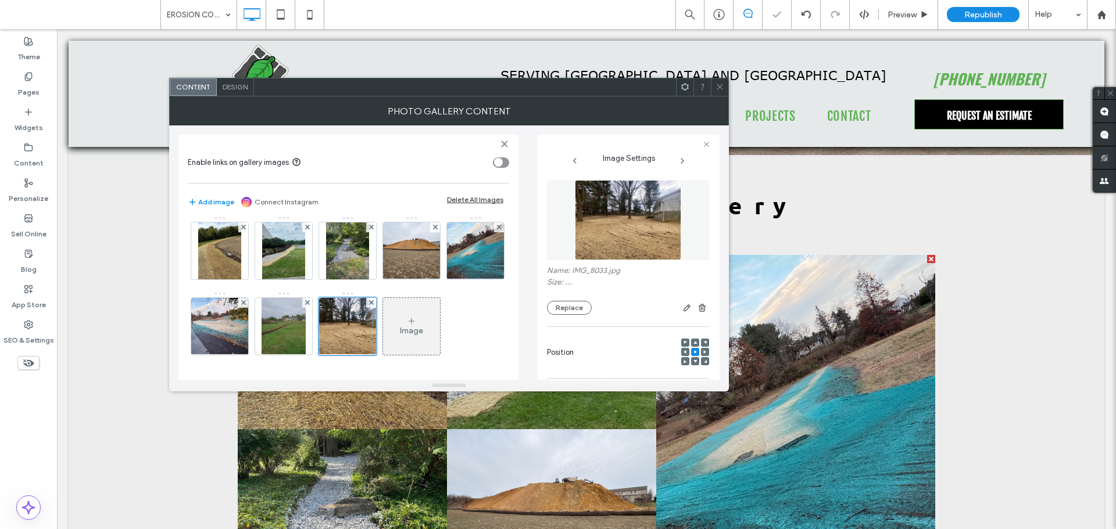
click at [383, 319] on div "Image" at bounding box center [411, 326] width 57 height 55
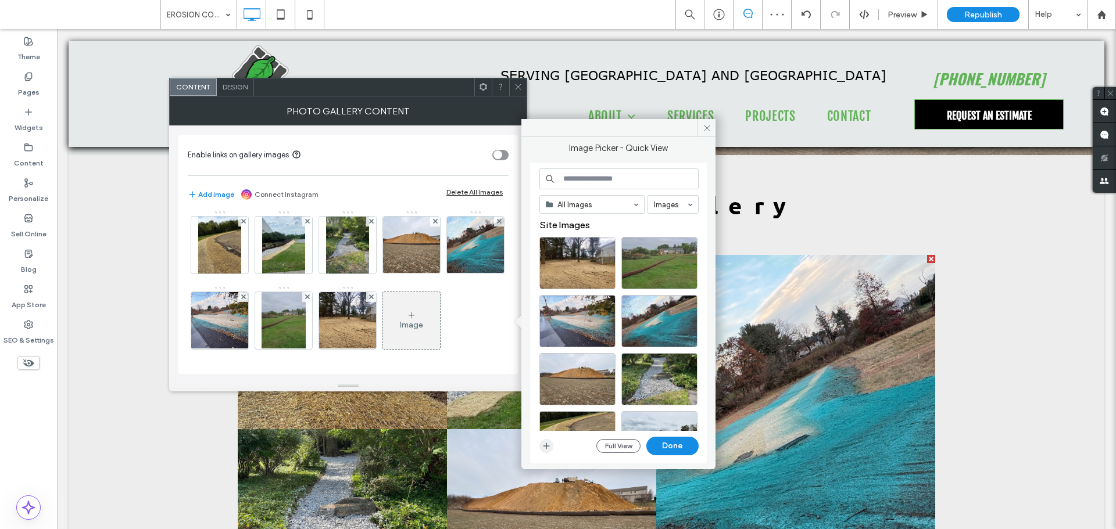
click at [544, 447] on icon "button" at bounding box center [546, 446] width 9 height 9
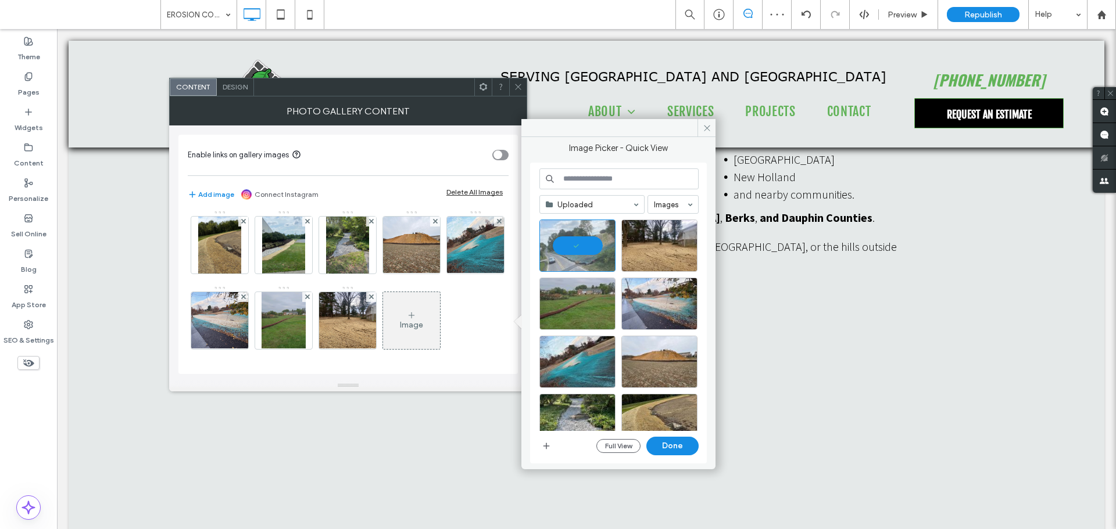
scroll to position [4009, 0]
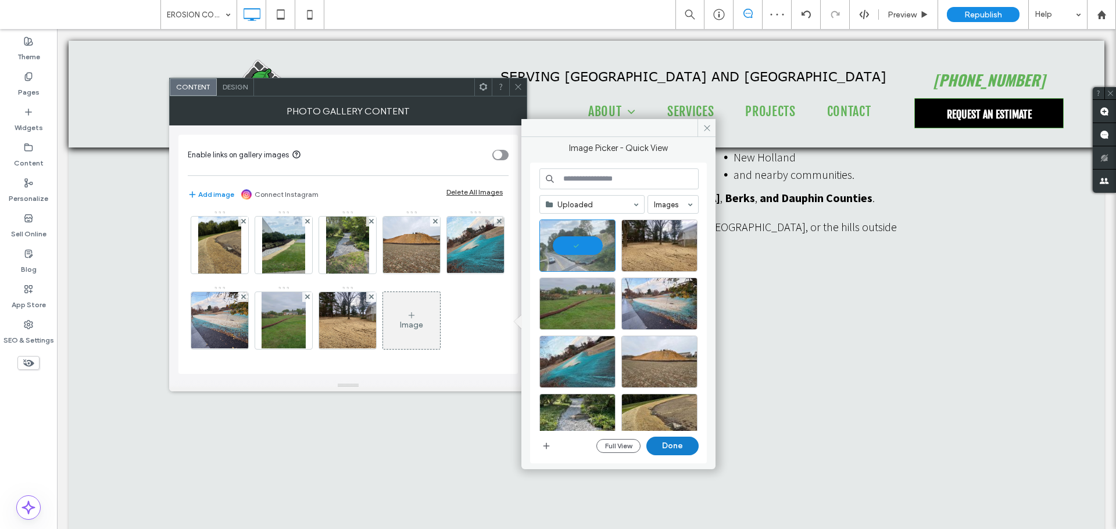
click at [682, 443] on button "Done" at bounding box center [672, 446] width 52 height 19
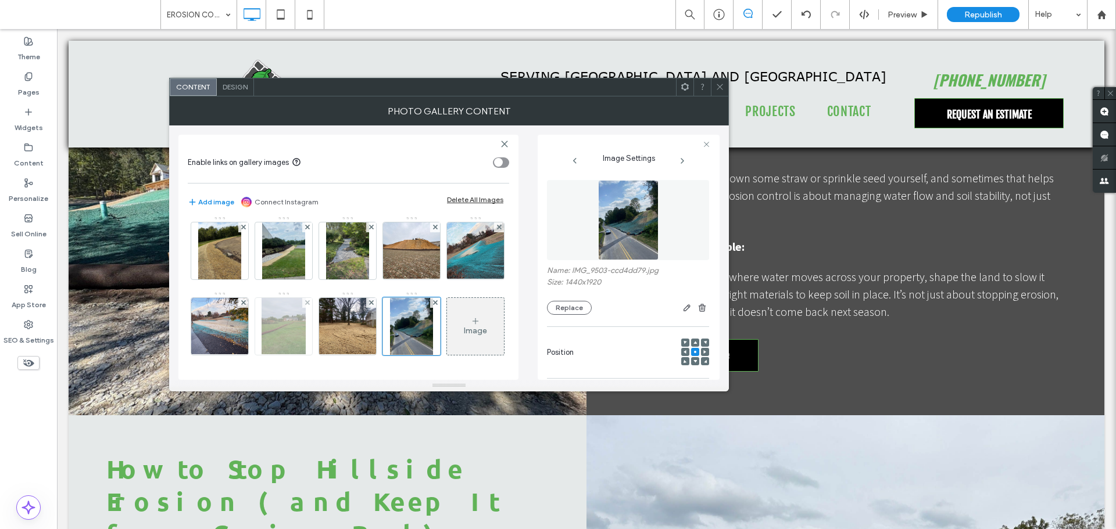
scroll to position [0, 0]
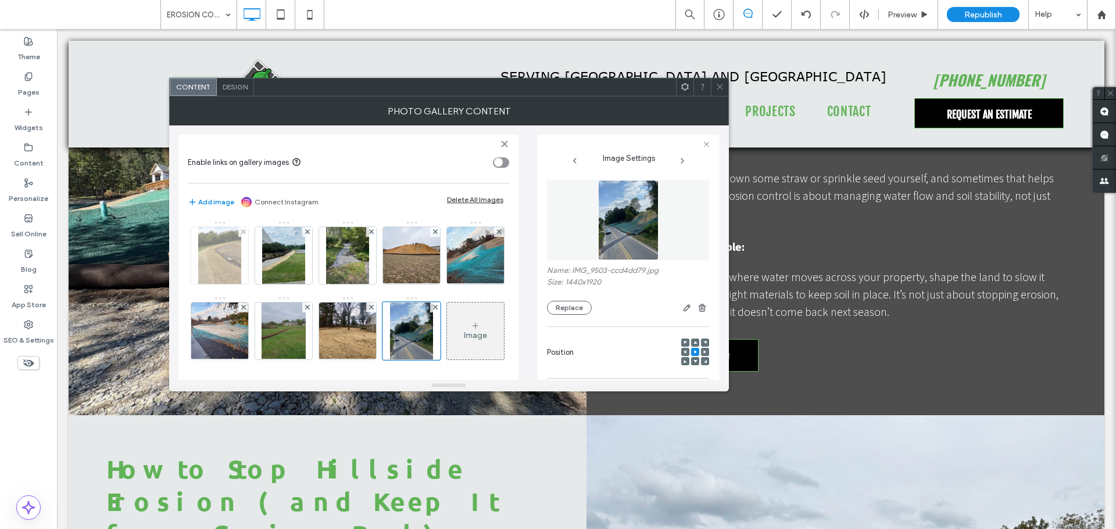
click at [230, 260] on img at bounding box center [219, 255] width 43 height 57
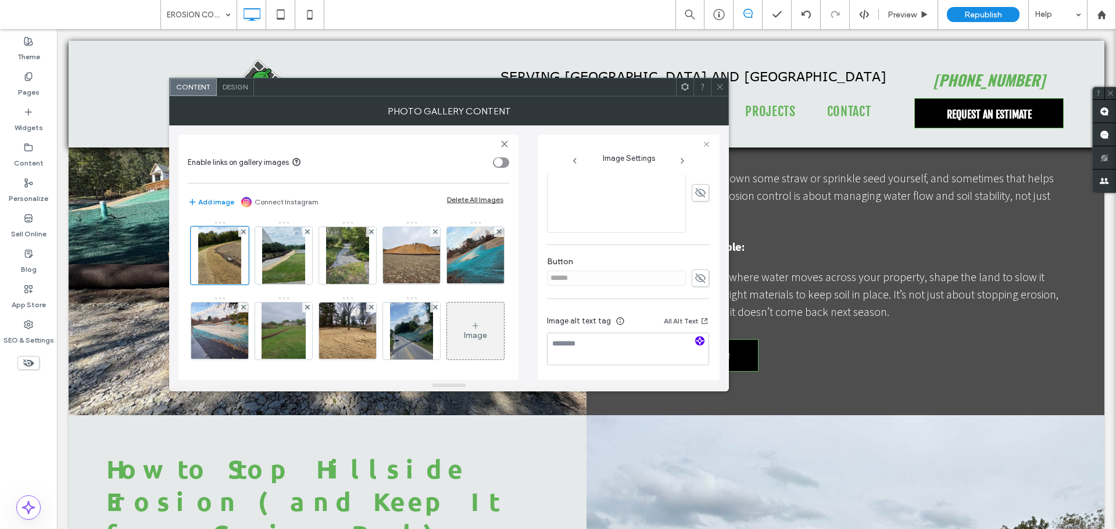
scroll to position [292, 0]
click at [696, 340] on use "button" at bounding box center [699, 340] width 7 height 7
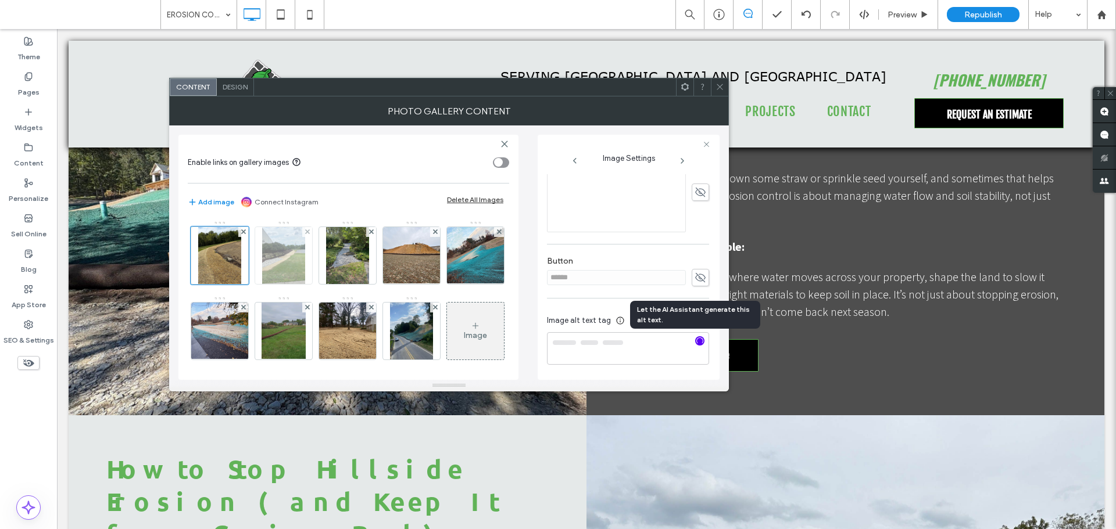
type textarea "**********"
click at [285, 255] on img at bounding box center [283, 255] width 43 height 57
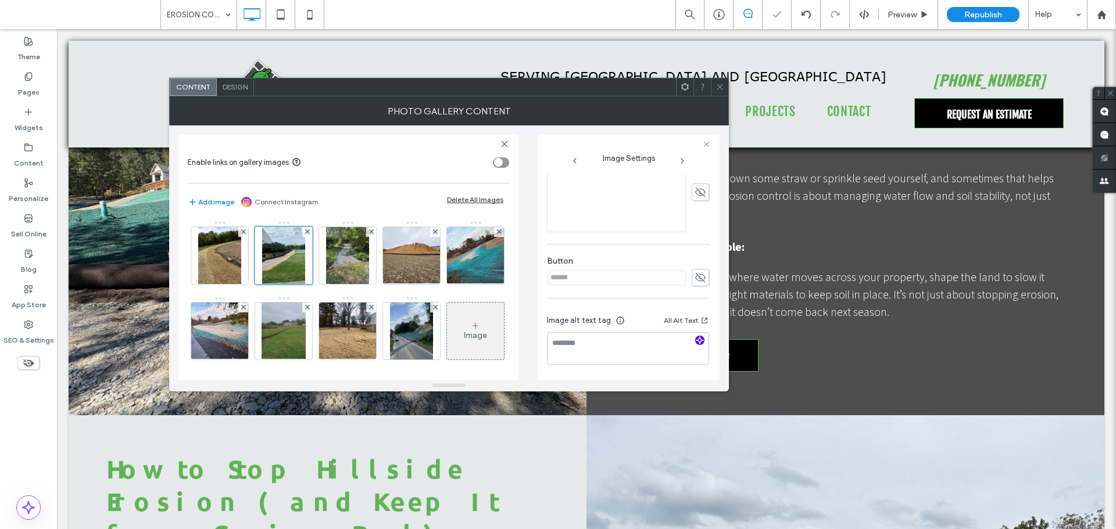
click at [696, 339] on use "button" at bounding box center [699, 340] width 7 height 7
click at [343, 264] on img at bounding box center [347, 255] width 43 height 57
click at [696, 339] on use "button" at bounding box center [699, 340] width 7 height 7
click at [398, 258] on img at bounding box center [412, 255] width 76 height 57
click at [698, 343] on icon "button" at bounding box center [700, 340] width 8 height 8
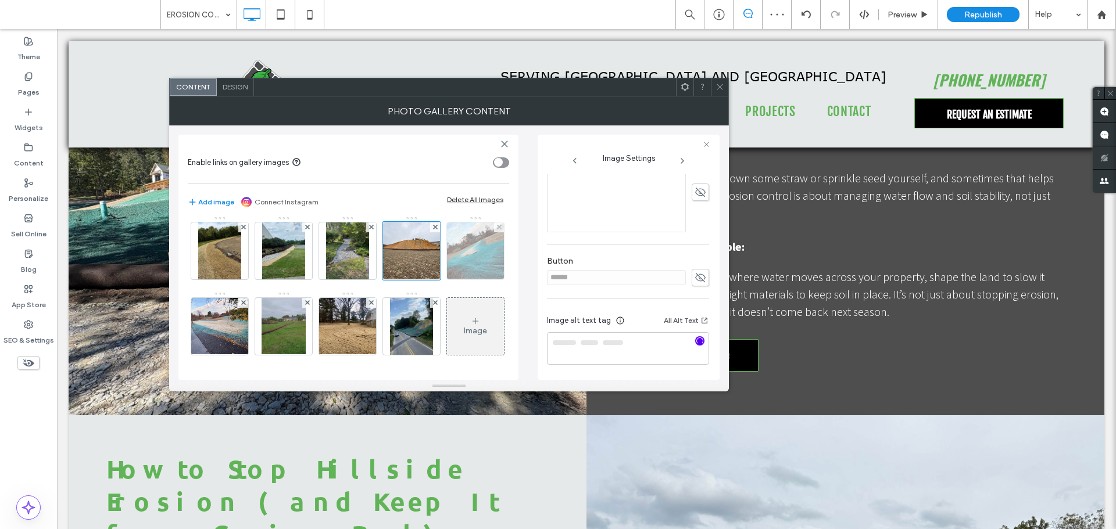
scroll to position [80, 0]
click at [438, 264] on img at bounding box center [476, 251] width 76 height 57
click at [695, 345] on span "button" at bounding box center [699, 340] width 9 height 9
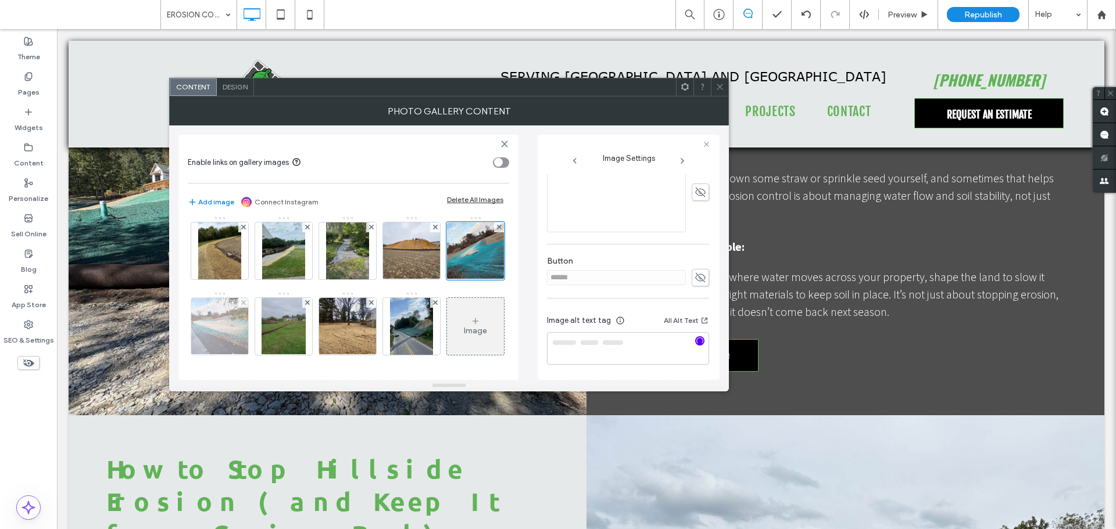
click at [258, 298] on img at bounding box center [220, 326] width 76 height 57
click at [696, 339] on icon "button" at bounding box center [700, 340] width 8 height 8
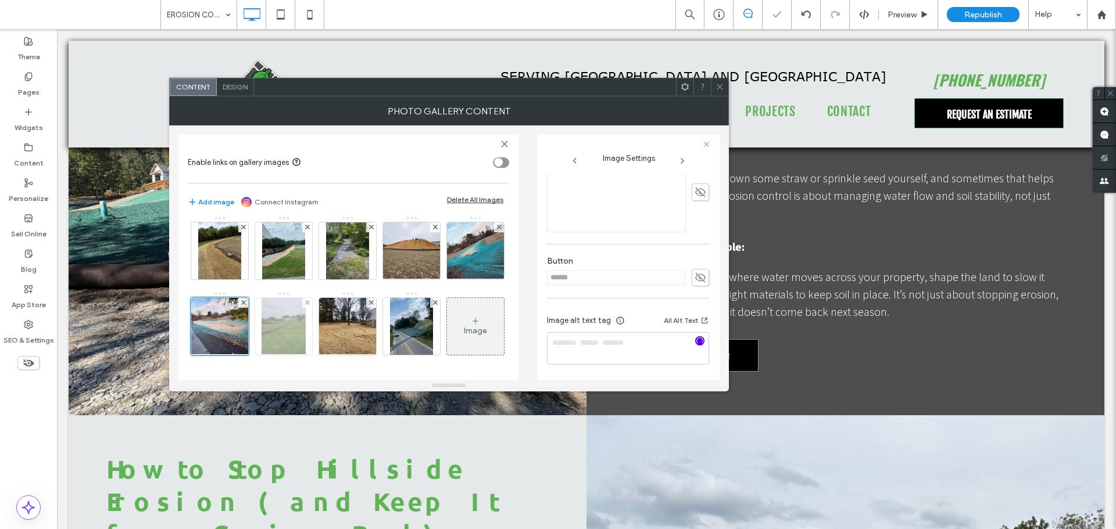
click at [306, 298] on img at bounding box center [284, 326] width 44 height 57
click at [696, 343] on icon "button" at bounding box center [700, 340] width 8 height 8
click at [386, 298] on img at bounding box center [348, 326] width 76 height 57
type textarea "**********"
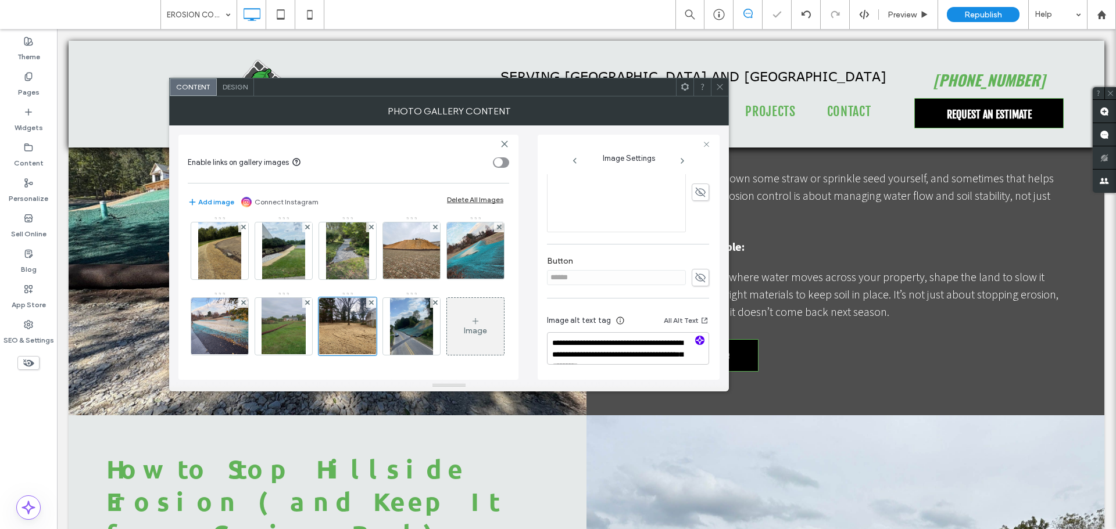
click at [695, 340] on span "button" at bounding box center [699, 340] width 9 height 9
click at [390, 335] on img at bounding box center [411, 326] width 43 height 57
type textarea "**********"
click at [696, 341] on use "button" at bounding box center [699, 340] width 7 height 7
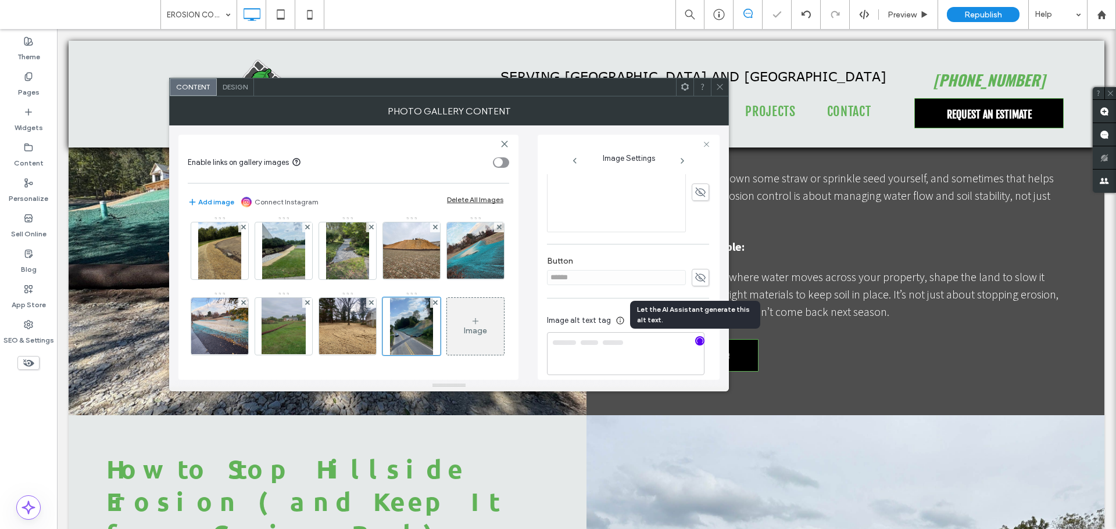
scroll to position [0, 0]
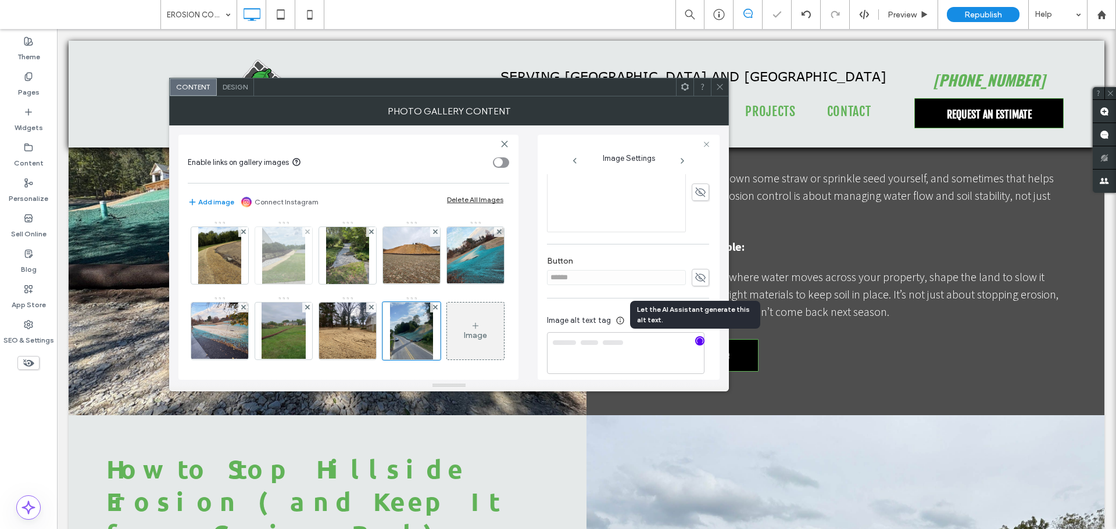
click at [291, 268] on img at bounding box center [283, 255] width 43 height 57
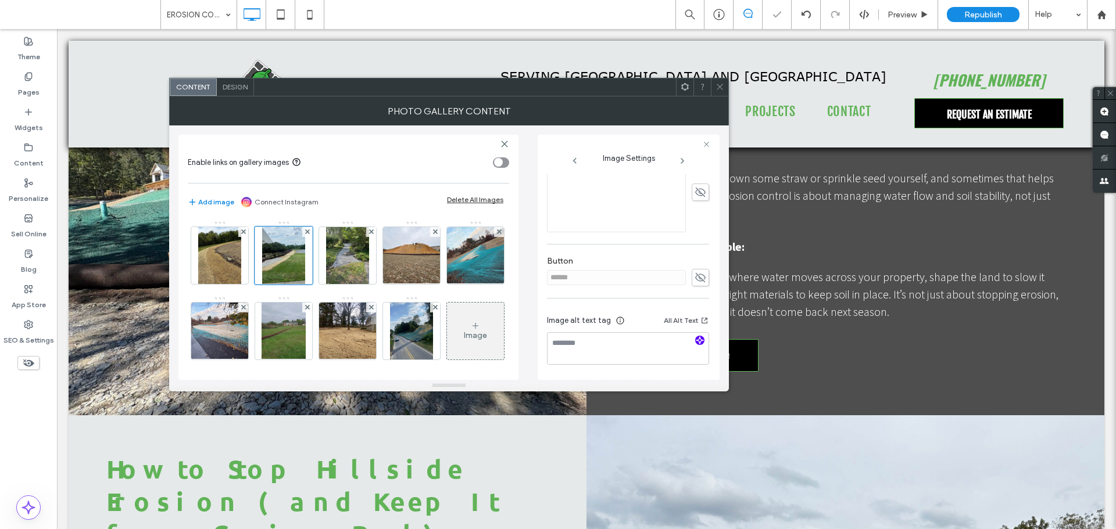
type textarea "**********"
click at [696, 340] on icon "button" at bounding box center [700, 340] width 8 height 8
type textarea "**********"
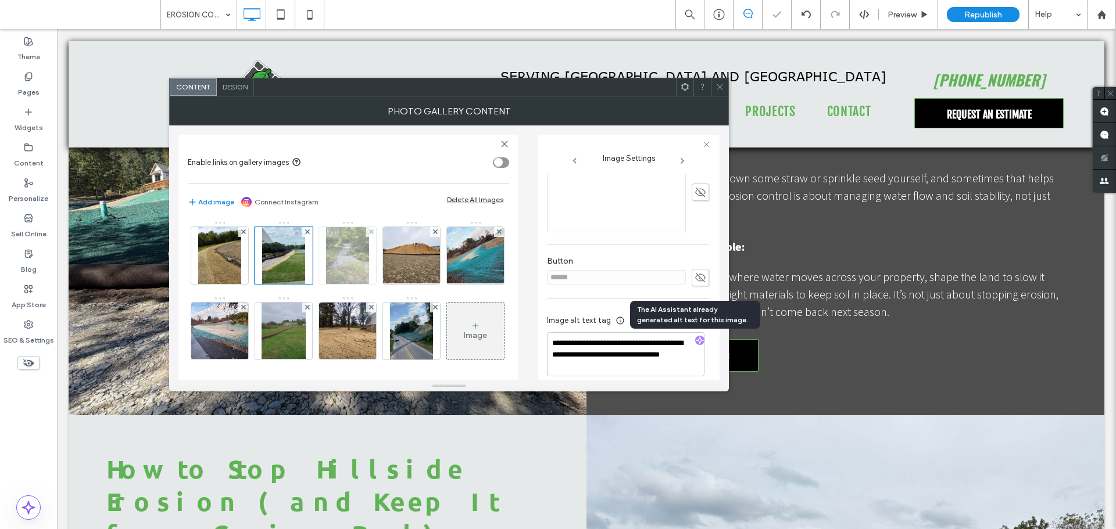
click at [348, 256] on img at bounding box center [347, 255] width 43 height 57
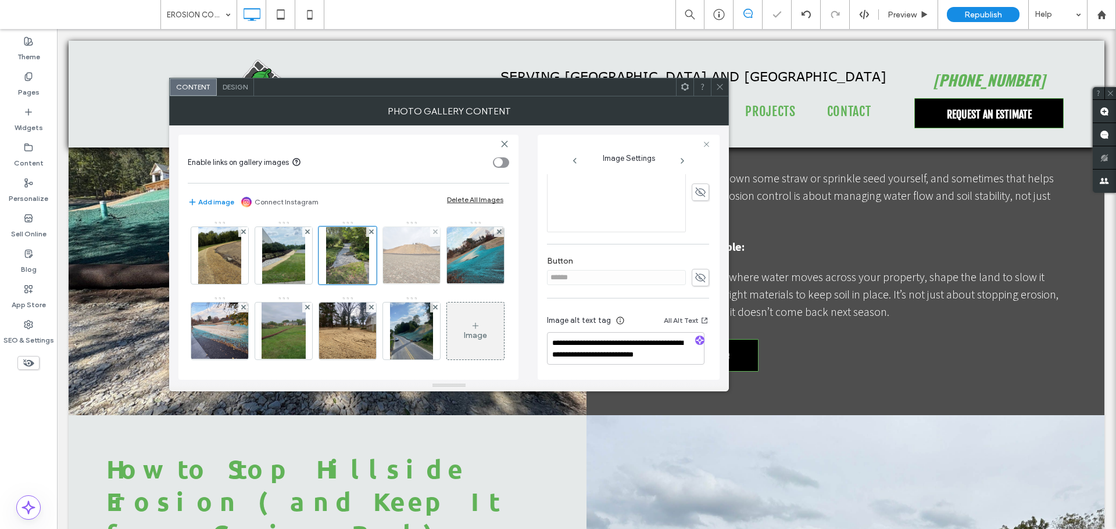
click at [423, 260] on img at bounding box center [412, 255] width 76 height 57
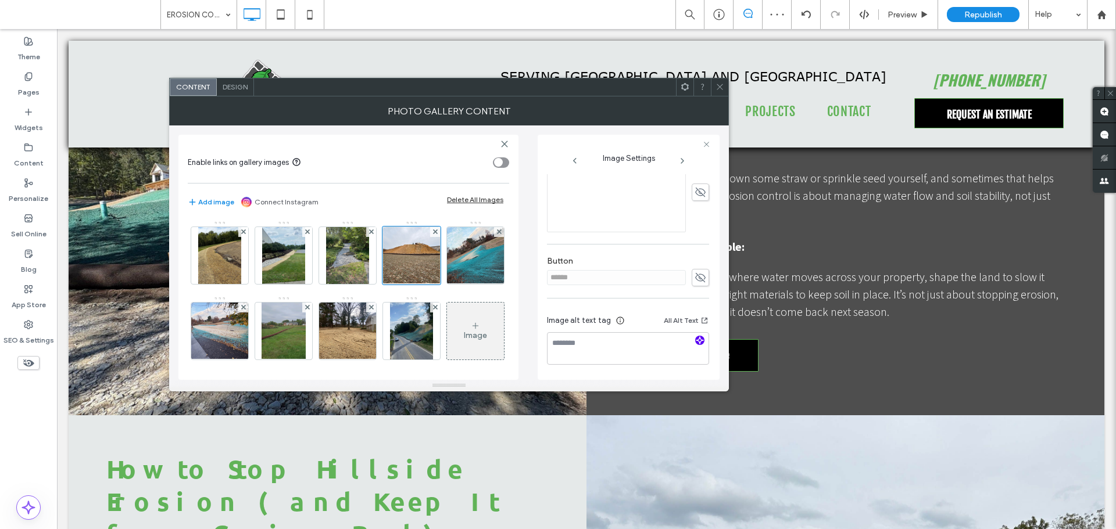
click at [697, 341] on use "button" at bounding box center [699, 340] width 7 height 7
type textarea "**********"
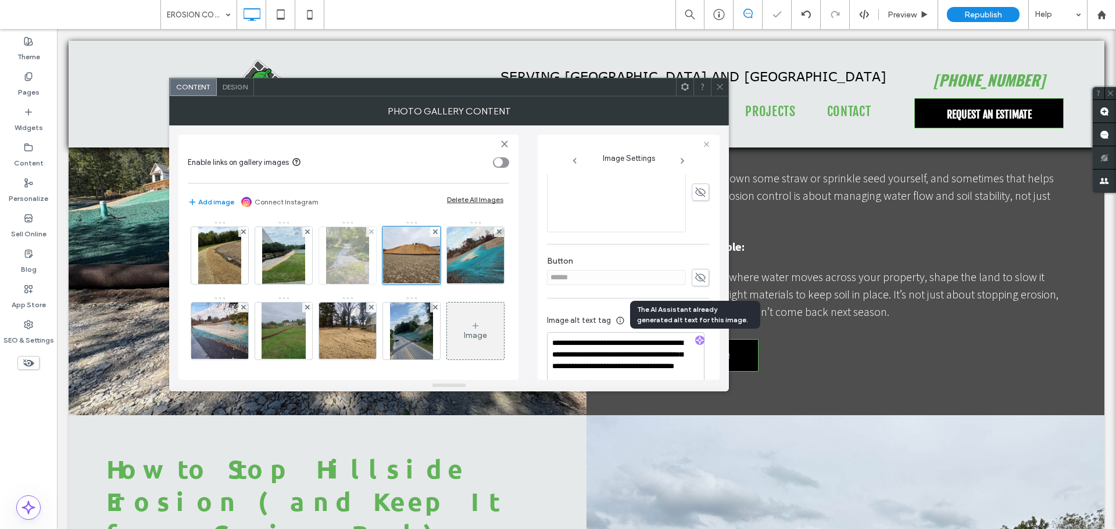
click at [364, 260] on img at bounding box center [347, 255] width 43 height 57
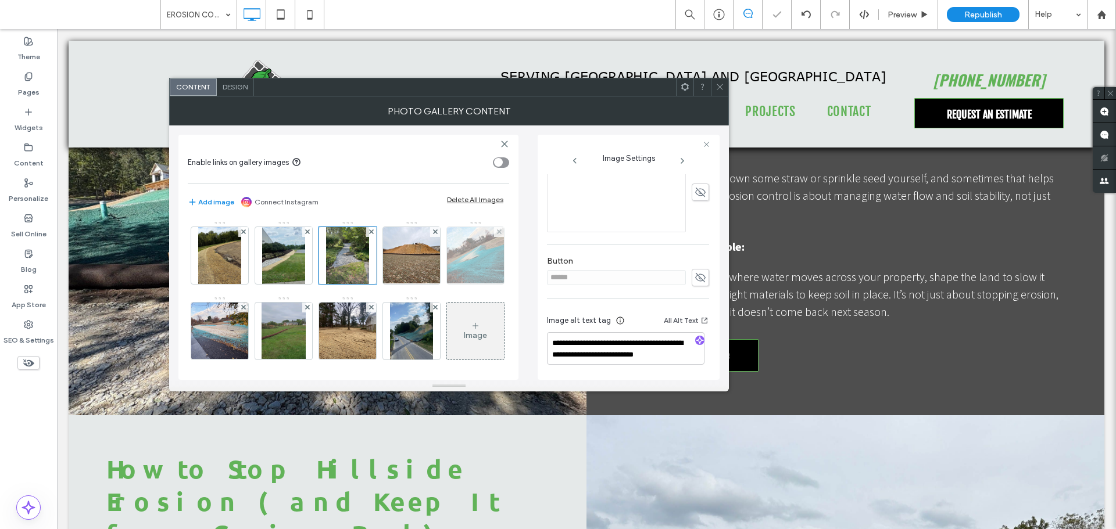
click at [438, 284] on img at bounding box center [476, 255] width 76 height 57
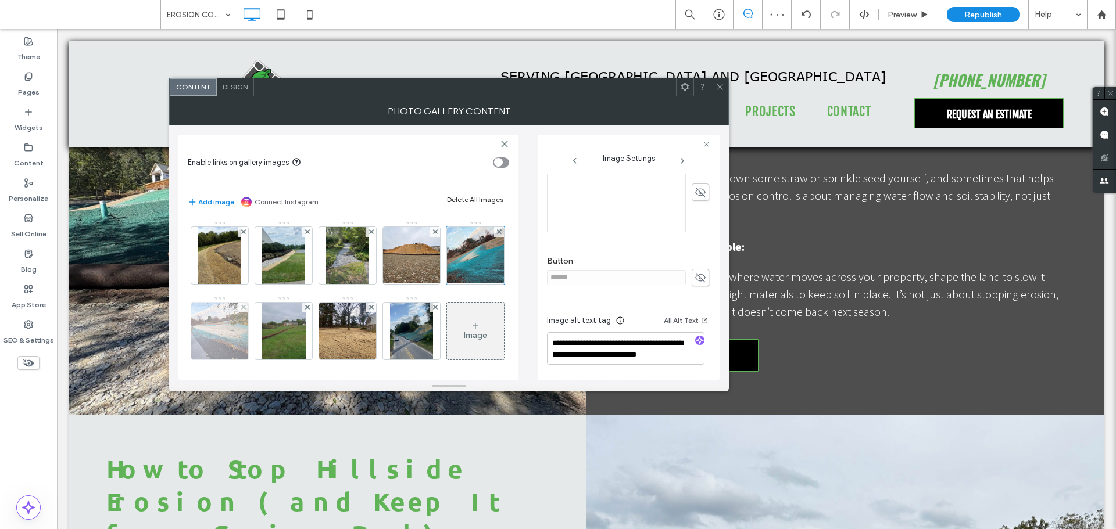
click at [258, 327] on img at bounding box center [220, 331] width 76 height 57
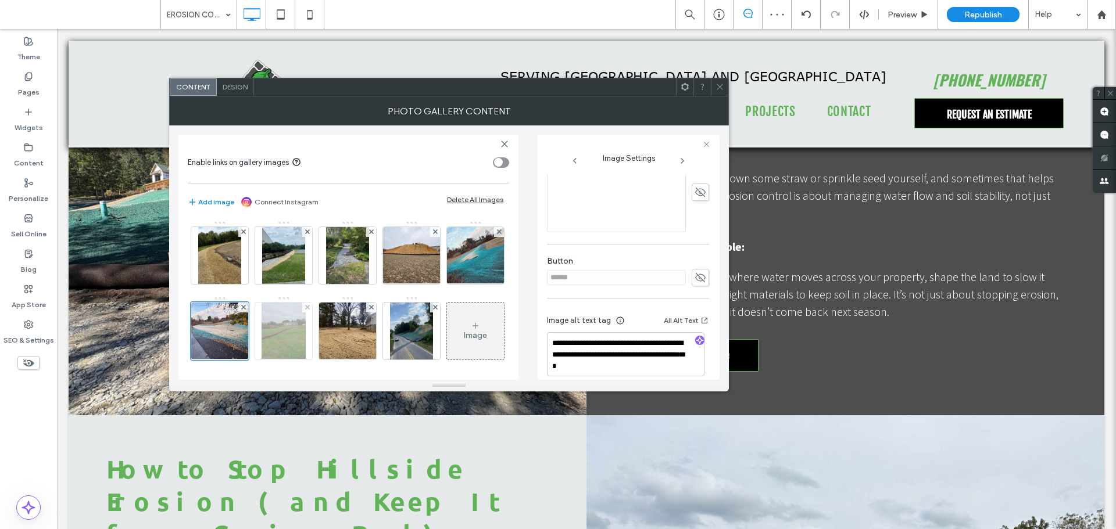
click at [306, 327] on img at bounding box center [284, 331] width 44 height 57
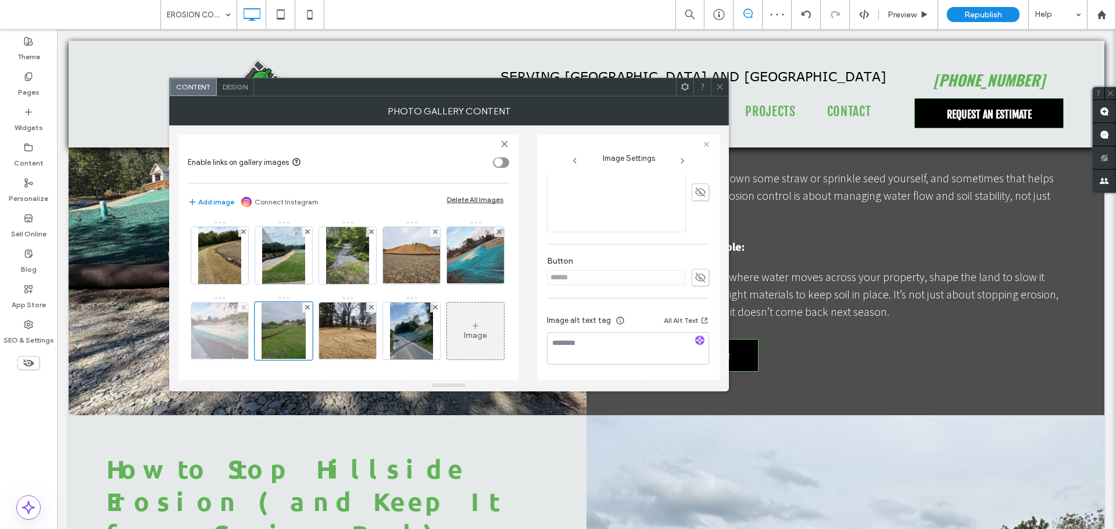
click at [258, 328] on img at bounding box center [220, 331] width 76 height 57
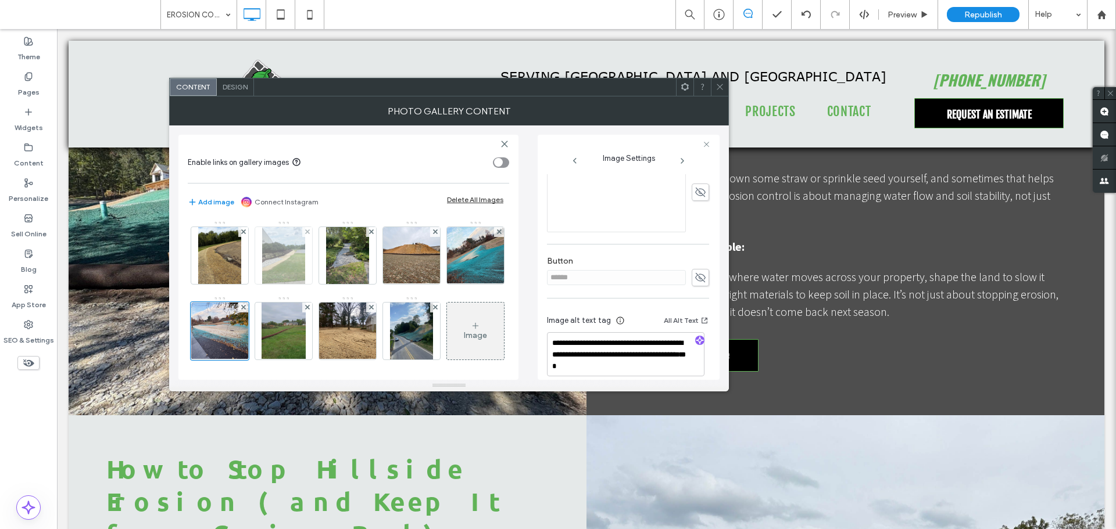
click at [296, 252] on img at bounding box center [283, 255] width 43 height 57
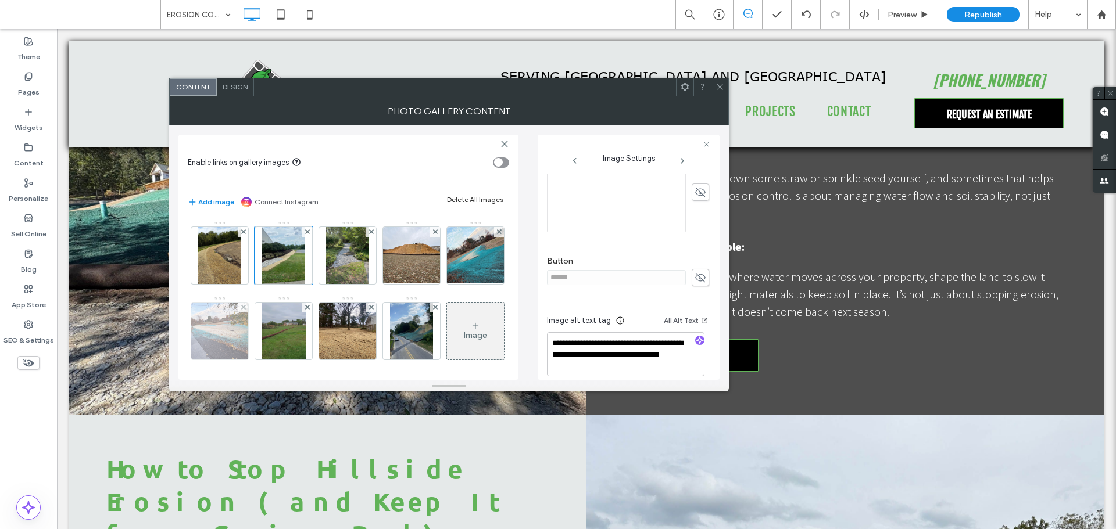
click at [258, 314] on img at bounding box center [220, 331] width 76 height 57
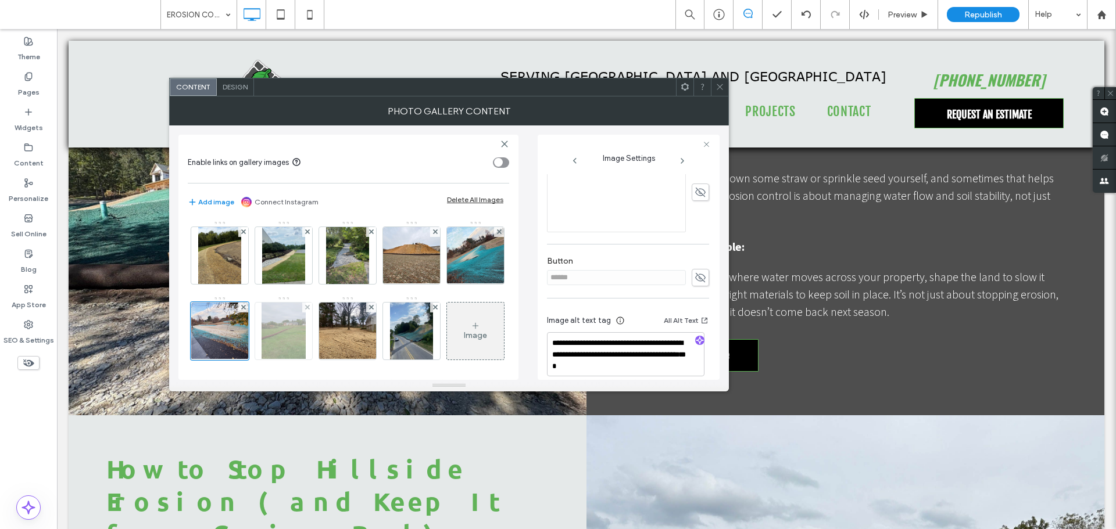
click at [306, 324] on img at bounding box center [284, 331] width 44 height 57
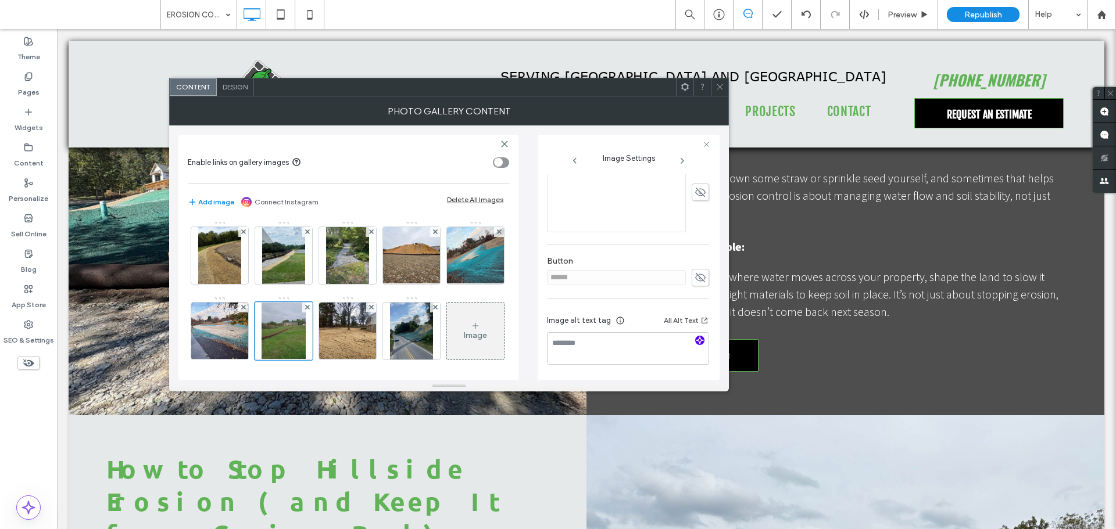
click at [695, 336] on span "button" at bounding box center [699, 340] width 9 height 9
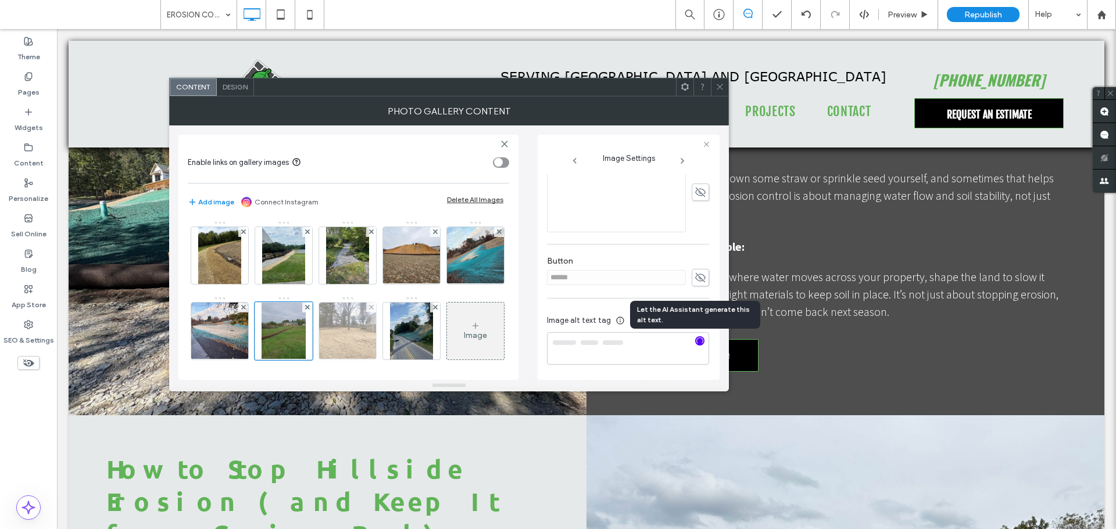
type textarea "**********"
click at [386, 333] on img at bounding box center [348, 331] width 76 height 57
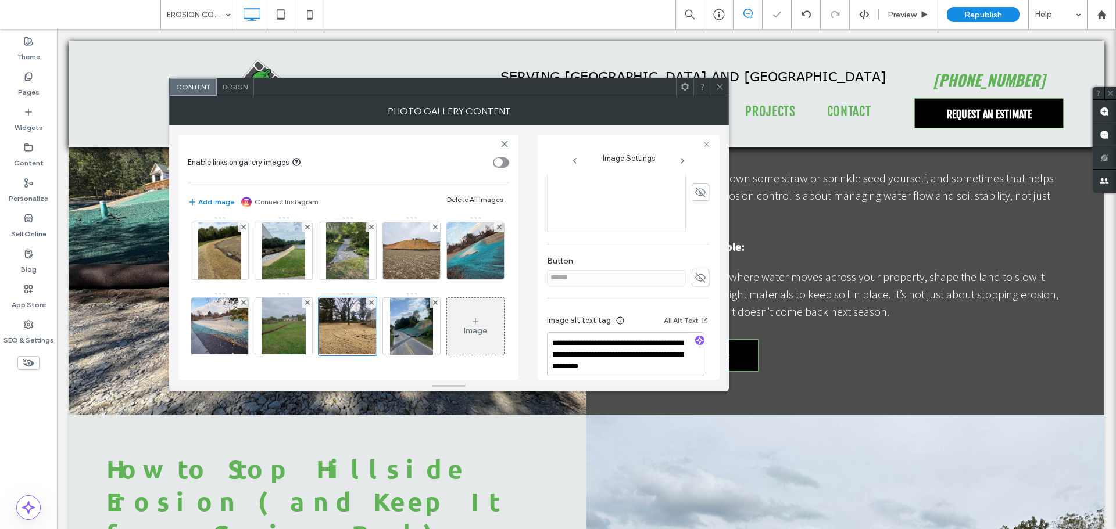
scroll to position [80, 0]
click at [390, 321] on img at bounding box center [411, 326] width 43 height 57
click at [722, 91] on span at bounding box center [719, 86] width 9 height 17
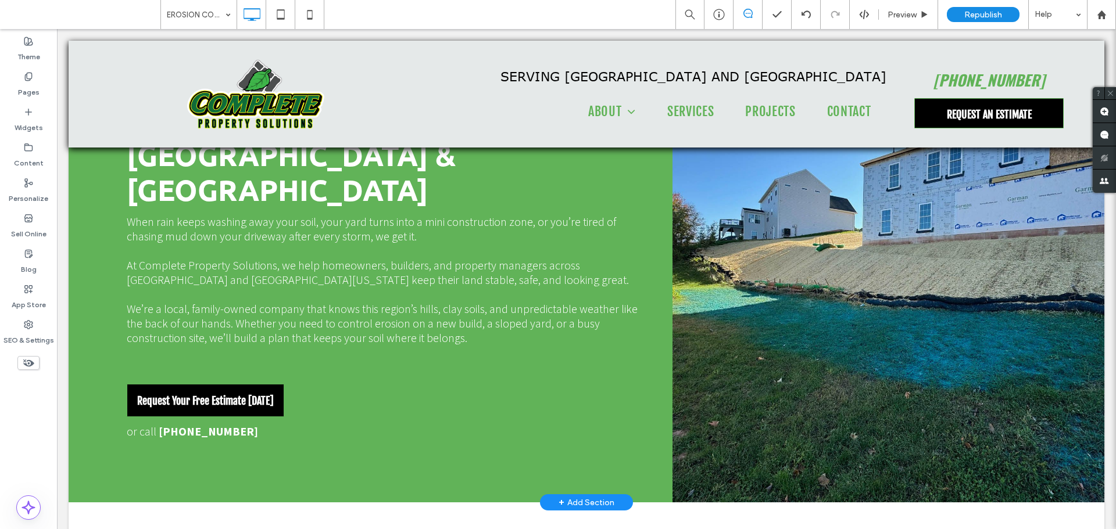
scroll to position [0, 0]
